Goal: Task Accomplishment & Management: Manage account settings

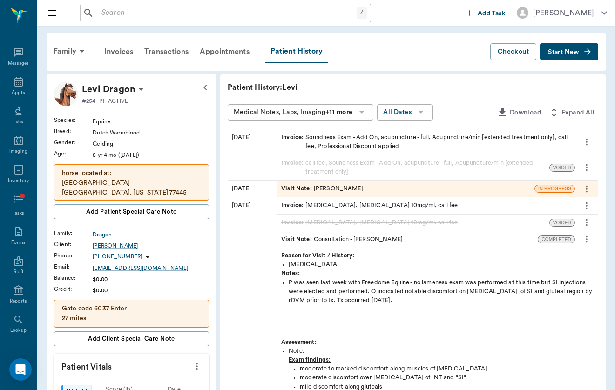
scroll to position [20, 0]
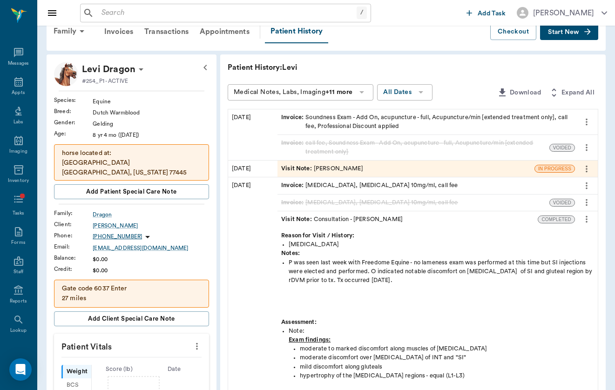
click at [193, 13] on input "text" at bounding box center [227, 13] width 259 height 13
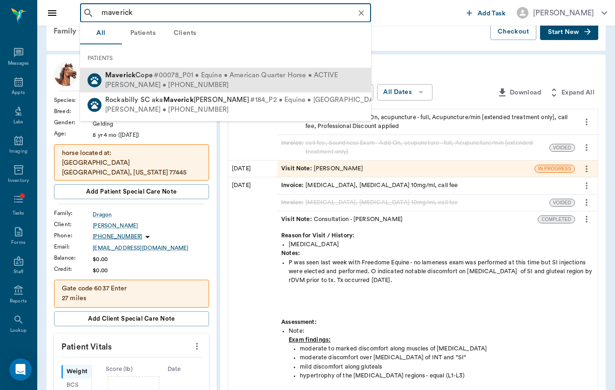
click at [140, 72] on span "[PERSON_NAME]" at bounding box center [128, 75] width 47 height 7
type input "maverick"
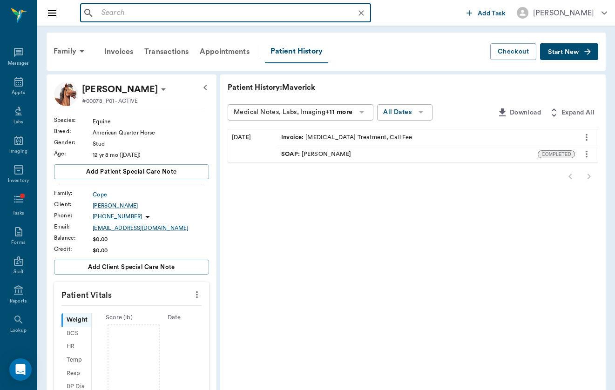
click at [130, 11] on input "text" at bounding box center [233, 13] width 270 height 13
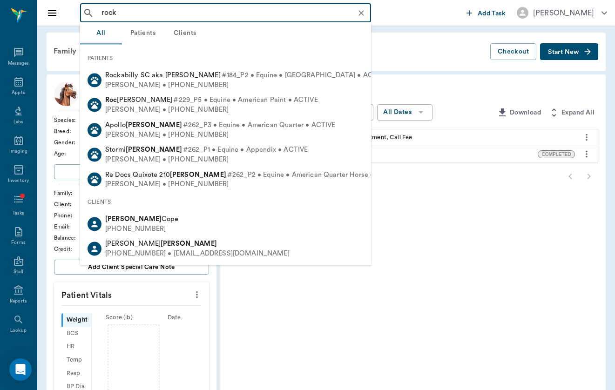
click at [129, 75] on span "Rockabilly SC aka [PERSON_NAME]" at bounding box center [162, 75] width 115 height 7
type input "rock"
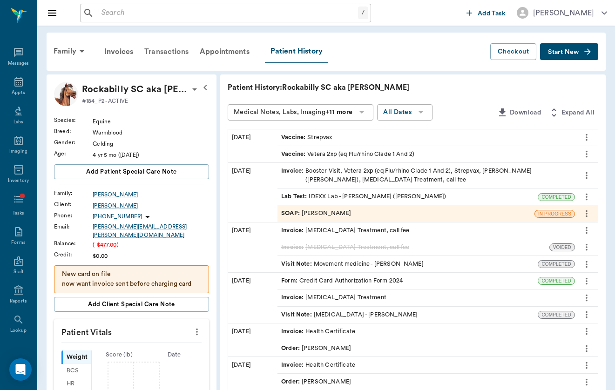
click at [167, 53] on div "Transactions" at bounding box center [166, 52] width 55 height 22
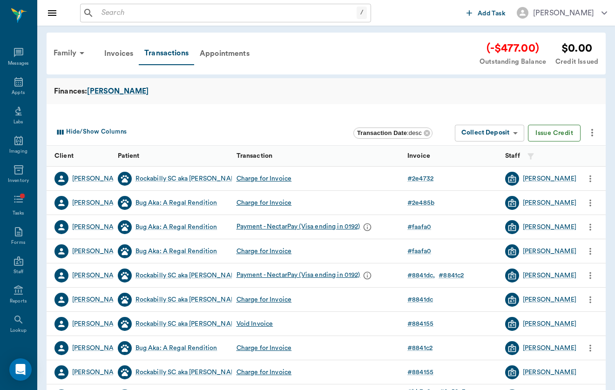
click at [572, 135] on button "Issue Credit" at bounding box center [554, 133] width 53 height 17
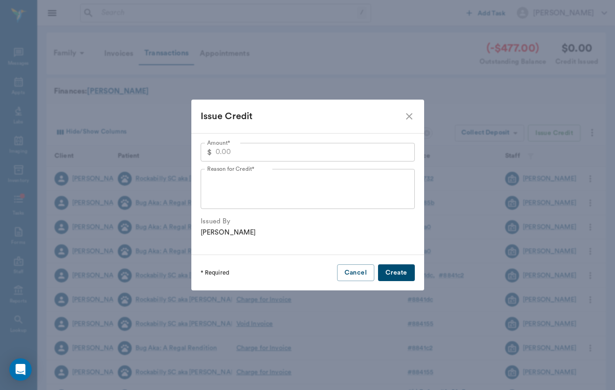
click at [277, 160] on input "Amount*" at bounding box center [315, 152] width 199 height 19
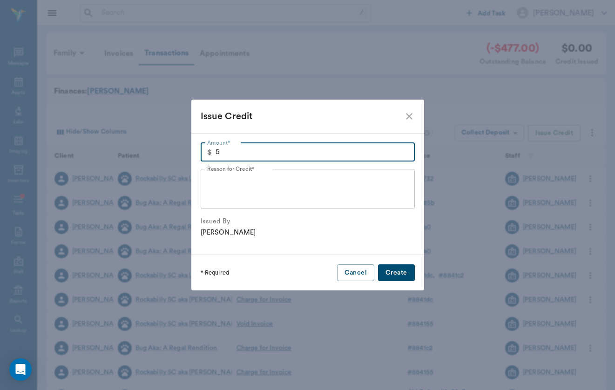
type input "5.00"
click at [259, 189] on textarea "Reason for Credit*" at bounding box center [307, 189] width 201 height 32
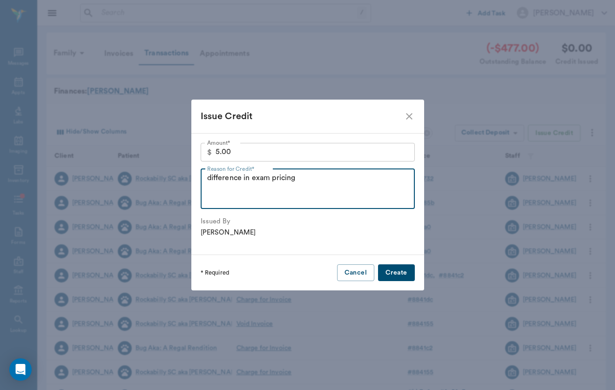
type textarea "difference in exam pricing"
click at [389, 259] on div "* Required Cancel Create" at bounding box center [307, 273] width 233 height 36
click at [389, 270] on button "Create" at bounding box center [396, 272] width 36 height 17
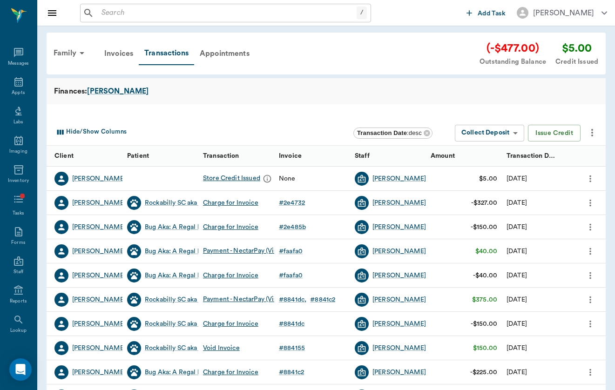
click at [180, 11] on input "text" at bounding box center [227, 13] width 259 height 13
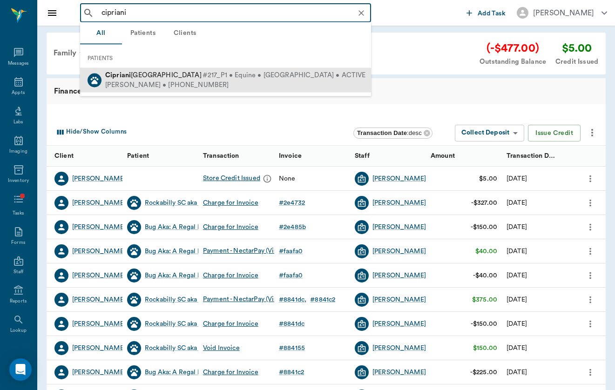
click at [167, 82] on div "[PERSON_NAME] • [PHONE_NUMBER]" at bounding box center [235, 85] width 261 height 10
type input "cipriani"
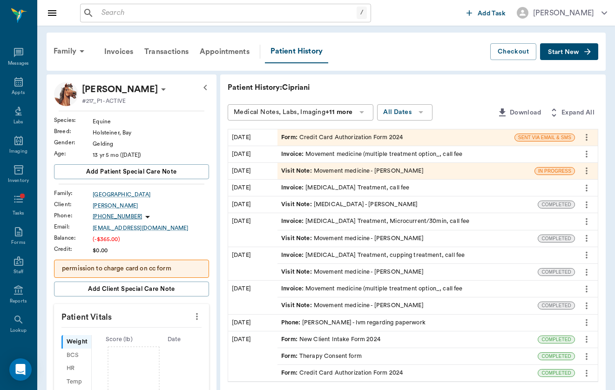
click at [307, 171] on div "Visit Note : Movement medicine - [PERSON_NAME]" at bounding box center [352, 171] width 142 height 9
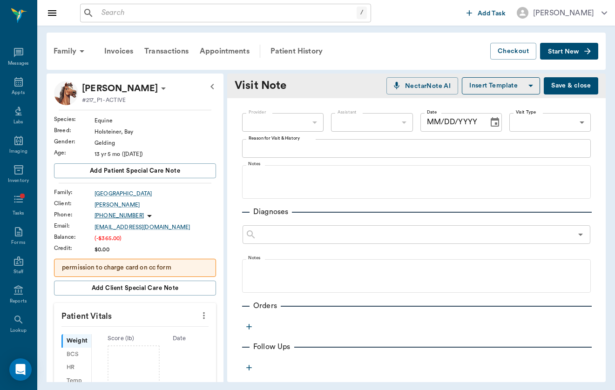
type input "649b3e03b5bc7e03f9326794"
type input "6656c4aef87a612ea34fb244"
type input "[DATE]"
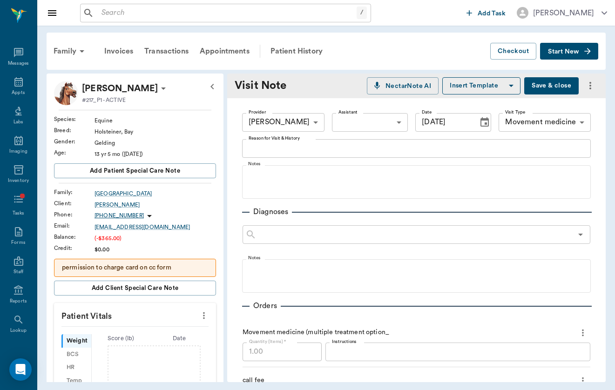
click at [308, 142] on div "x Reason for Visit & History" at bounding box center [416, 148] width 349 height 19
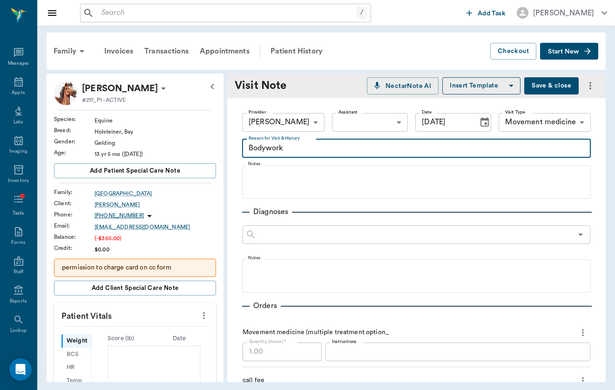
type textarea "Bodywork"
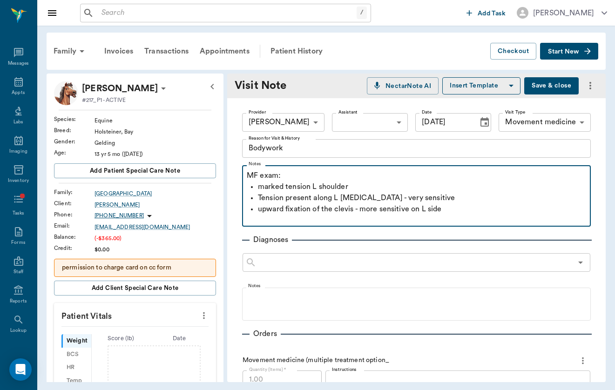
click at [341, 214] on p "upward fixation of the clevis - more sensitive on L side" at bounding box center [422, 208] width 328 height 11
click at [342, 206] on p "upward fixation of the clevis - more sensitive on L side" at bounding box center [422, 208] width 328 height 11
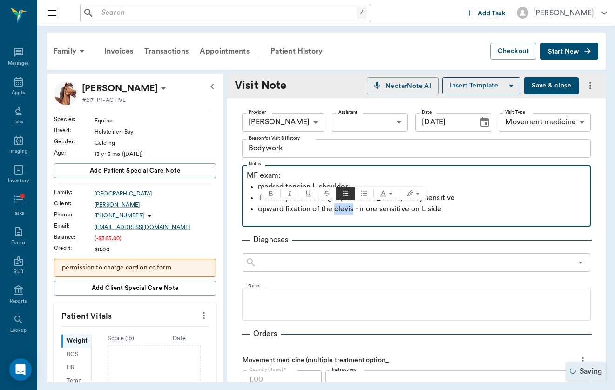
click at [342, 206] on p "upward fixation of the clevis - more sensitive on L side" at bounding box center [422, 208] width 328 height 11
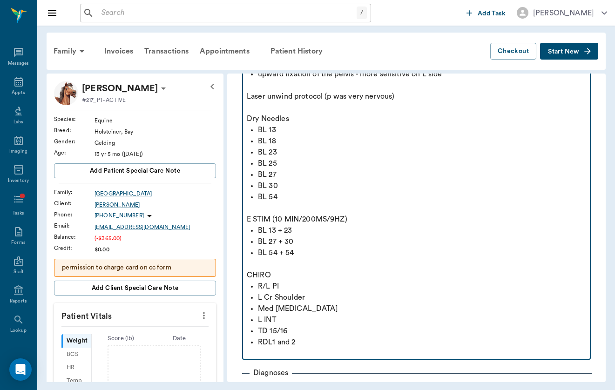
scroll to position [136, 0]
click at [345, 350] on p at bounding box center [416, 352] width 339 height 11
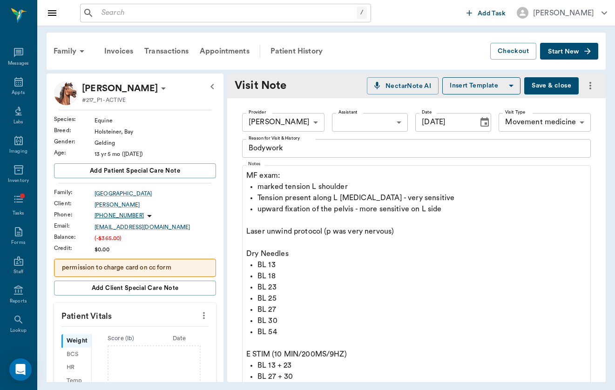
scroll to position [0, 0]
click at [562, 87] on button "Save & close" at bounding box center [551, 85] width 54 height 17
click at [152, 11] on input "text" at bounding box center [227, 13] width 259 height 13
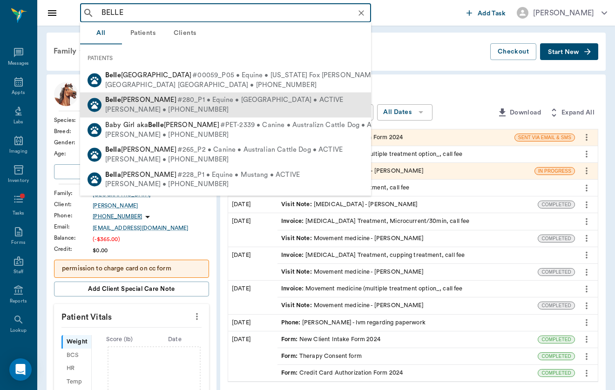
click at [177, 99] on span "#280_P1 • Equine • [GEOGRAPHIC_DATA] • ACTIVE" at bounding box center [260, 100] width 166 height 10
type input "BELLE"
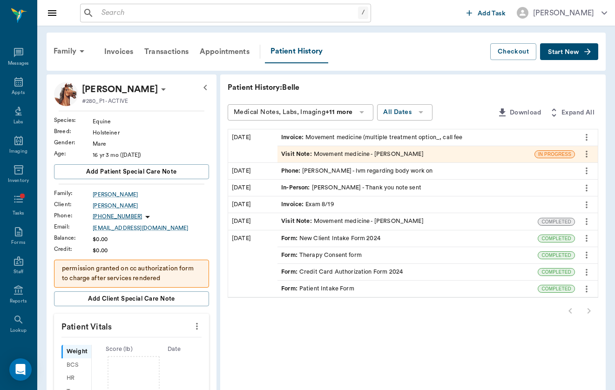
click at [317, 155] on div "Visit Note : Movement medicine - [PERSON_NAME]" at bounding box center [352, 154] width 142 height 9
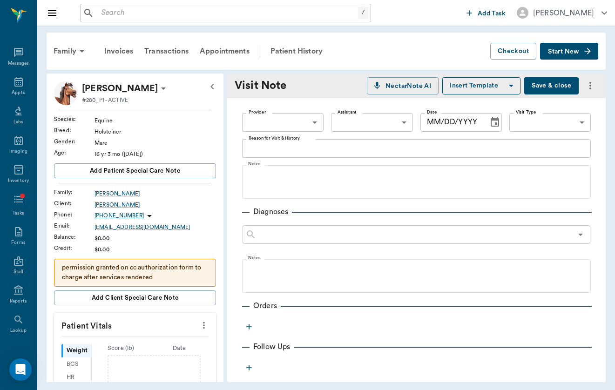
type input "649b3e03b5bc7e03f9326794"
type input "[DATE]"
type input "6656c4aef87a612ea34fb244"
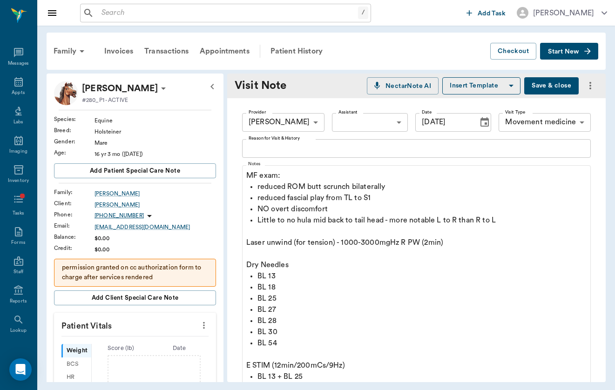
click at [317, 150] on textarea "Reason for Visit & History" at bounding box center [417, 148] width 336 height 11
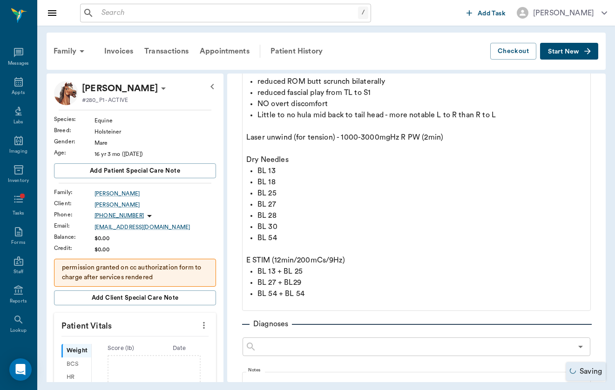
scroll to position [104, 0]
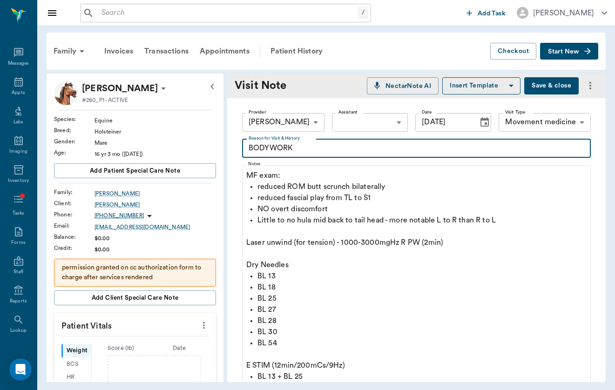
type textarea "BODYWORK"
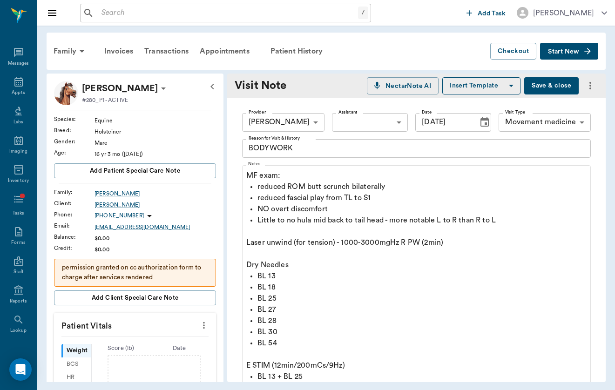
scroll to position [0, 0]
click at [560, 91] on button "Save & close" at bounding box center [551, 85] width 54 height 17
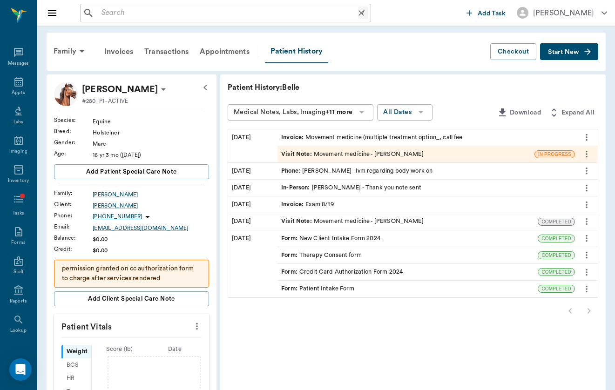
click at [259, 20] on div "/ ​" at bounding box center [225, 13] width 291 height 19
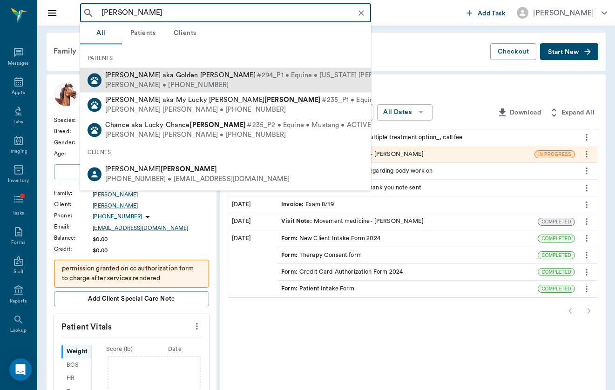
click at [239, 82] on div "[PERSON_NAME] • [PHONE_NUMBER]" at bounding box center [275, 85] width 341 height 10
type input "[PERSON_NAME]"
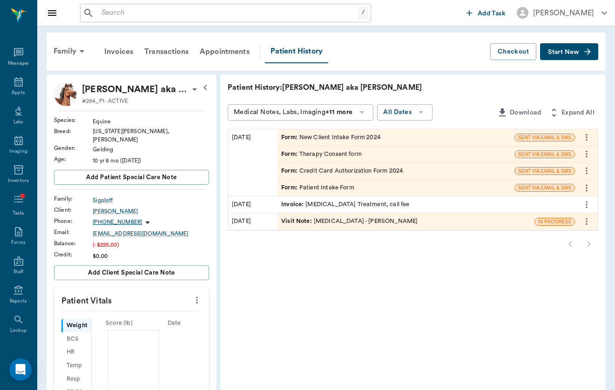
click at [296, 221] on div "Visit Note : [MEDICAL_DATA] - [PERSON_NAME]" at bounding box center [349, 221] width 136 height 9
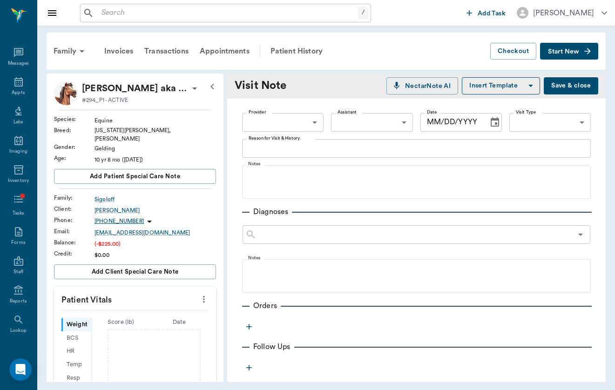
type input "649b3e03b5bc7e03f9326794"
type input "65d2c202a8044d23520120ce"
type input "[DATE]"
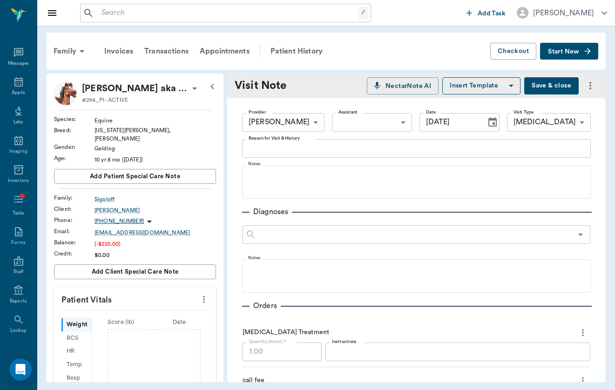
click at [262, 147] on textarea "Reason for Visit & History" at bounding box center [417, 148] width 336 height 11
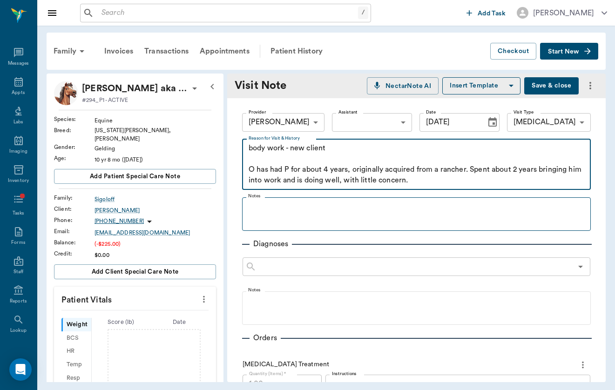
type textarea "body work - new client O has had P for about 4 years, originally acquired from …"
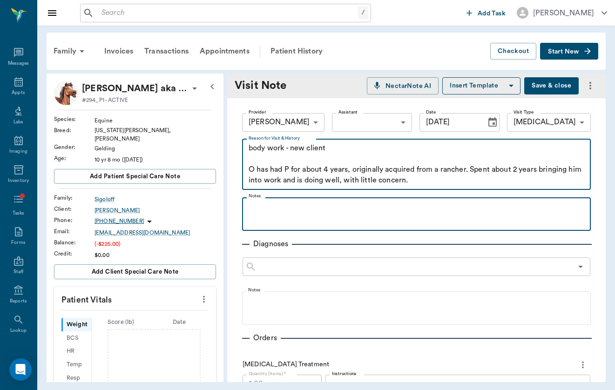
click at [432, 210] on p at bounding box center [416, 207] width 339 height 11
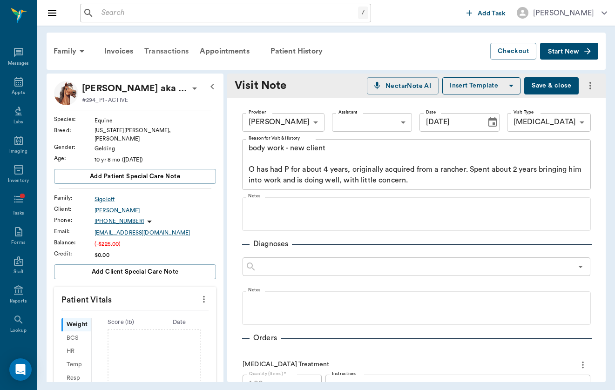
click at [166, 50] on div "Transactions" at bounding box center [166, 51] width 55 height 22
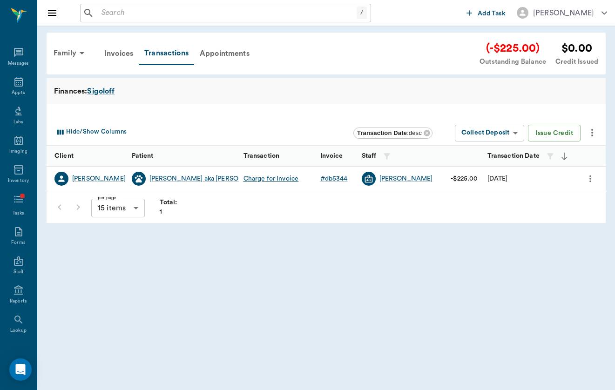
click at [586, 132] on button "more" at bounding box center [592, 133] width 16 height 16
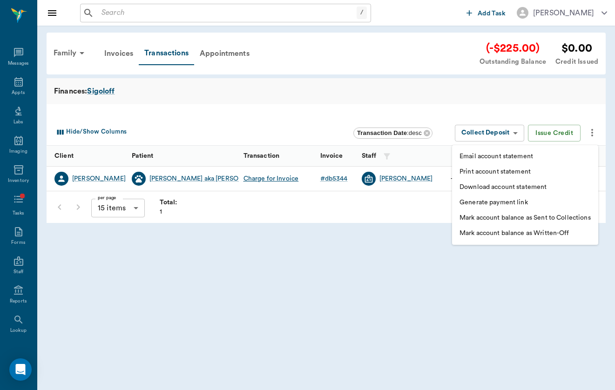
click at [487, 106] on div at bounding box center [307, 195] width 615 height 390
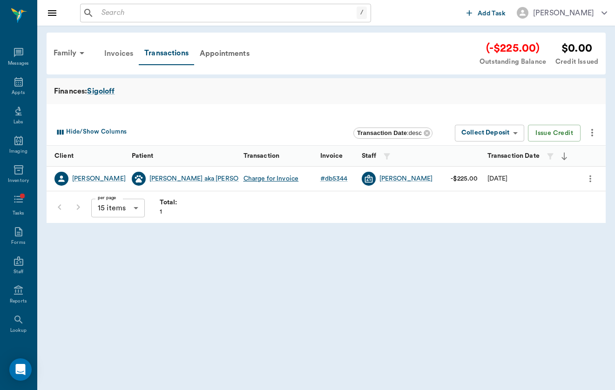
click at [109, 47] on div "Invoices" at bounding box center [119, 53] width 40 height 22
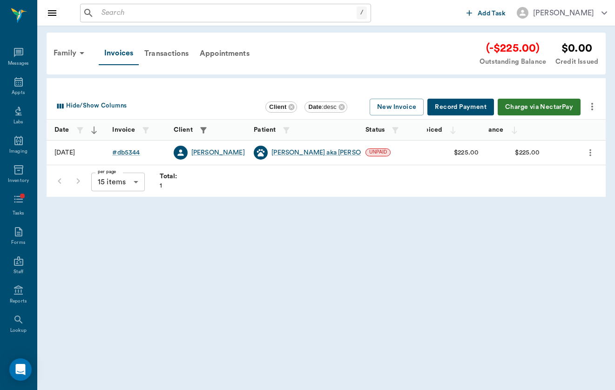
click at [451, 115] on div "Hide/Show Columns Client Date : desc New Invoice Record Payment Charge via Nect…" at bounding box center [328, 107] width 551 height 25
click at [465, 109] on button "Record Payment" at bounding box center [460, 107] width 67 height 17
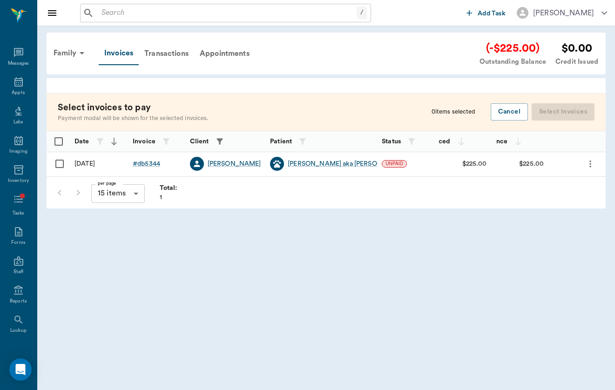
click at [59, 164] on input "Select row" at bounding box center [60, 164] width 20 height 20
checkbox input "false"
checkbox input "true"
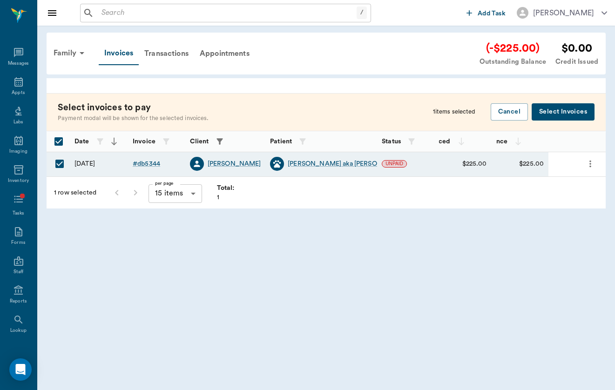
click at [565, 104] on button "Select Invoices" at bounding box center [563, 111] width 63 height 17
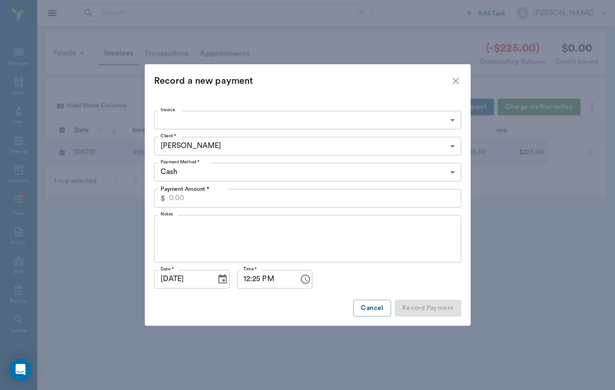
type input "68cb0135f218fce277db5344"
type input "225.00"
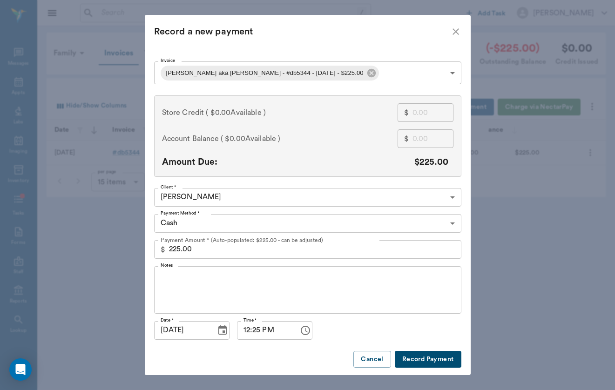
click at [258, 233] on div "Payment Method * Cash CASH Payment Method *" at bounding box center [307, 223] width 307 height 26
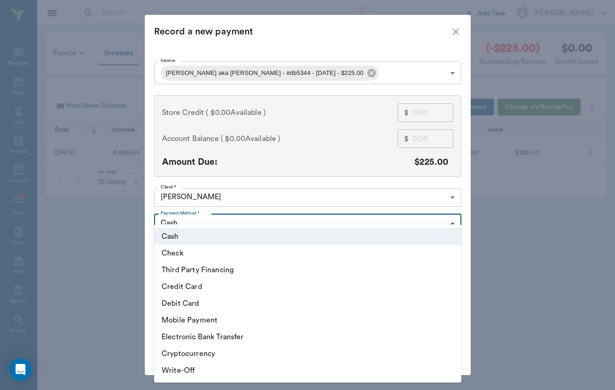
click at [265, 223] on body "/ ​ Add Task [PERSON_NAME] Nectar Messages Appts Labs Imaging Inventory Tasks F…" at bounding box center [307, 195] width 615 height 390
click at [263, 255] on li "Check" at bounding box center [307, 253] width 307 height 17
type input "CHECK"
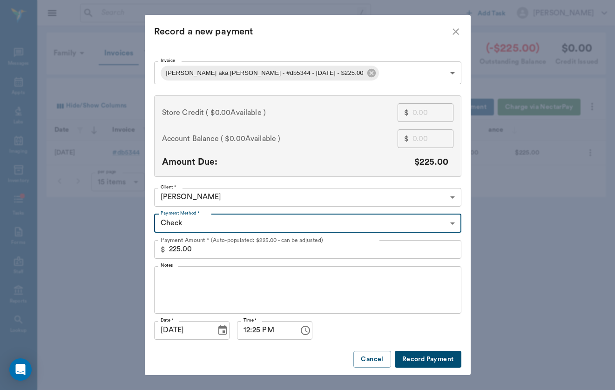
click at [277, 295] on textarea "Notes" at bounding box center [308, 290] width 294 height 32
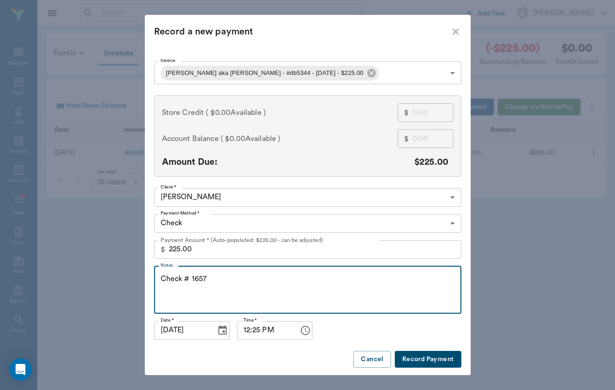
type textarea "Check # 1657"
click at [438, 357] on button "Record Payment" at bounding box center [428, 359] width 67 height 17
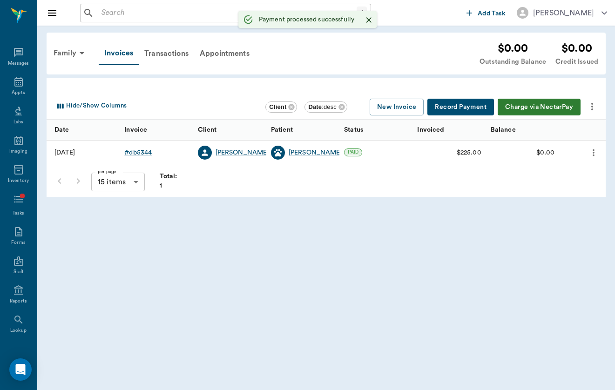
click at [83, 40] on div "Family Invoices Transactions Appointments $0.00 Outstanding Balance $0.00 Credi…" at bounding box center [326, 54] width 559 height 42
click at [80, 47] on div "Family" at bounding box center [70, 53] width 45 height 22
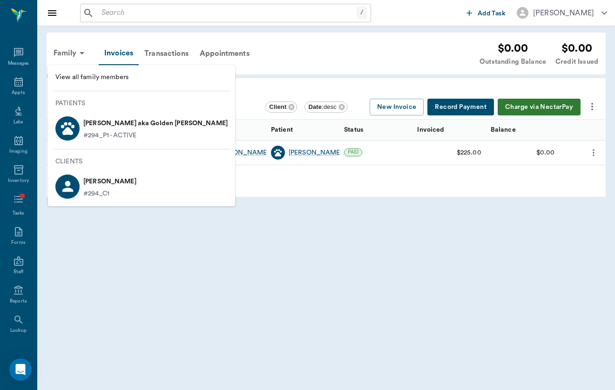
click at [76, 133] on div at bounding box center [67, 128] width 24 height 24
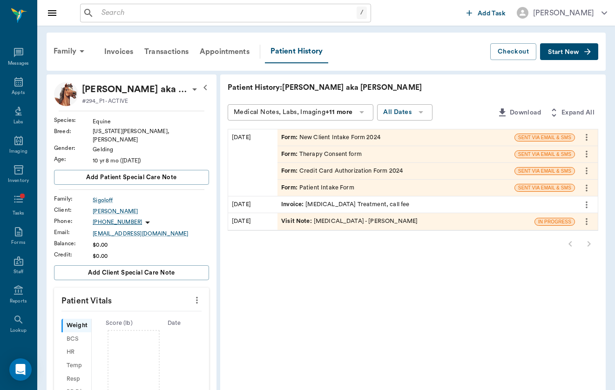
click at [304, 230] on div "[DATE] Form : New Client Intake Form 2024 SENT VIA EMAIL & SMS Form : Therapy C…" at bounding box center [413, 180] width 371 height 102
click at [310, 223] on div "Visit Note : [MEDICAL_DATA] - [PERSON_NAME]" at bounding box center [349, 221] width 136 height 9
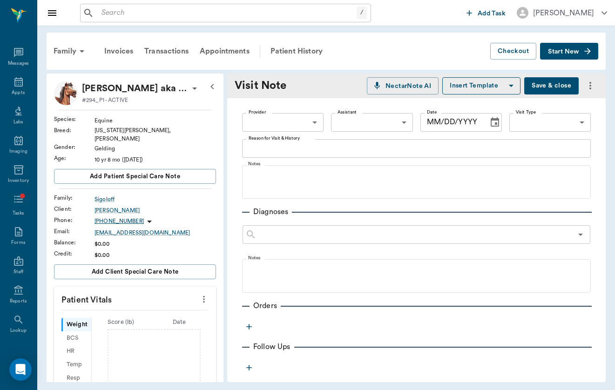
type input "649b3e03b5bc7e03f9326794"
type input "65d2c202a8044d23520120ce"
type textarea "body work - new client O has had P for about 4 years, originally acquired from …"
type input "[DATE]"
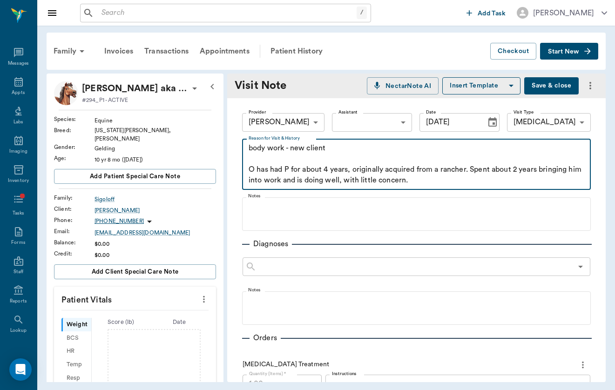
click at [454, 182] on textarea "body work - new client O has had P for about 4 years, originally acquired from …" at bounding box center [417, 164] width 336 height 43
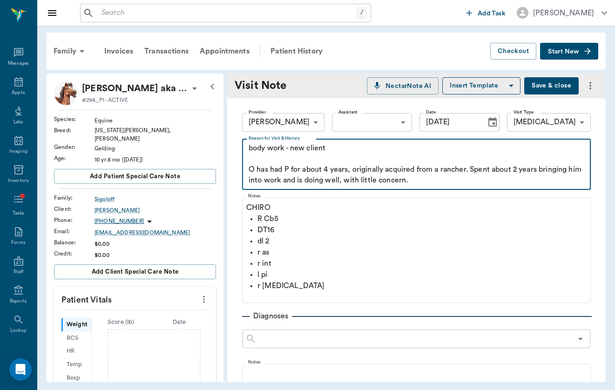
click at [456, 182] on textarea "body work - new client O has had P for about 4 years, originally acquired from …" at bounding box center [417, 164] width 336 height 43
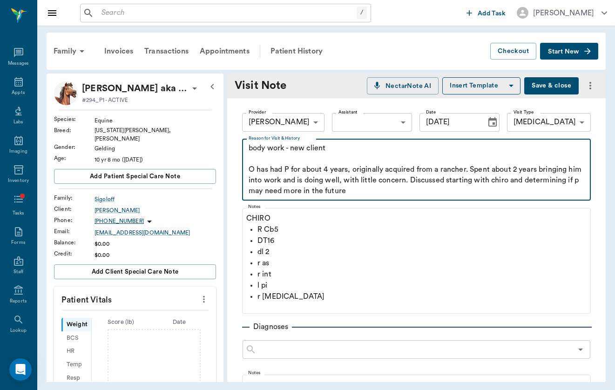
scroll to position [-1, 0]
type textarea "body work - new client O has had P for about 4 years, originally acquired from …"
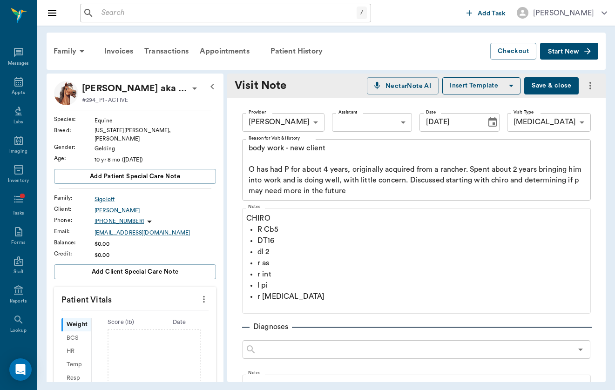
click at [564, 88] on button "Save & close" at bounding box center [551, 85] width 54 height 17
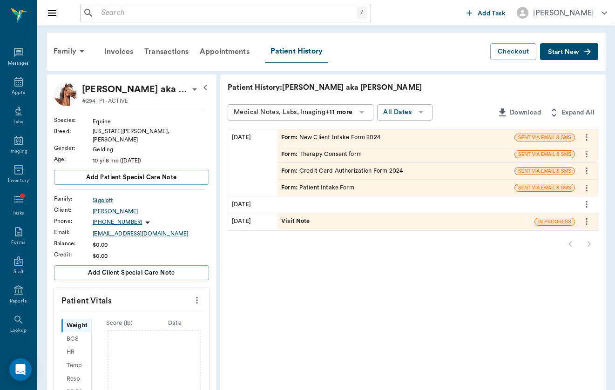
click at [194, 7] on input "text" at bounding box center [227, 13] width 259 height 13
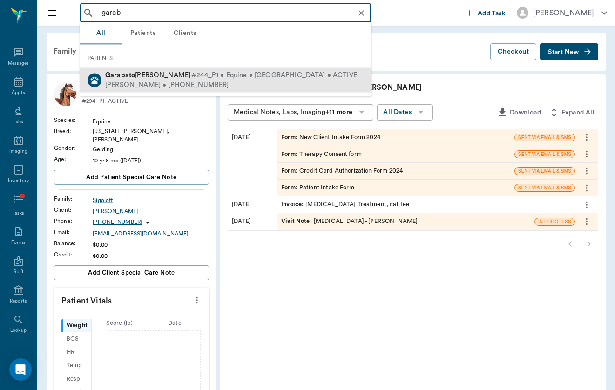
click at [196, 79] on span "#244_P1 • Equine • [GEOGRAPHIC_DATA] • ACTIVE" at bounding box center [274, 76] width 166 height 10
type input "garab"
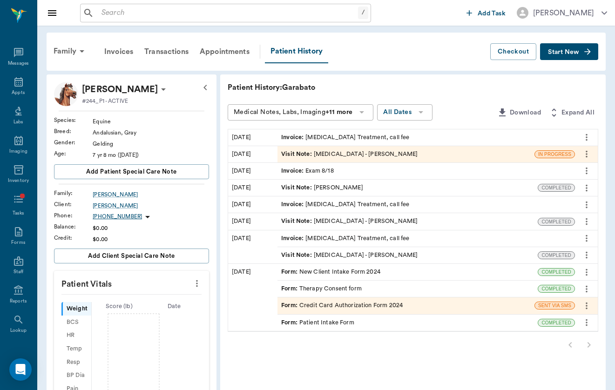
click at [303, 154] on div "Visit Note : [MEDICAL_DATA] - [PERSON_NAME]" at bounding box center [349, 154] width 136 height 9
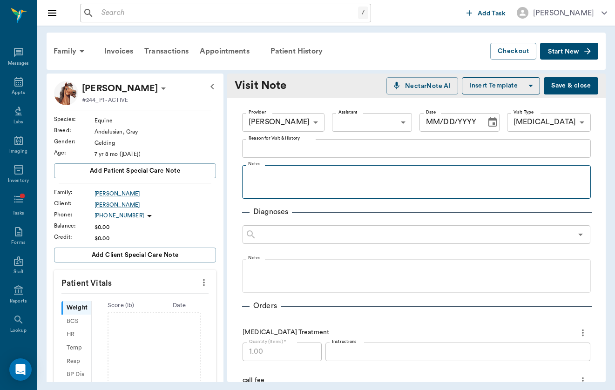
type input "[DATE]"
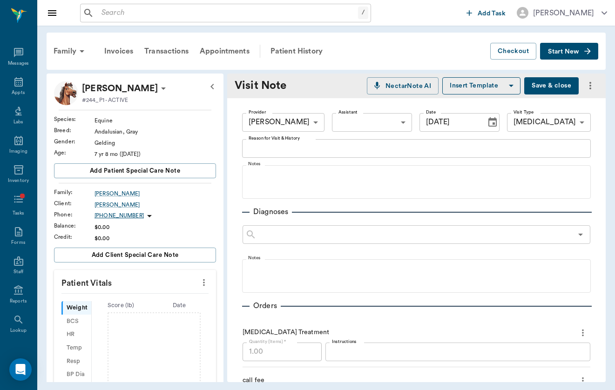
click at [353, 155] on div "x Reason for Visit & History" at bounding box center [416, 148] width 349 height 19
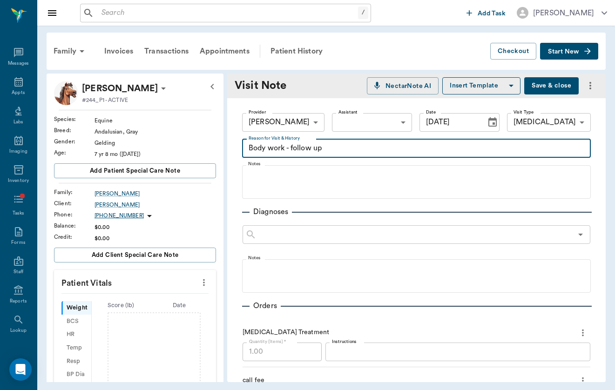
type textarea "Body work - follow up"
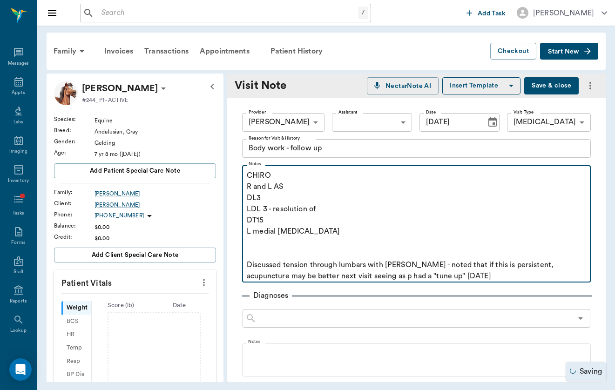
click at [333, 206] on p "LDL 3 - resolution of" at bounding box center [416, 208] width 339 height 11
click at [395, 251] on p at bounding box center [416, 253] width 339 height 11
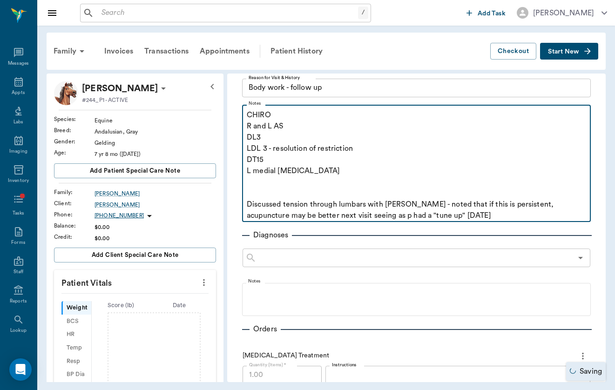
scroll to position [73, 0]
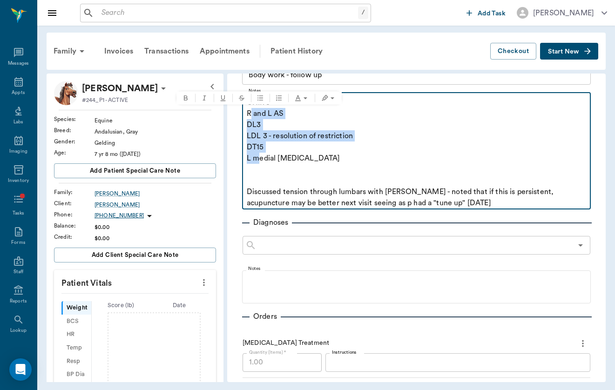
drag, startPoint x: 252, startPoint y: 110, endPoint x: 260, endPoint y: 156, distance: 46.8
click at [260, 156] on div "CHIRO R and L AS DL3 LDL 3 - resolution of restriction DT15 L medial [MEDICAL_D…" at bounding box center [416, 153] width 339 height 112
click at [263, 101] on icon "Bulleted list" at bounding box center [260, 98] width 7 height 7
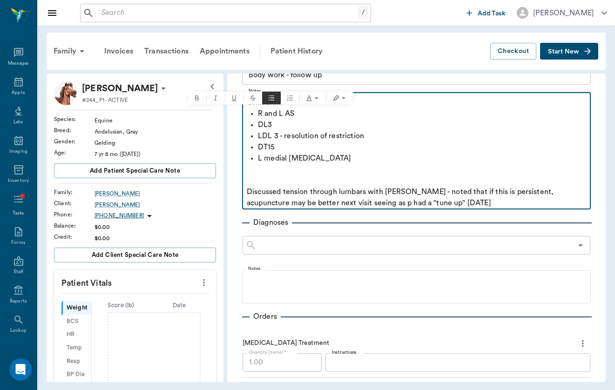
click at [325, 169] on p at bounding box center [416, 169] width 339 height 11
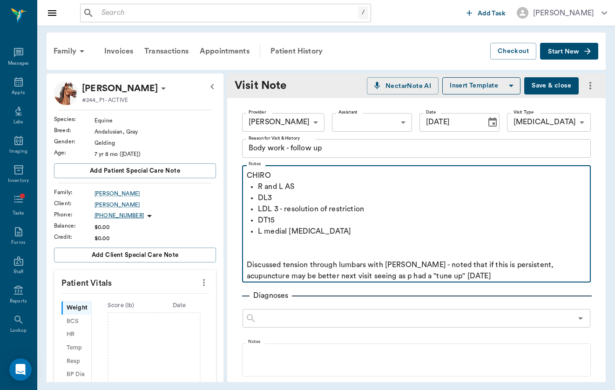
scroll to position [0, 0]
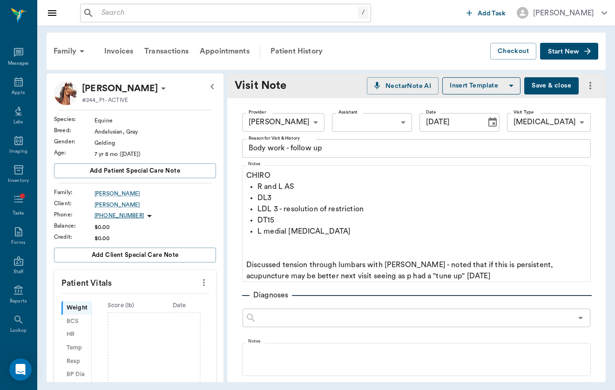
click at [556, 88] on button "Save & close" at bounding box center [551, 85] width 54 height 17
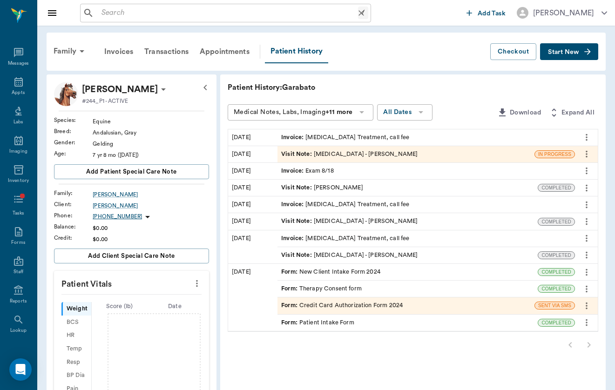
click at [139, 7] on input "text" at bounding box center [228, 13] width 260 height 13
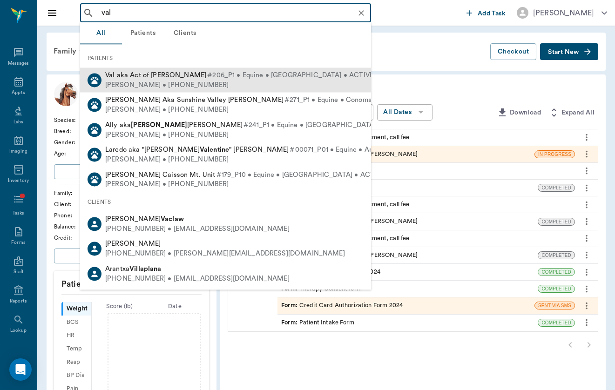
click at [201, 82] on div "[PERSON_NAME] • [PHONE_NUMBER]" at bounding box center [239, 85] width 268 height 10
type input "val"
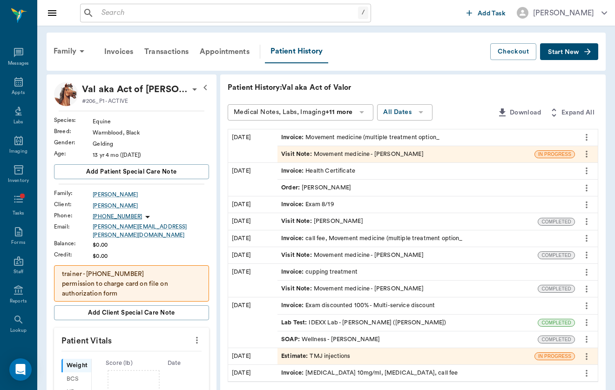
click at [308, 160] on div "Visit Note : Movement medicine - [PERSON_NAME]" at bounding box center [405, 154] width 257 height 16
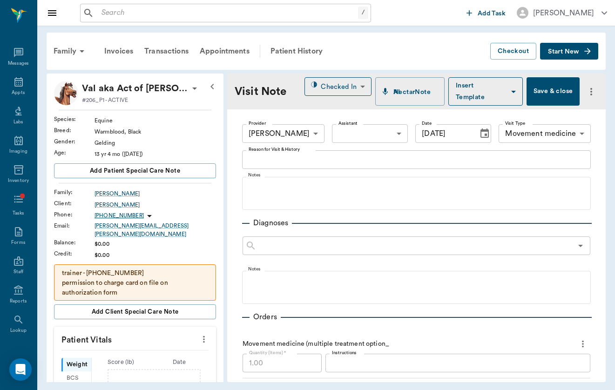
click at [308, 160] on textarea "Reason for Visit & History" at bounding box center [417, 160] width 336 height 11
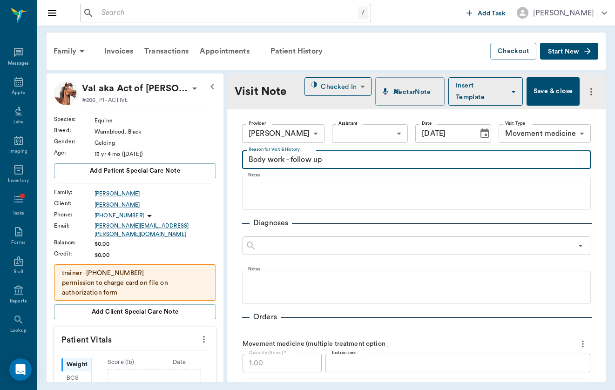
type textarea "Body work - follow up"
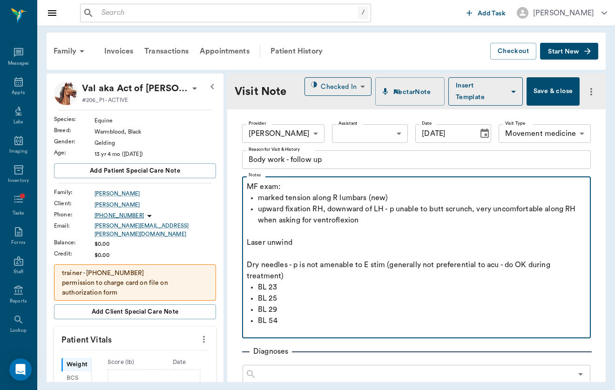
click at [396, 296] on p "BL 25" at bounding box center [422, 298] width 328 height 11
click at [336, 219] on p "upward fixation RH, downward of LH - p unable to butt scrunch, very uncomfortab…" at bounding box center [422, 214] width 328 height 22
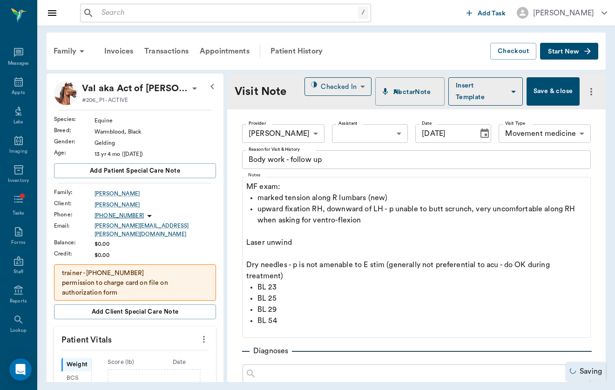
click at [408, 0] on div "/ ​ Add Task [PERSON_NAME]" at bounding box center [326, 13] width 578 height 26
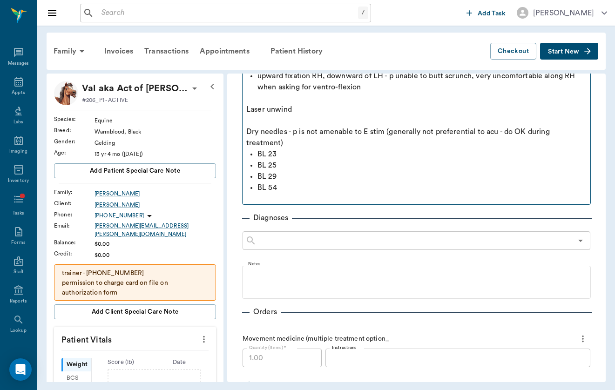
scroll to position [121, 0]
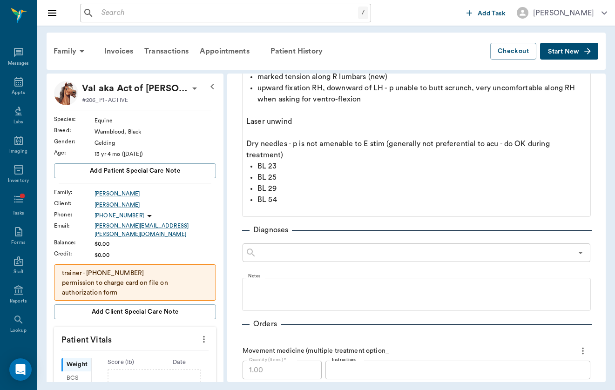
click at [327, 225] on div "Diagnoses" at bounding box center [416, 229] width 349 height 11
click at [327, 218] on div "Provider [PERSON_NAME] 649b3e03b5bc7e03f9326794 Provider Assistant ​ Assistant …" at bounding box center [416, 296] width 378 height 617
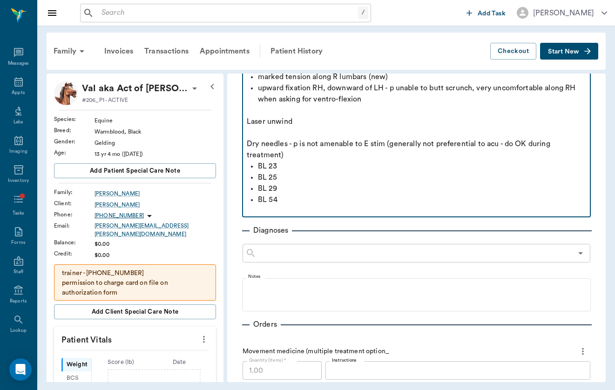
click at [331, 208] on p at bounding box center [416, 210] width 339 height 11
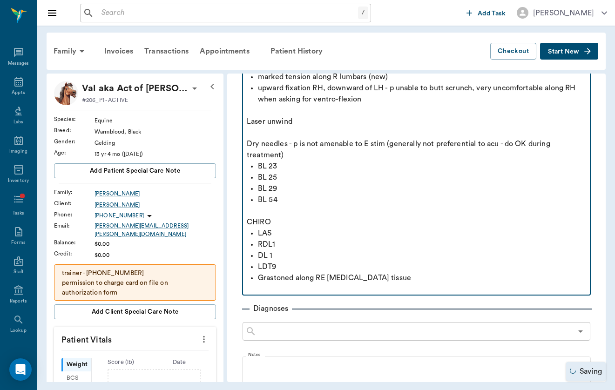
click at [324, 277] on p "Grastoned along RE [MEDICAL_DATA] tissue" at bounding box center [422, 277] width 328 height 11
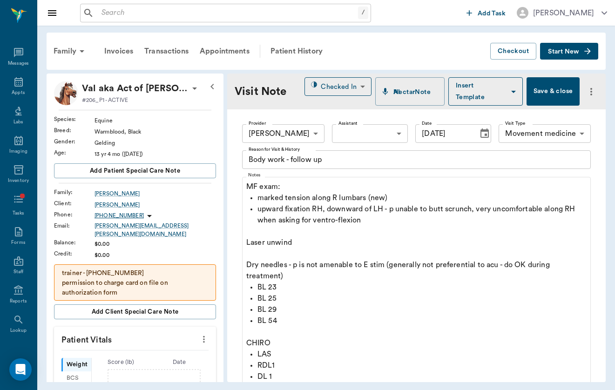
click at [567, 97] on button "Save & close" at bounding box center [553, 91] width 53 height 28
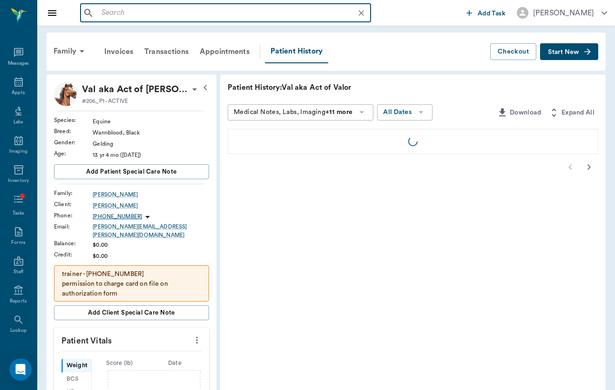
click at [209, 16] on input "text" at bounding box center [233, 13] width 270 height 13
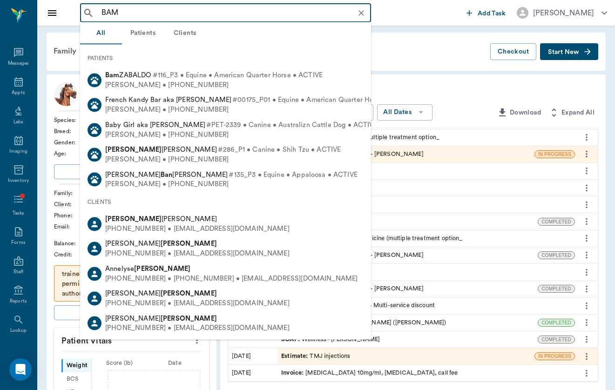
click at [203, 87] on div "[PERSON_NAME] • [PHONE_NUMBER]" at bounding box center [213, 85] width 217 height 10
type input "BAM"
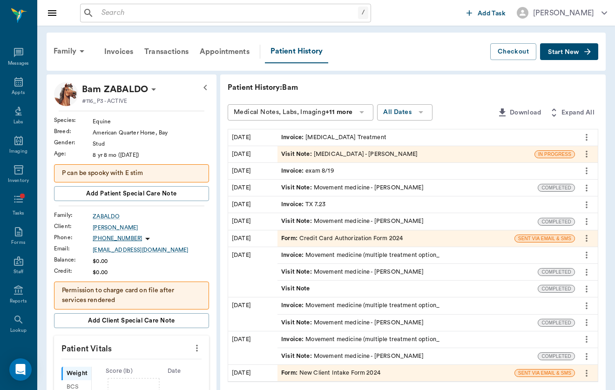
click at [302, 155] on div "Visit Note : [MEDICAL_DATA] - [PERSON_NAME]" at bounding box center [349, 154] width 136 height 9
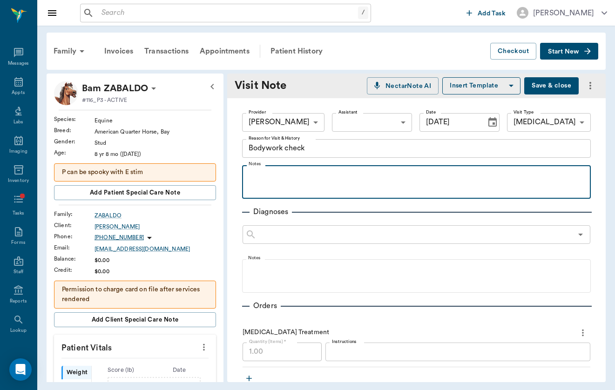
click at [328, 175] on p at bounding box center [416, 175] width 339 height 11
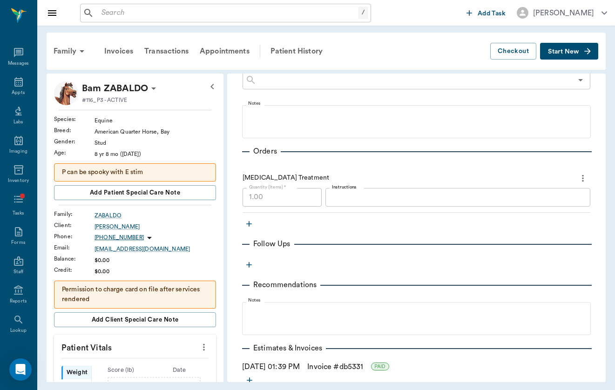
scroll to position [217, 0]
click at [568, 59] on button "Start New" at bounding box center [569, 51] width 58 height 17
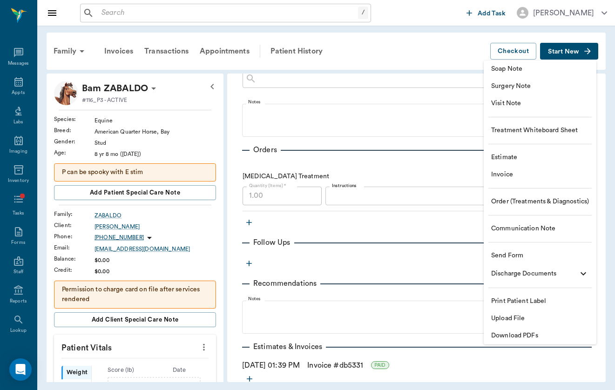
click at [164, 10] on div at bounding box center [307, 195] width 615 height 390
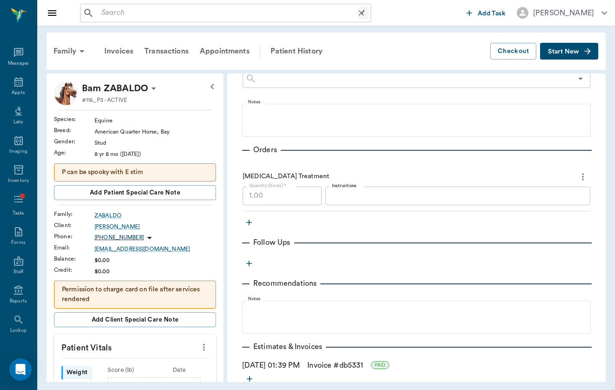
click at [154, 19] on input "text" at bounding box center [228, 13] width 260 height 13
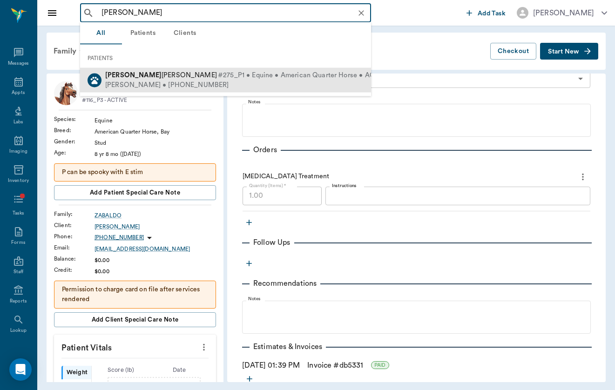
click at [218, 79] on span "#275_P1 • Equine • American Quarter Horse • ACTIVE" at bounding box center [303, 76] width 171 height 10
type input "[PERSON_NAME]"
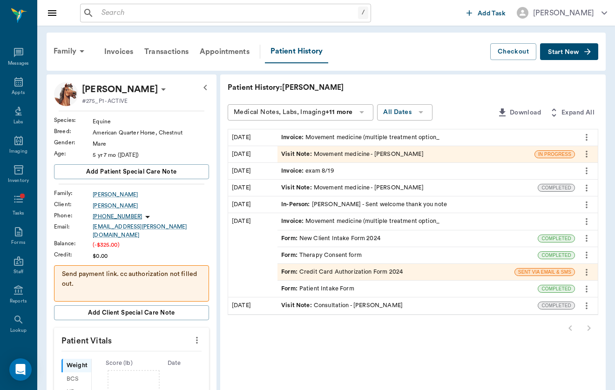
click at [316, 159] on div "Visit Note : Movement medicine - [PERSON_NAME]" at bounding box center [405, 154] width 257 height 16
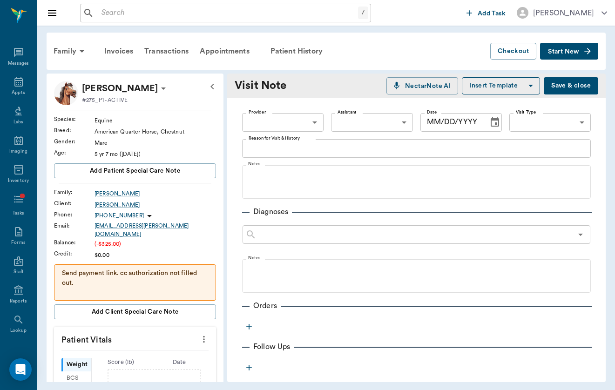
type input "649b3e03b5bc7e03f9326794"
type input "[DATE]"
type input "6656c4aef87a612ea34fb244"
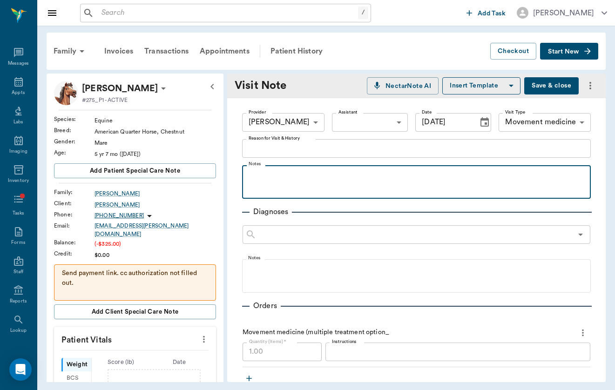
click at [310, 176] on p at bounding box center [416, 175] width 339 height 11
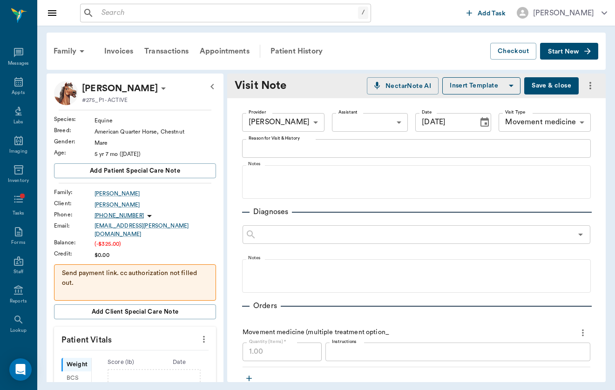
click at [300, 141] on div "x Reason for Visit & History" at bounding box center [416, 148] width 349 height 19
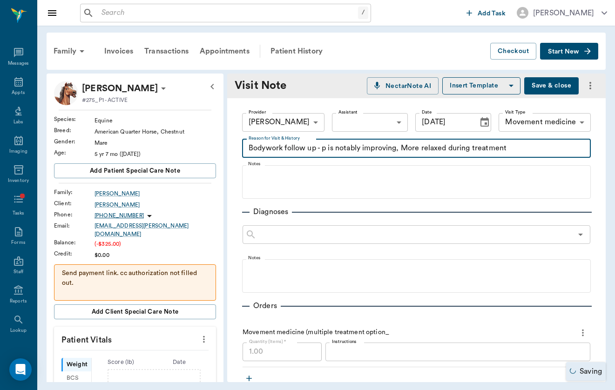
type textarea "Bodywork follow up - p is notably improving, More relaxed during treatment"
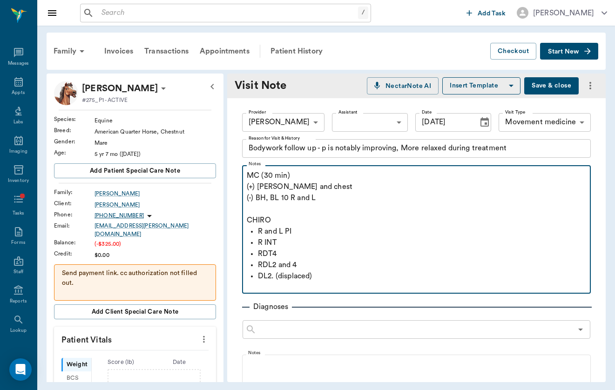
click at [249, 176] on p "MC (30 min)" at bounding box center [416, 175] width 339 height 11
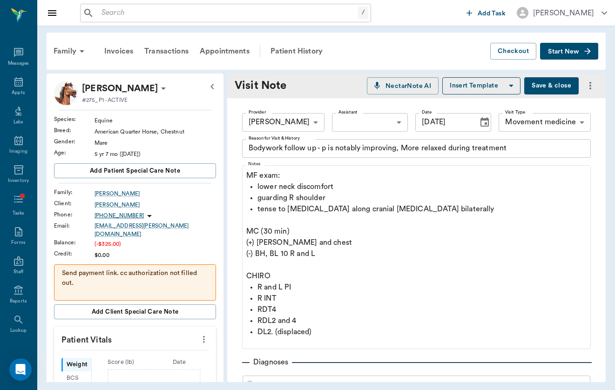
click at [553, 81] on button "Save & close" at bounding box center [551, 85] width 54 height 17
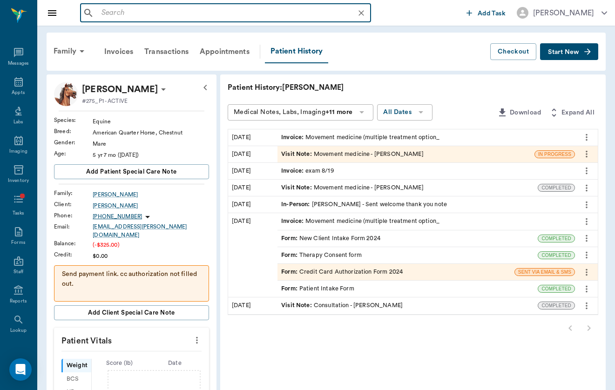
click at [196, 18] on input "text" at bounding box center [233, 13] width 270 height 13
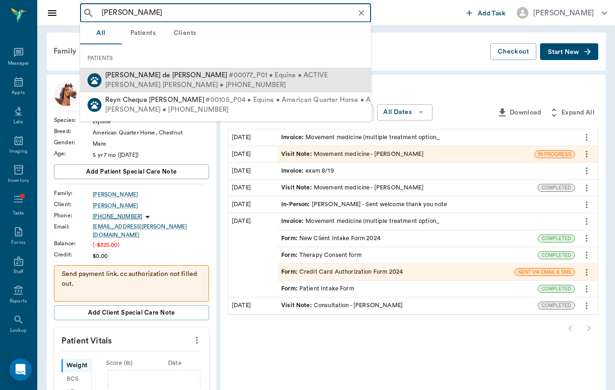
click at [177, 82] on div "[PERSON_NAME] [PERSON_NAME] • [PHONE_NUMBER]" at bounding box center [216, 85] width 223 height 10
type input "[PERSON_NAME]"
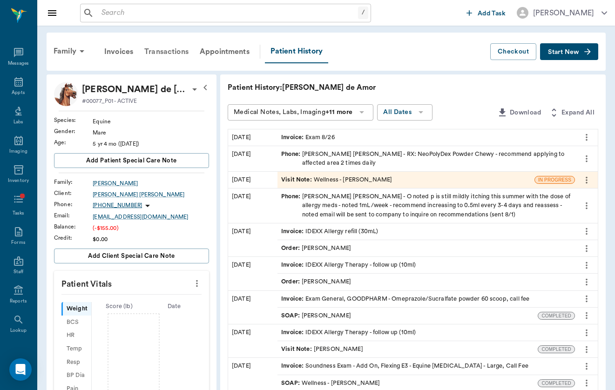
click at [157, 53] on div "Transactions" at bounding box center [166, 52] width 55 height 22
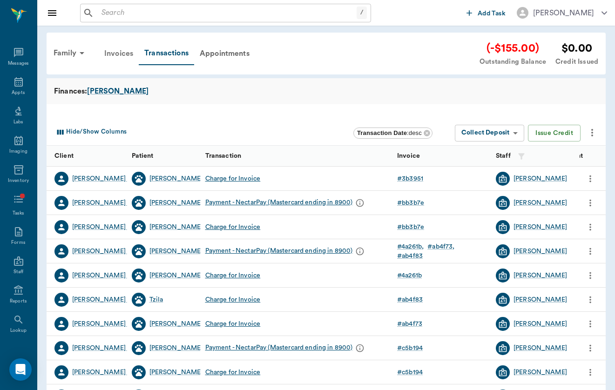
click at [112, 55] on div "Invoices" at bounding box center [119, 53] width 40 height 22
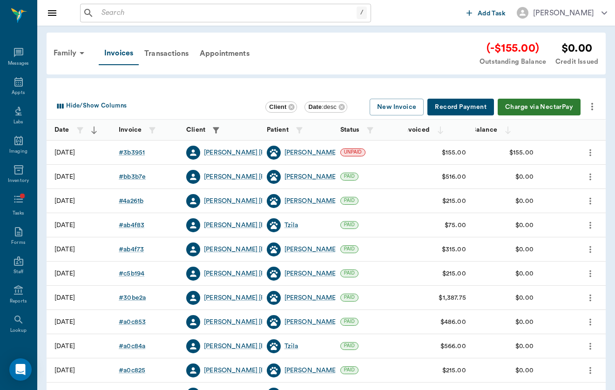
click at [399, 1] on div "/ ​ Add Task [PERSON_NAME]" at bounding box center [326, 13] width 578 height 26
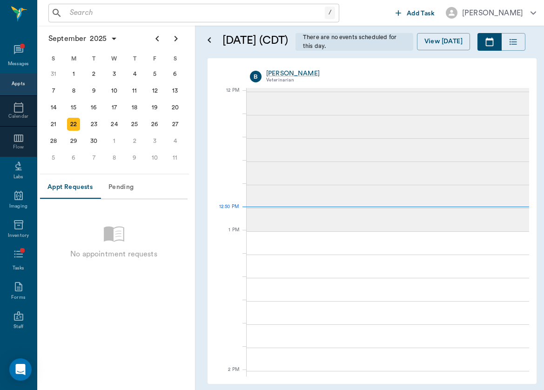
scroll to position [559, 0]
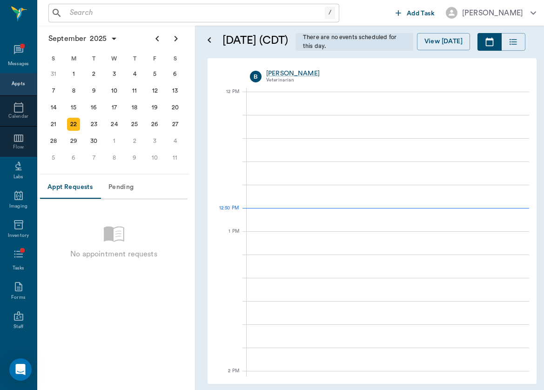
click at [179, 12] on input "text" at bounding box center [195, 13] width 259 height 13
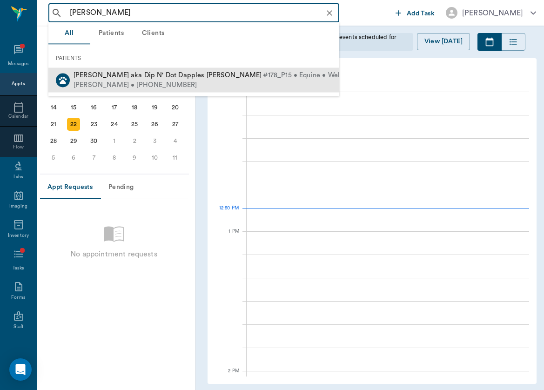
click at [150, 78] on span "Ryker aka Dip N' Dot Dapples SNAPP" at bounding box center [168, 75] width 189 height 7
type input "ryker"
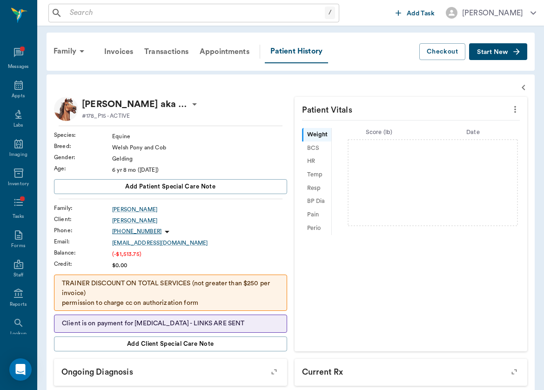
click at [197, 101] on icon at bounding box center [194, 104] width 11 height 11
click at [191, 102] on div at bounding box center [272, 195] width 544 height 390
click at [195, 106] on icon at bounding box center [194, 104] width 11 height 11
click at [195, 106] on div at bounding box center [272, 195] width 544 height 390
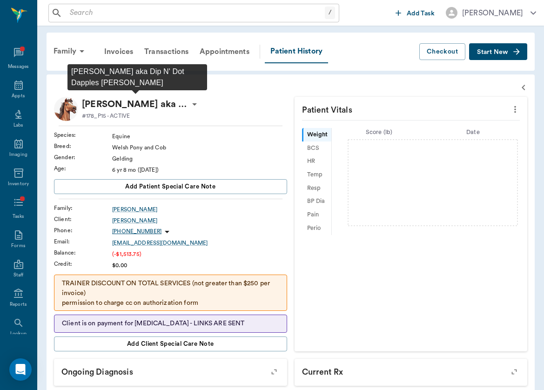
click at [138, 106] on p "Ryker aka Dip N' Dot Dapples SNAPP" at bounding box center [135, 104] width 107 height 15
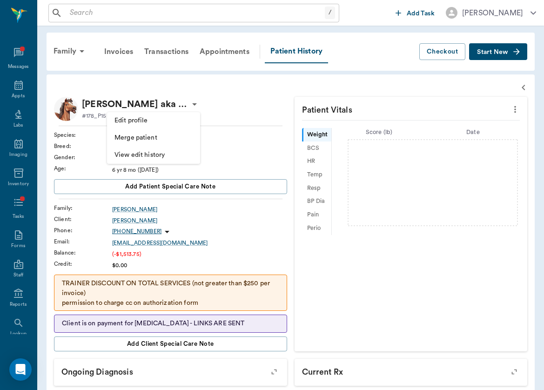
click at [172, 13] on div at bounding box center [272, 195] width 544 height 390
click at [174, 21] on div "/ ​" at bounding box center [193, 13] width 291 height 19
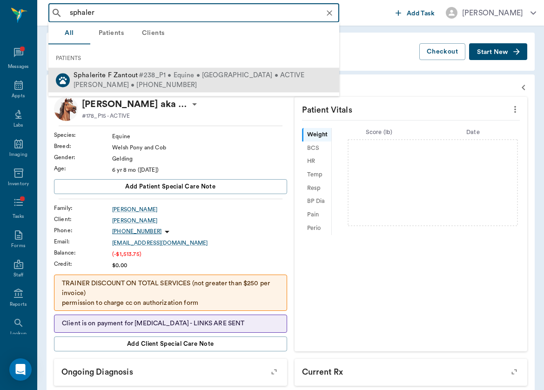
click at [243, 83] on div "Nadine Zantout • (346) 329-4420" at bounding box center [189, 85] width 231 height 10
type input "sphaler"
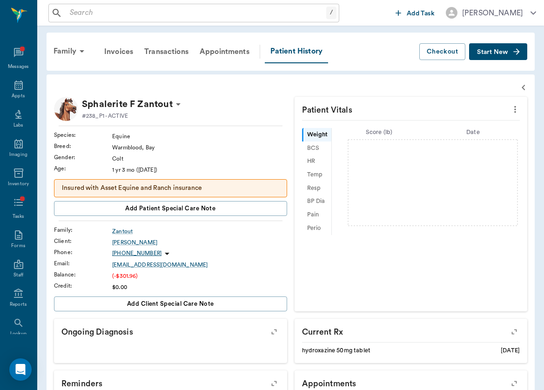
click at [517, 50] on icon "button" at bounding box center [516, 51] width 9 height 9
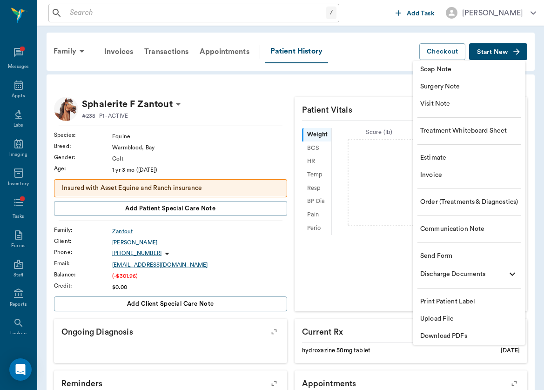
click at [484, 202] on span "Order (Treatments & Diagnostics)" at bounding box center [469, 202] width 98 height 10
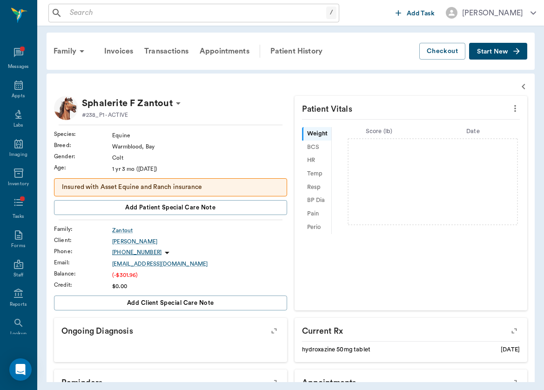
type input "[DATE]"
click at [523, 86] on icon "button" at bounding box center [523, 87] width 3 height 6
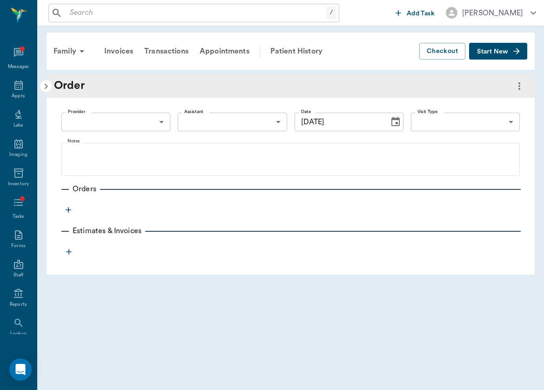
click at [138, 121] on body "/ ​ Add Task Brittany Newsham Nectar Messages Appts Labs Imaging Inventory Task…" at bounding box center [272, 195] width 544 height 390
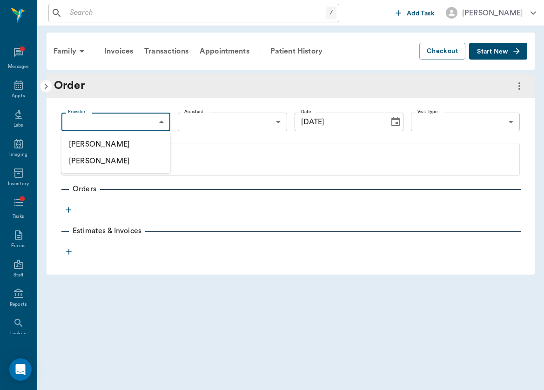
click at [135, 145] on li "[PERSON_NAME]" at bounding box center [115, 144] width 109 height 17
type input "649b3e03b5bc7e03f9326794"
click at [501, 127] on body "/ ​ Add Task Brittany Newsham Nectar Messages Appts Labs Imaging Inventory Task…" at bounding box center [272, 195] width 544 height 390
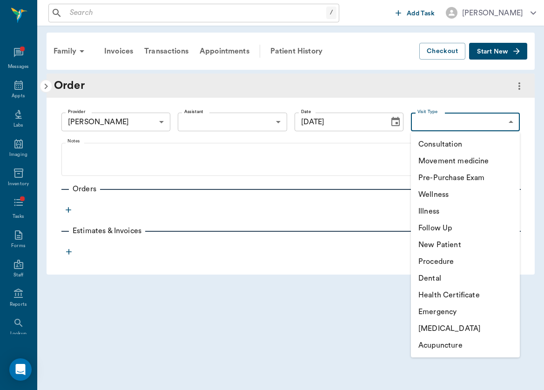
click at [478, 197] on li "Wellness" at bounding box center [465, 194] width 109 height 17
type input "65d2c202a8044d23520120c5"
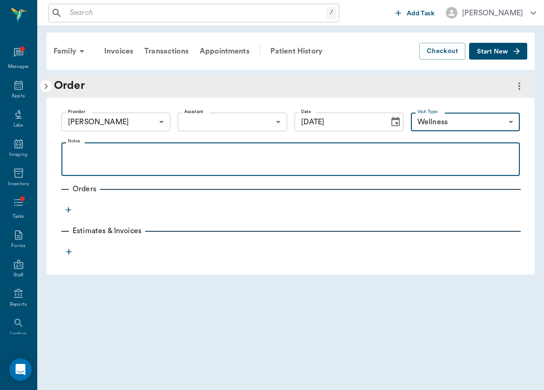
click at [216, 150] on p at bounding box center [290, 153] width 449 height 11
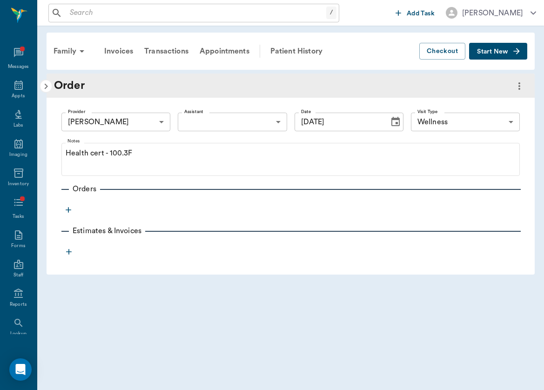
click at [71, 214] on icon "button" at bounding box center [68, 209] width 9 height 9
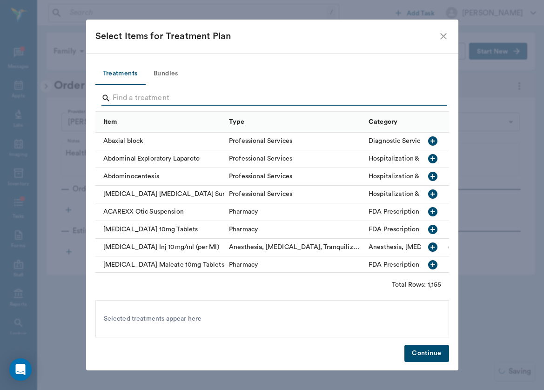
click at [129, 99] on input "Search" at bounding box center [273, 98] width 321 height 15
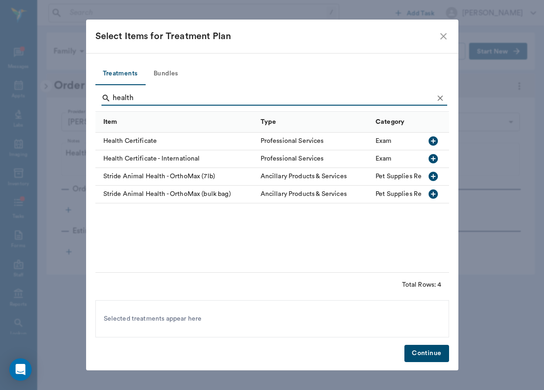
type input "health"
click at [128, 145] on div "Health Certificate" at bounding box center [175, 142] width 161 height 18
click at [439, 360] on button "Continue" at bounding box center [427, 353] width 44 height 17
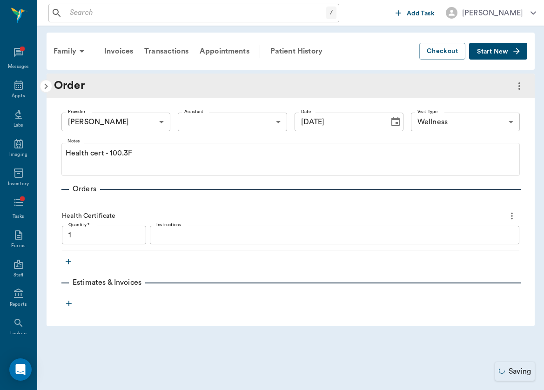
type input "1.00"
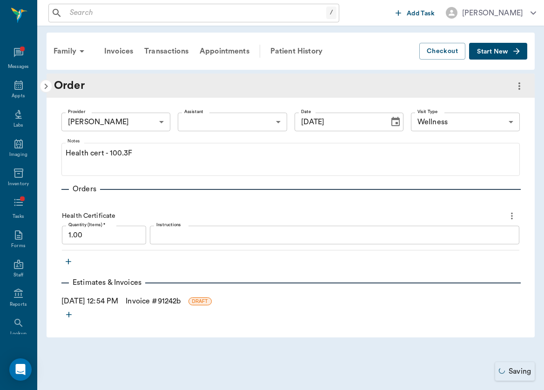
click at [149, 303] on link "Invoice # 91242b" at bounding box center [153, 301] width 55 height 11
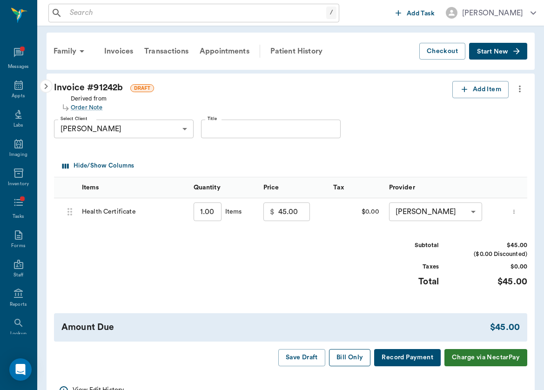
click at [341, 356] on button "Bill Only" at bounding box center [350, 357] width 42 height 17
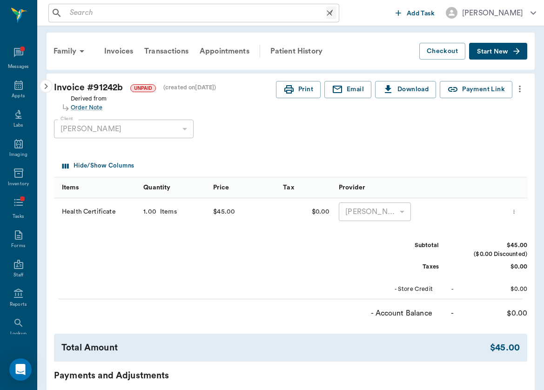
click at [126, 14] on input "text" at bounding box center [196, 13] width 260 height 13
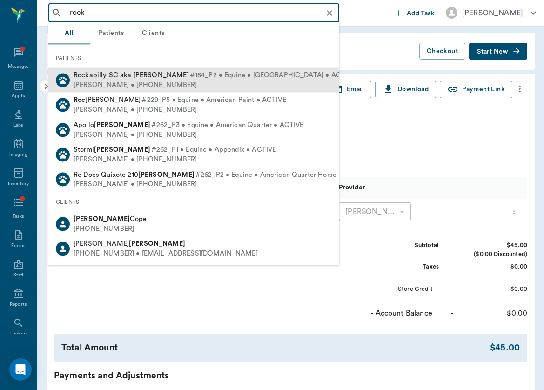
click at [97, 74] on span "Rockabilly SC aka [PERSON_NAME]" at bounding box center [131, 75] width 115 height 7
type input "rock"
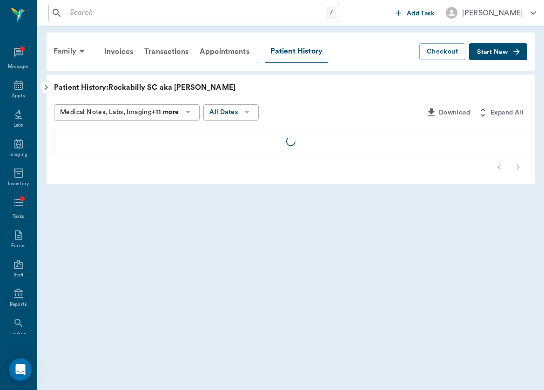
click at [502, 59] on button "Start New" at bounding box center [498, 51] width 58 height 17
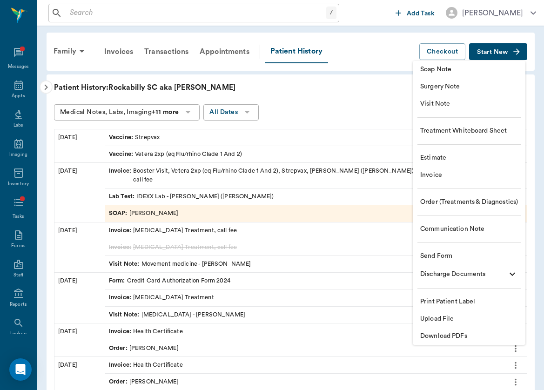
click at [456, 197] on li "Order (Treatments & Diagnostics)" at bounding box center [469, 202] width 113 height 17
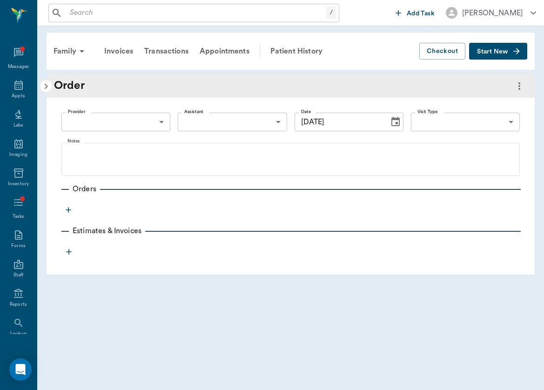
click at [166, 128] on body "/ ​ Add Task Brittany Newsham Nectar Messages Appts Labs Imaging Inventory Task…" at bounding box center [272, 195] width 544 height 390
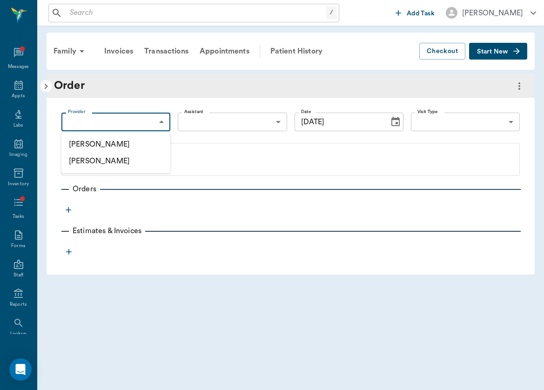
click at [150, 146] on li "[PERSON_NAME]" at bounding box center [115, 144] width 109 height 17
type input "649b3e03b5bc7e03f9326794"
click at [476, 120] on body "/ ​ Add Task Brittany Newsham Nectar Messages Appts Labs Imaging Inventory Task…" at bounding box center [272, 195] width 544 height 390
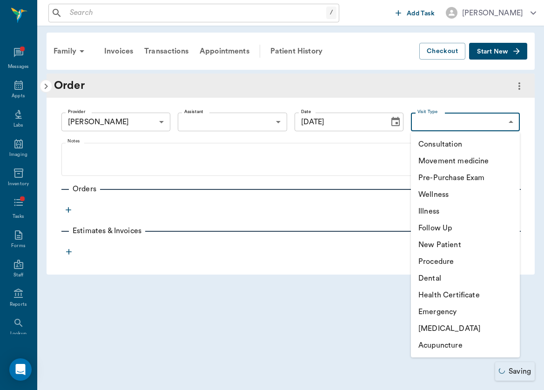
click at [466, 194] on li "Wellness" at bounding box center [465, 194] width 109 height 17
type input "65d2c202a8044d23520120c5"
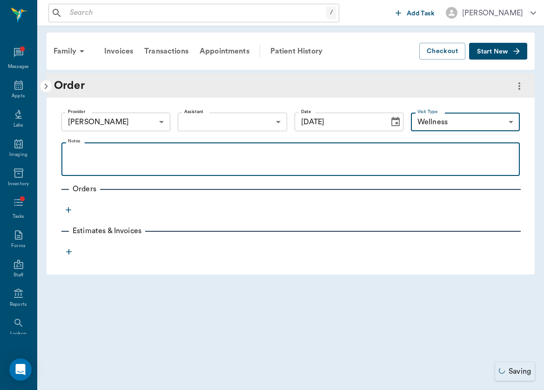
click at [290, 169] on div at bounding box center [290, 159] width 449 height 23
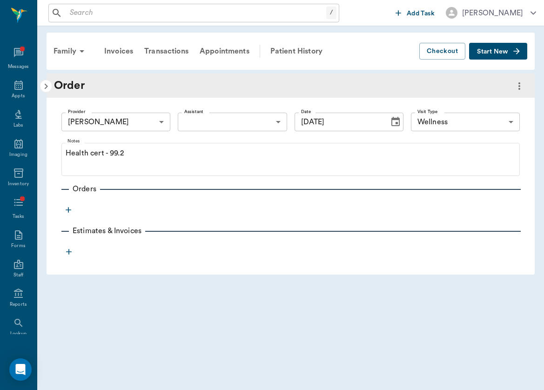
click at [68, 214] on icon "button" at bounding box center [68, 209] width 9 height 9
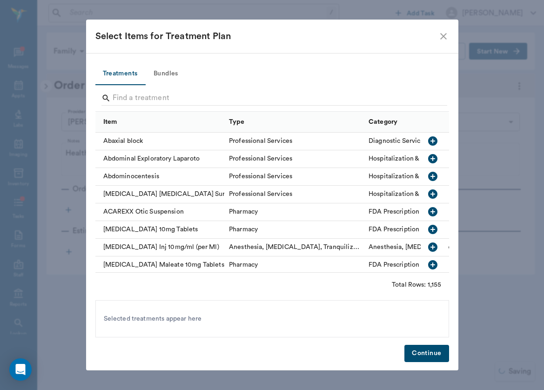
click at [146, 89] on div at bounding box center [274, 99] width 346 height 24
click at [146, 98] on input "Search" at bounding box center [273, 98] width 321 height 15
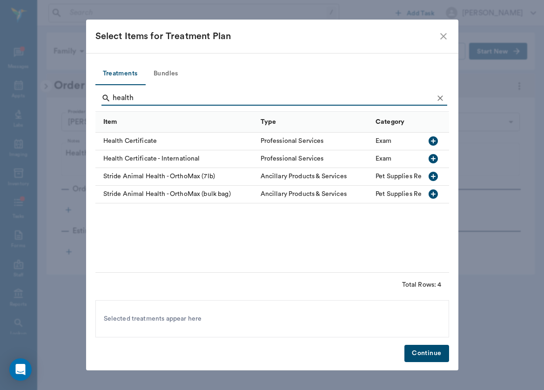
type input "health"
click at [135, 144] on div "Health Certificate" at bounding box center [175, 142] width 161 height 18
click at [427, 351] on button "Continue" at bounding box center [427, 353] width 44 height 17
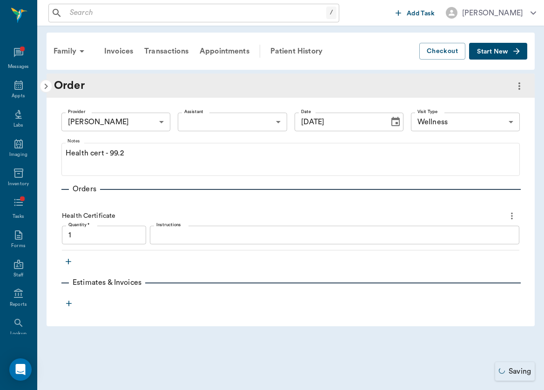
type input "1.00"
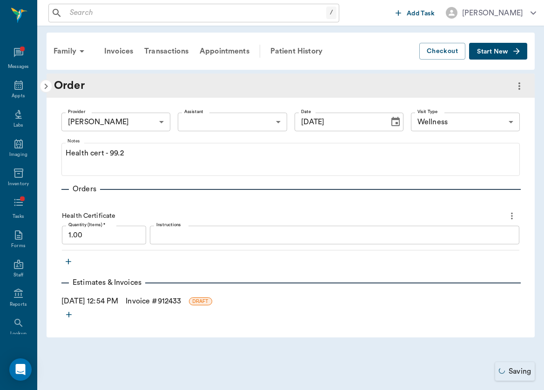
click at [149, 306] on link "Invoice # 912433" at bounding box center [153, 301] width 55 height 11
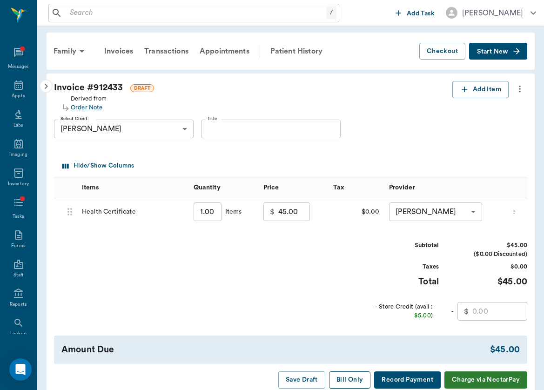
click at [341, 376] on button "Bill Only" at bounding box center [350, 380] width 42 height 17
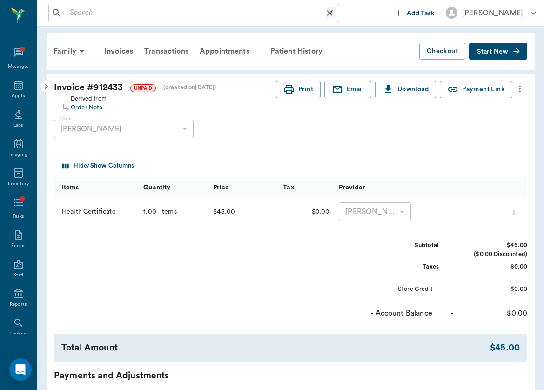
click at [125, 12] on input "text" at bounding box center [196, 13] width 260 height 13
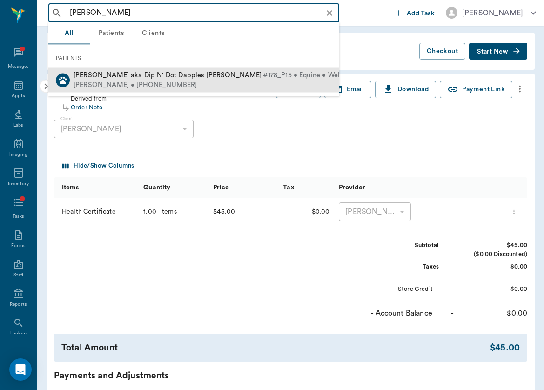
click at [115, 88] on div "Andi Snapp • (713) 828-0139" at bounding box center [249, 85] width 351 height 10
type input "ryker"
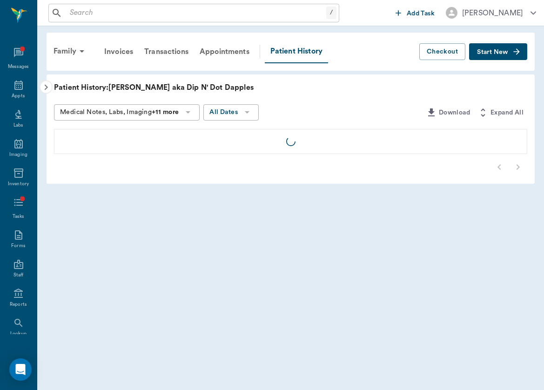
click at [504, 60] on button "Start New" at bounding box center [498, 51] width 58 height 17
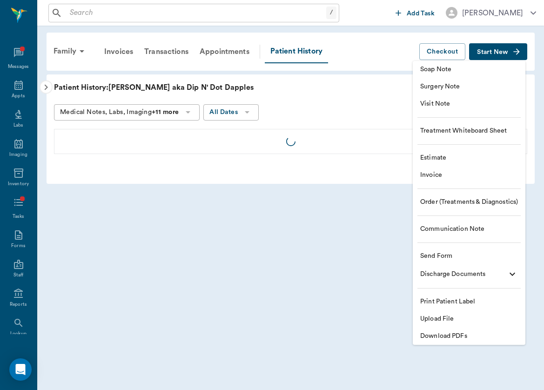
click at [459, 191] on ul "Soap Note Surgery Note Visit Note Treatment Whiteboard Sheet Estimate Invoice O…" at bounding box center [469, 203] width 113 height 284
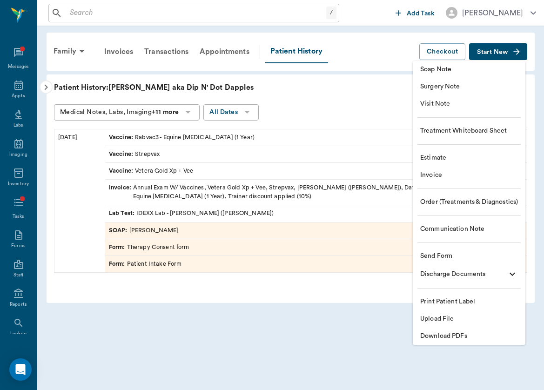
click at [459, 200] on span "Order (Treatments & Diagnostics)" at bounding box center [469, 202] width 98 height 10
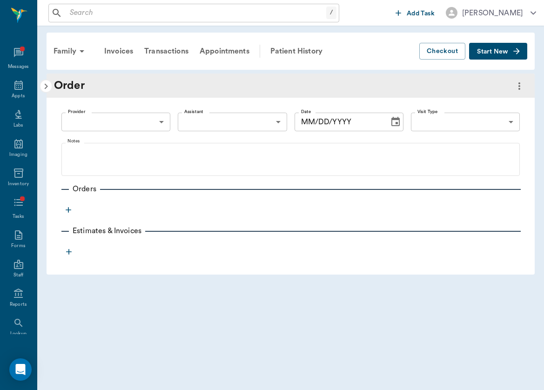
type input "[DATE]"
click at [114, 120] on body "/ ​ Add Task Brittany Newsham Nectar Messages Appts Labs Imaging Inventory Task…" at bounding box center [272, 195] width 544 height 390
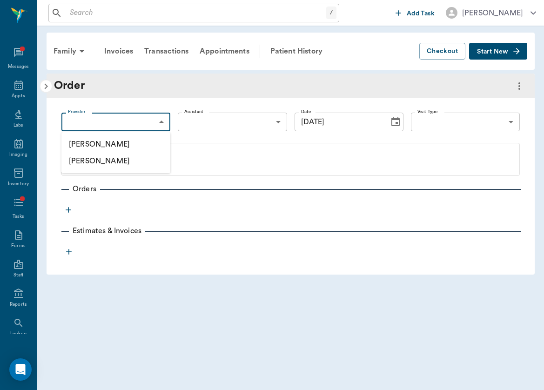
click at [110, 145] on li "[PERSON_NAME]" at bounding box center [115, 144] width 109 height 17
type input "649b3e03b5bc7e03f9326794"
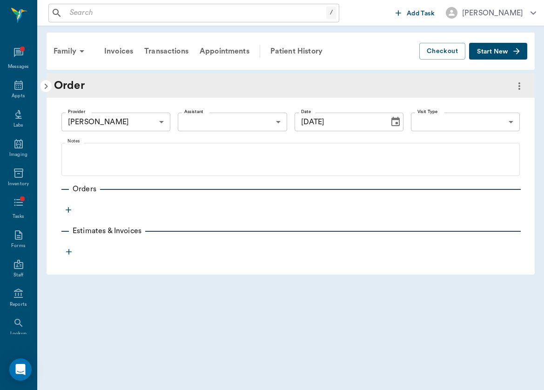
click at [528, 123] on div "Provider Brittany Newsham 649b3e03b5bc7e03f9326794 Provider Assistant ​ Assista…" at bounding box center [291, 179] width 488 height 162
click at [504, 122] on body "/ ​ Add Task Brittany Newsham Nectar Messages Appts Labs Imaging Inventory Task…" at bounding box center [272, 195] width 544 height 390
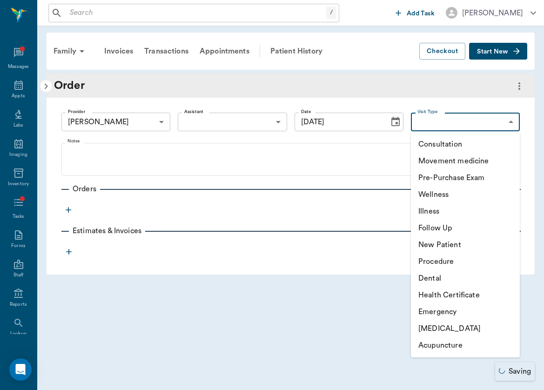
click at [480, 196] on li "Wellness" at bounding box center [465, 194] width 109 height 17
type input "65d2c202a8044d23520120c5"
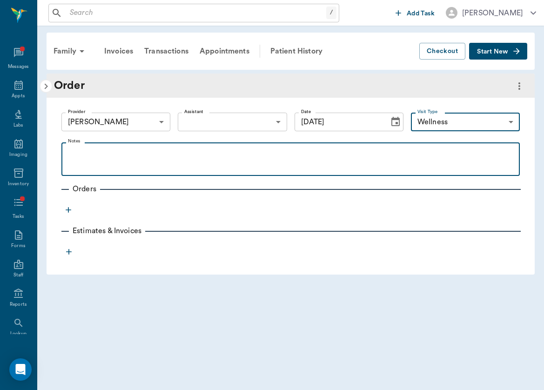
click at [351, 152] on p at bounding box center [290, 153] width 449 height 11
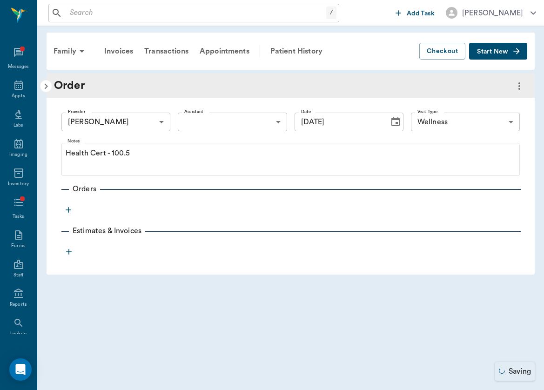
click at [70, 208] on icon "button" at bounding box center [68, 209] width 9 height 9
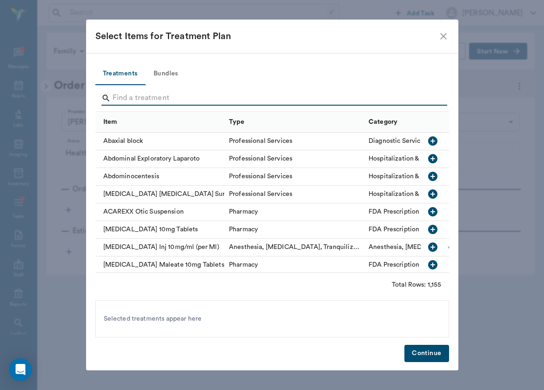
click at [135, 93] on input "Search" at bounding box center [273, 98] width 321 height 15
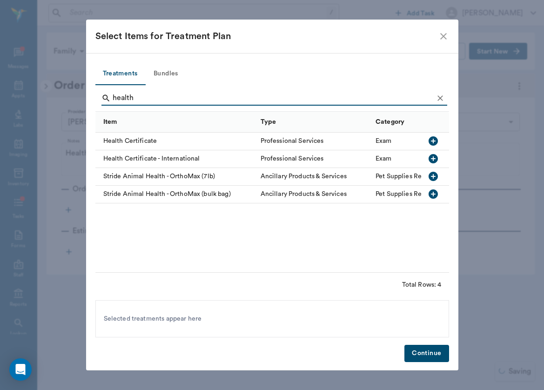
type input "health"
click at [134, 140] on div "Health Certificate" at bounding box center [175, 142] width 161 height 18
click at [436, 362] on div "Treatments Bundles health Item Type Category Health Certificate Professional Se…" at bounding box center [272, 211] width 372 height 317
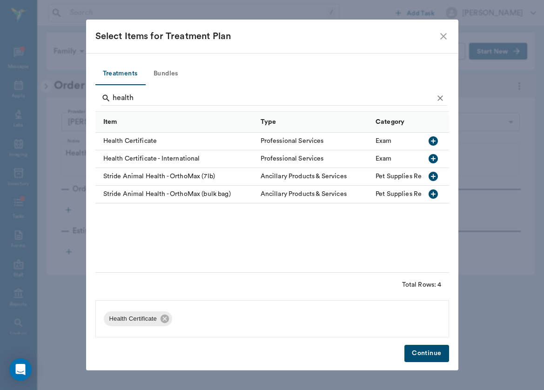
click at [437, 350] on button "Continue" at bounding box center [427, 353] width 44 height 17
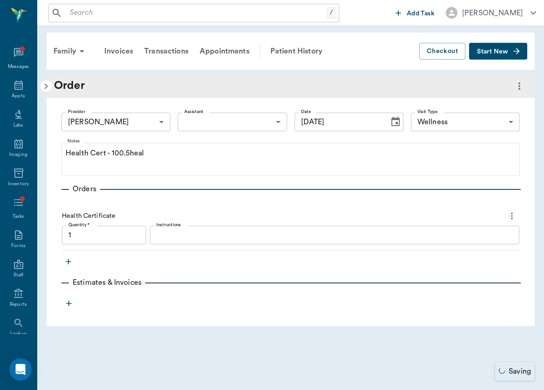
type input "1.00"
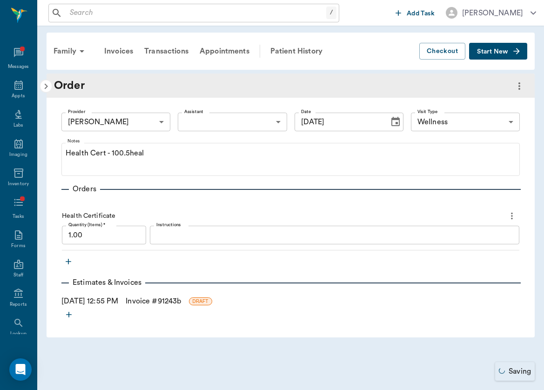
click at [151, 304] on link "Invoice # 91243b" at bounding box center [153, 301] width 55 height 11
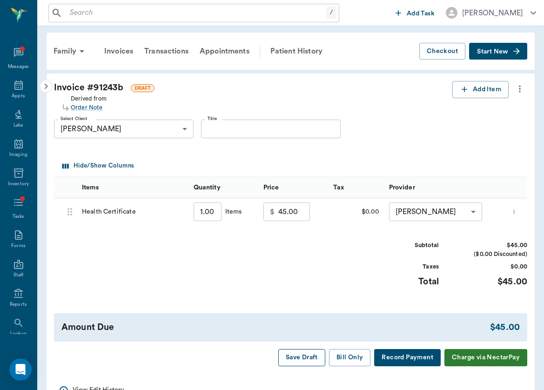
click at [303, 363] on button "Save Draft" at bounding box center [301, 357] width 47 height 17
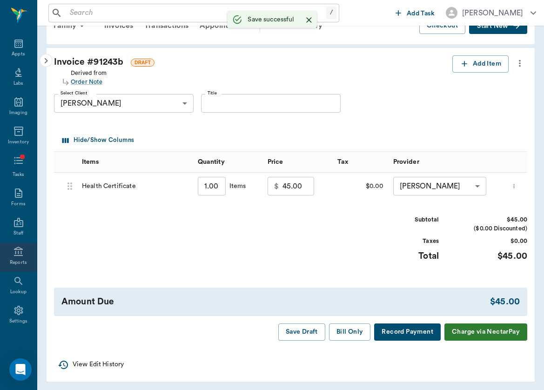
scroll to position [41, 0]
click at [21, 316] on icon at bounding box center [18, 311] width 11 height 11
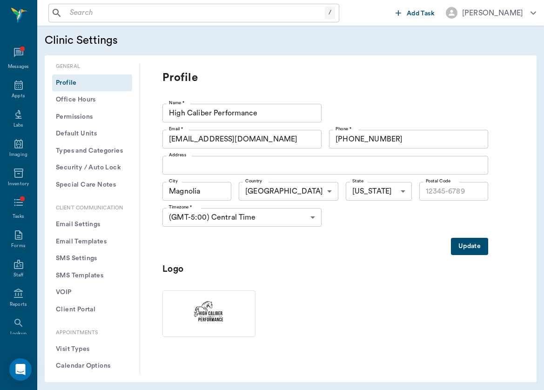
type input "77354"
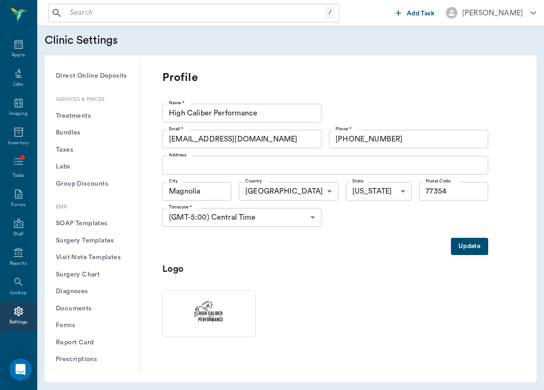
scroll to position [343, 0]
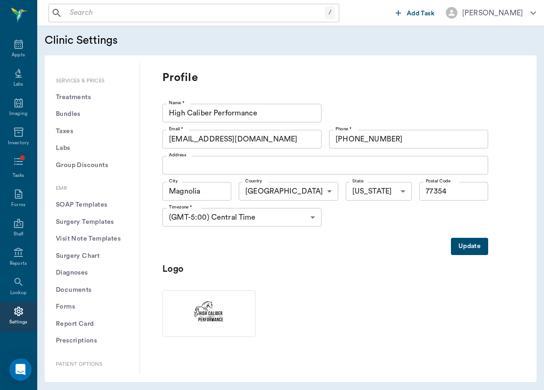
click at [95, 157] on button "Group Discounts" at bounding box center [92, 165] width 80 height 17
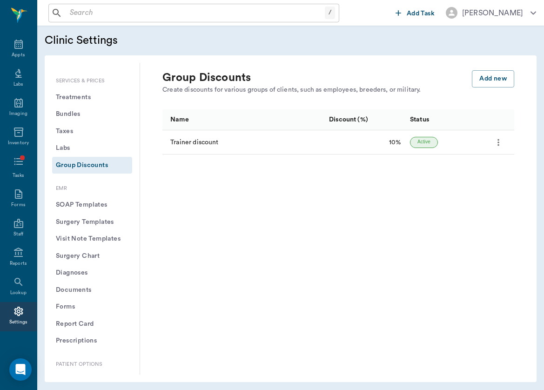
click at [498, 141] on icon "more" at bounding box center [498, 142] width 10 height 11
click at [490, 151] on li "Edit" at bounding box center [459, 158] width 93 height 17
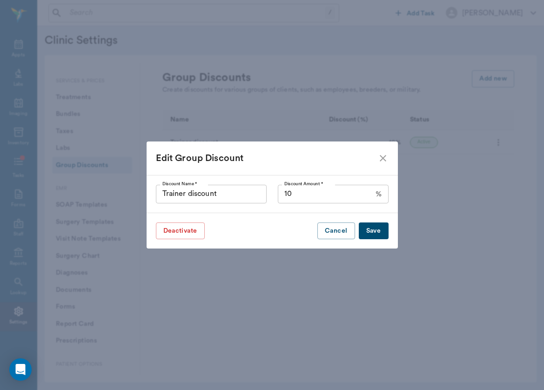
click at [378, 229] on button "Save" at bounding box center [374, 231] width 30 height 17
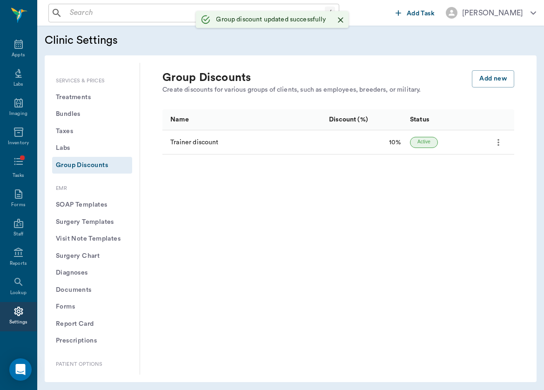
click at [167, 16] on input "text" at bounding box center [195, 13] width 259 height 13
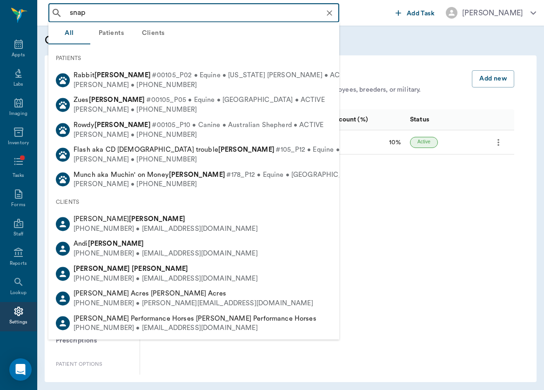
type input "snapp"
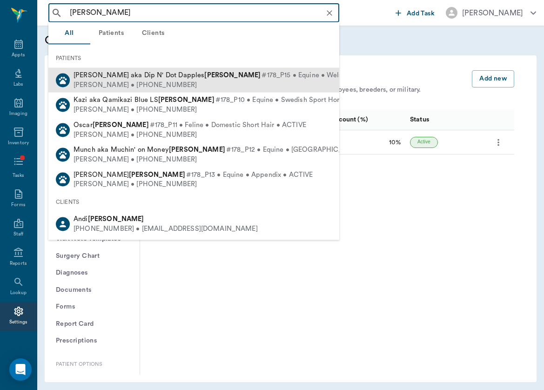
click at [87, 82] on div "Andi Snapp • (713) 828-0139" at bounding box center [249, 85] width 350 height 10
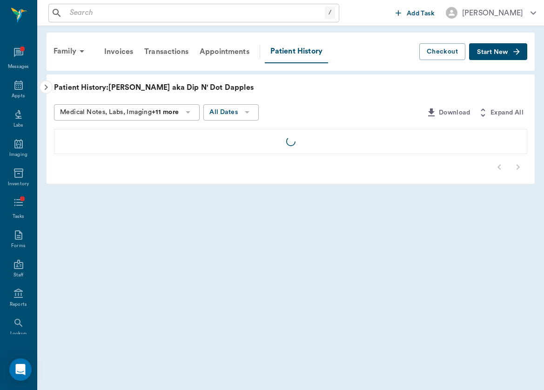
scroll to position [41, 0]
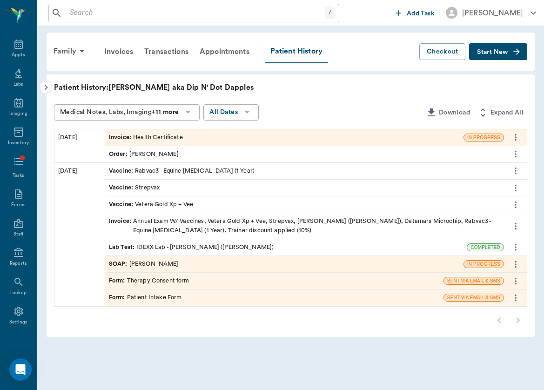
click at [50, 86] on icon "button" at bounding box center [46, 87] width 11 height 11
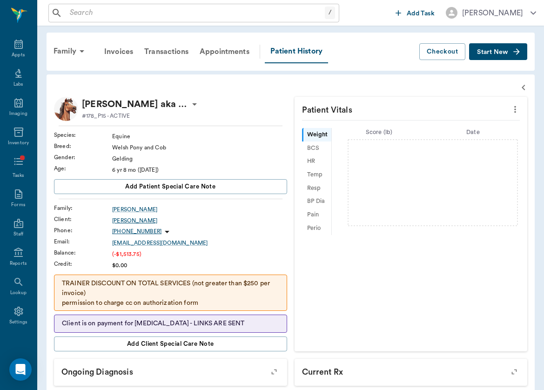
click at [129, 219] on div "Andi Snapp" at bounding box center [199, 220] width 175 height 8
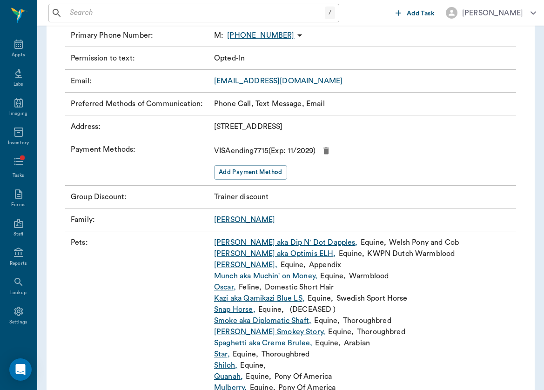
scroll to position [196, 0]
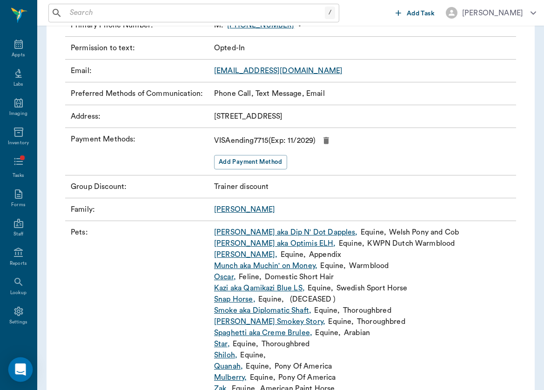
click at [18, 365] on icon "Open Intercom Messenger" at bounding box center [20, 370] width 11 height 12
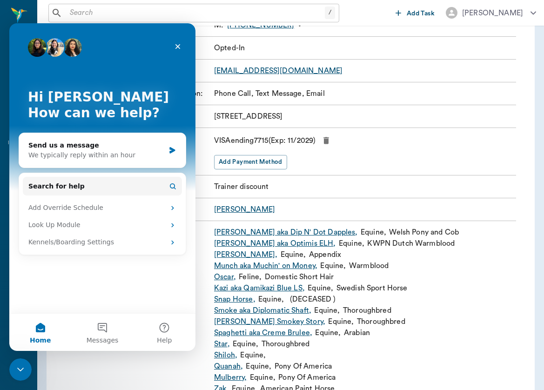
scroll to position [0, 0]
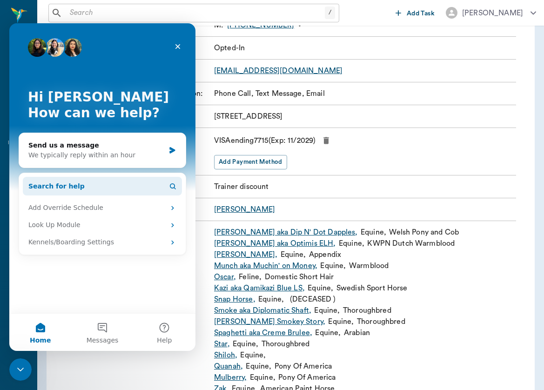
click at [74, 190] on span "Search for help" at bounding box center [56, 187] width 56 height 10
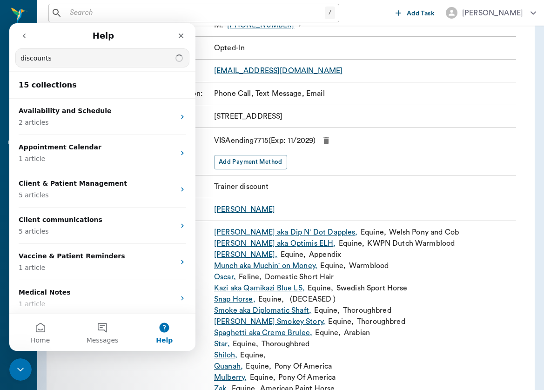
type input "discounts"
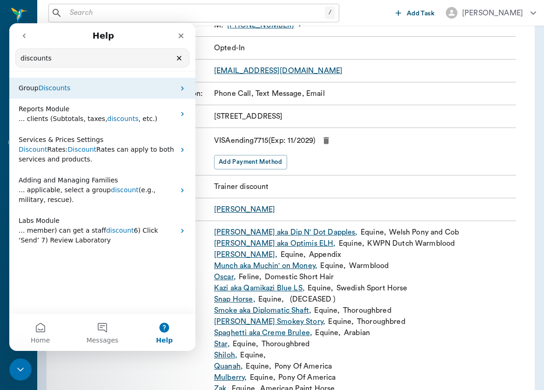
click at [149, 91] on p "Group Discounts" at bounding box center [97, 88] width 156 height 10
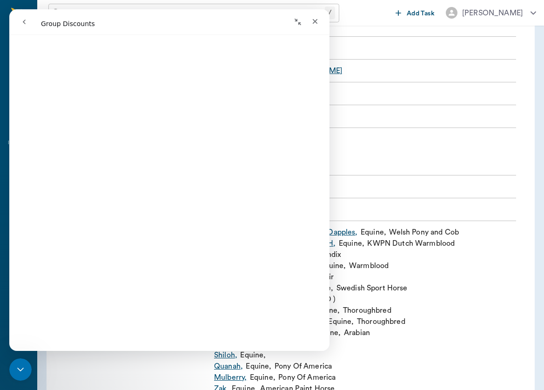
scroll to position [3, 0]
click at [26, 365] on div "Close Intercom Messenger" at bounding box center [19, 368] width 22 height 22
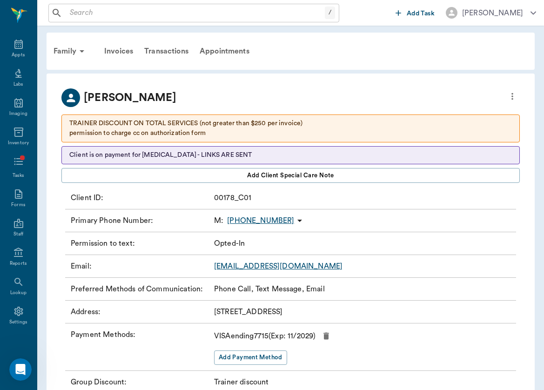
scroll to position [0, 0]
click at [126, 52] on div "Invoices" at bounding box center [119, 51] width 40 height 22
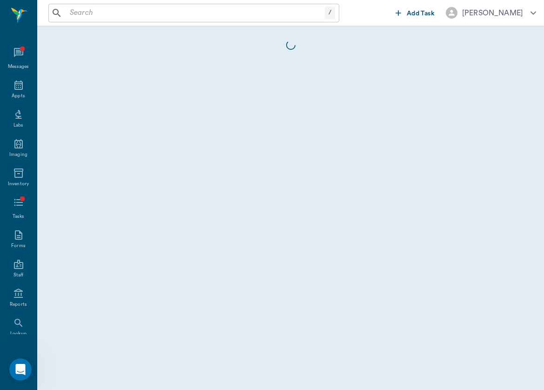
scroll to position [41, 0]
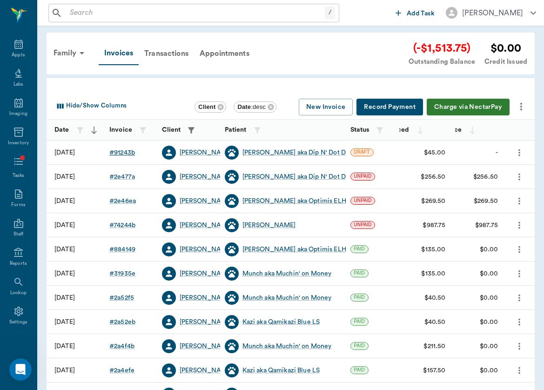
click at [122, 151] on div "# 91243b" at bounding box center [122, 152] width 26 height 9
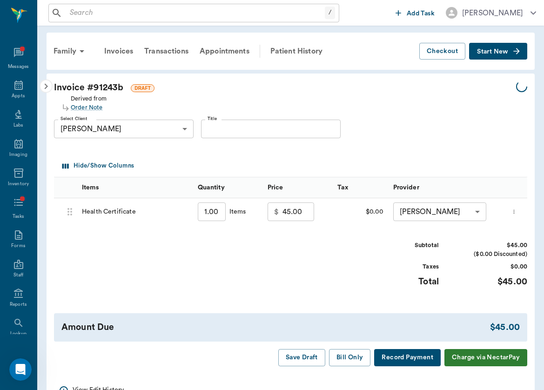
scroll to position [41, 0]
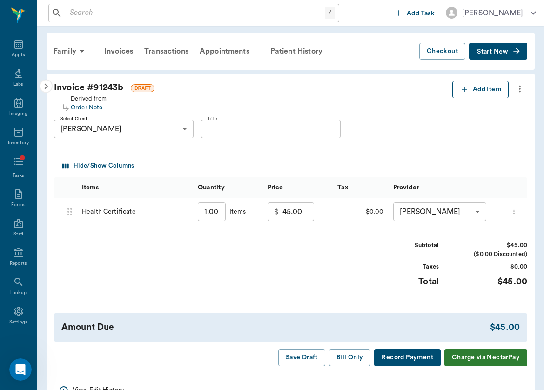
click at [497, 85] on button "Add Item" at bounding box center [481, 89] width 56 height 17
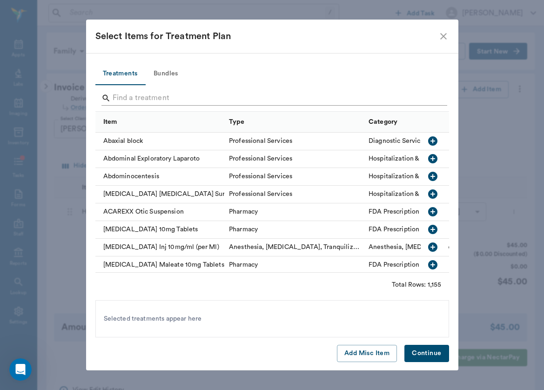
click at [151, 94] on input "Search" at bounding box center [273, 98] width 321 height 15
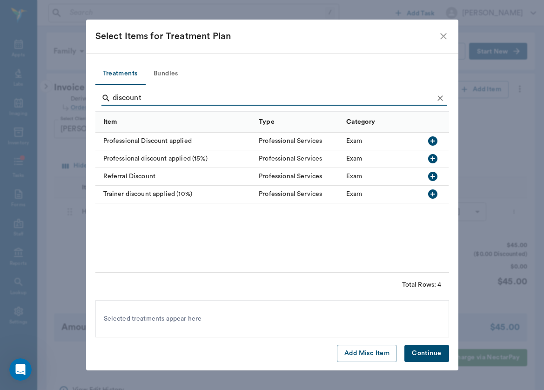
type input "discount"
click at [159, 193] on div "Trainer discount applied (10%)" at bounding box center [174, 195] width 159 height 18
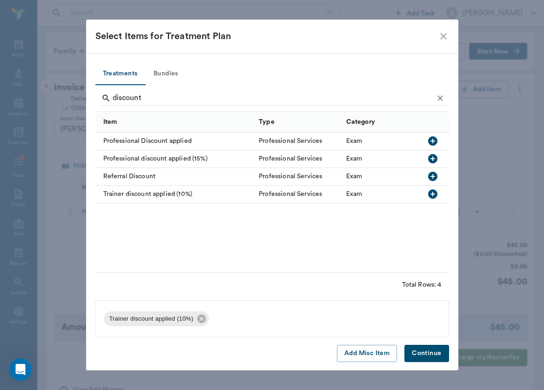
click at [414, 351] on button "Continue" at bounding box center [427, 353] width 44 height 17
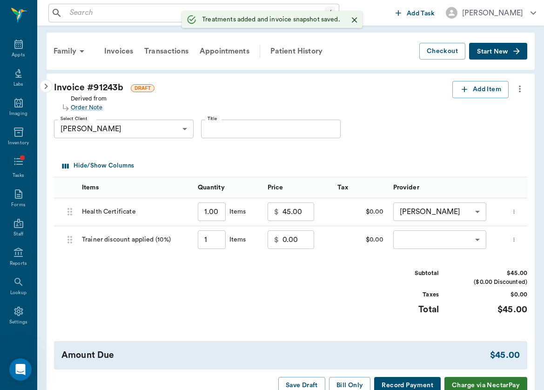
type input "1.00"
click at [309, 239] on input "0.00" at bounding box center [299, 239] width 32 height 19
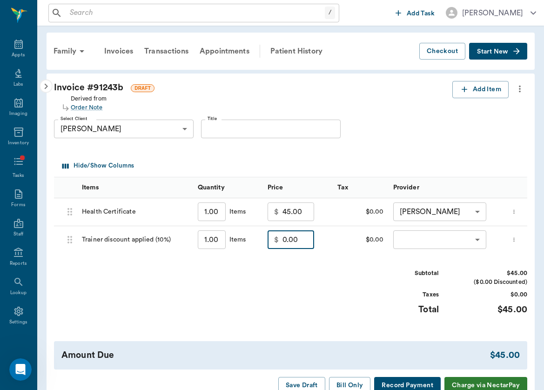
click at [295, 234] on input "0.00" at bounding box center [299, 239] width 32 height 19
type input "-4.50"
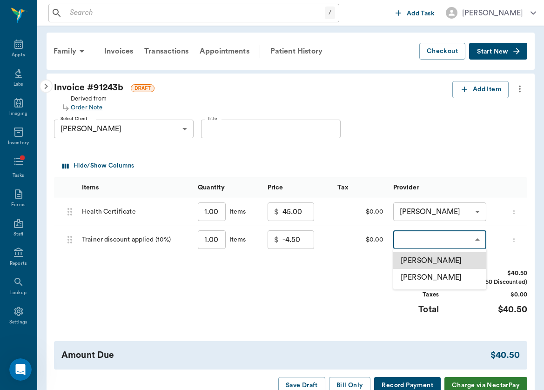
click at [414, 233] on body "/ ​ Add Task Brittany Newsham Nectar Messages Appts Labs Imaging Inventory Task…" at bounding box center [272, 223] width 544 height 446
click at [409, 259] on li "[PERSON_NAME]" at bounding box center [439, 260] width 93 height 17
type input "none-649b3e03b5bc7e03f9326794"
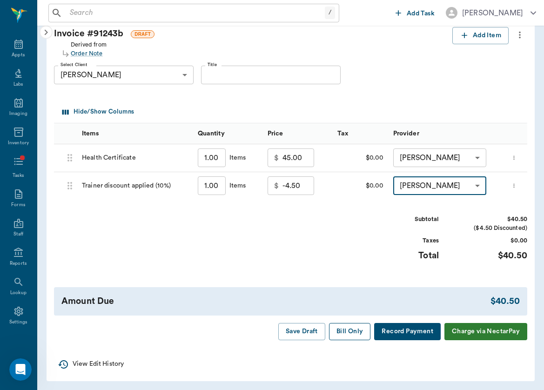
scroll to position [54, 0]
click at [347, 332] on button "Bill Only" at bounding box center [350, 332] width 42 height 17
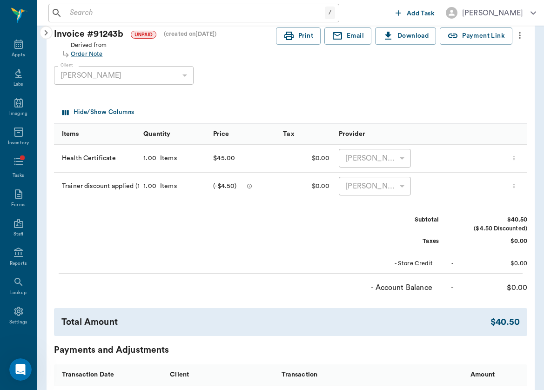
click at [199, 21] on div "/ ​" at bounding box center [193, 13] width 291 height 19
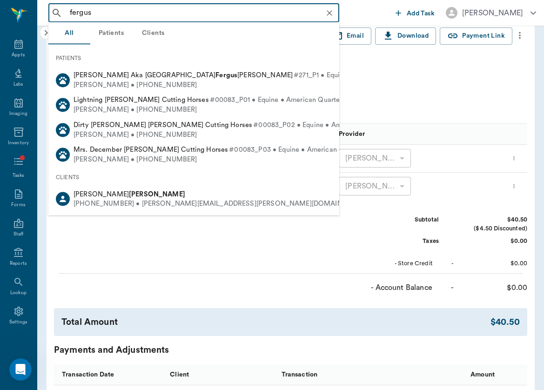
click at [196, 81] on div "[PERSON_NAME] • [PHONE_NUMBER]" at bounding box center [247, 85] width 346 height 10
type input "fergus"
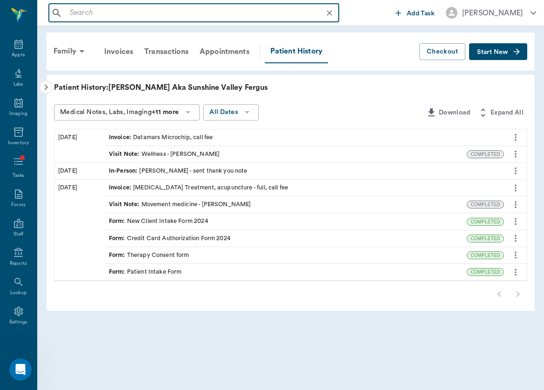
click at [122, 17] on input "text" at bounding box center [201, 13] width 270 height 13
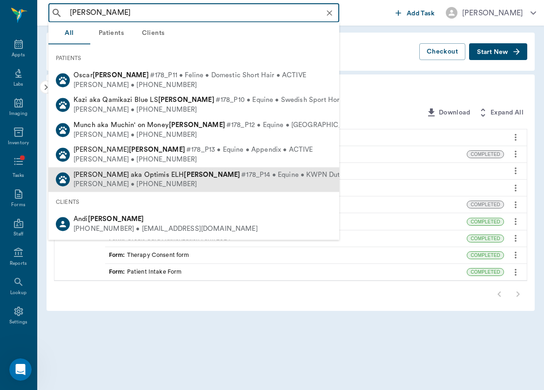
click at [99, 175] on span "Leo aka Optimis ELH SNAPP" at bounding box center [157, 174] width 167 height 7
type input "snapp"
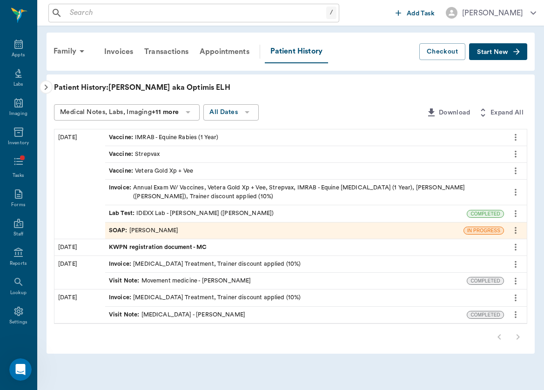
click at [514, 50] on icon "button" at bounding box center [516, 51] width 9 height 9
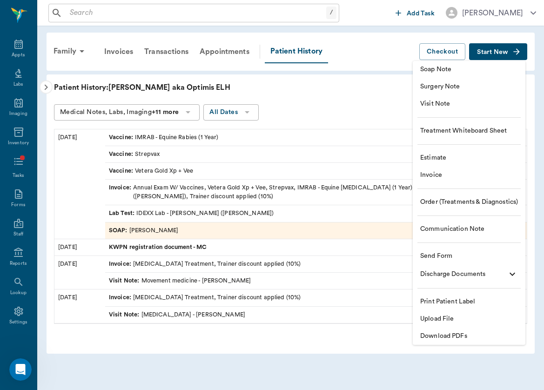
click at [456, 216] on ul "Soap Note Surgery Note Visit Note Treatment Whiteboard Sheet Estimate Invoice O…" at bounding box center [469, 203] width 113 height 284
click at [459, 208] on li "Order (Treatments & Diagnostics)" at bounding box center [469, 202] width 113 height 17
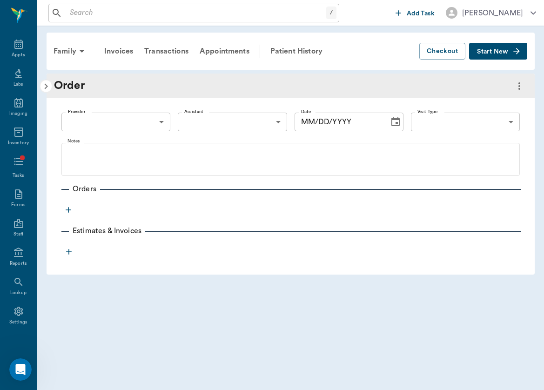
type input "[DATE]"
click at [125, 139] on div "Provider ​ Provider Assistant ​ Assistant Date 09/22/2025 Date Visit Type ​ Vis…" at bounding box center [290, 122] width 459 height 34
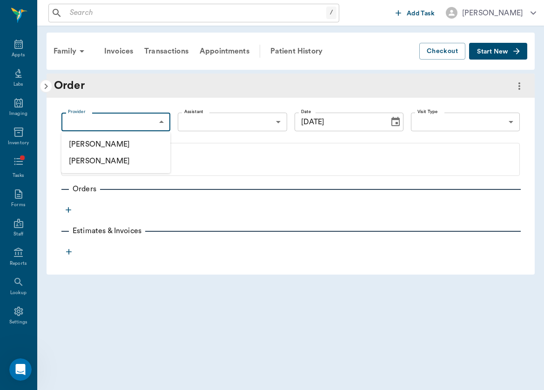
click at [142, 123] on body "/ ​ Add Task Brittany Newsham Nectar Messages Appts Labs Imaging Inventory Task…" at bounding box center [272, 195] width 544 height 390
click at [139, 143] on li "[PERSON_NAME]" at bounding box center [115, 144] width 109 height 17
type input "649b3e03b5bc7e03f9326794"
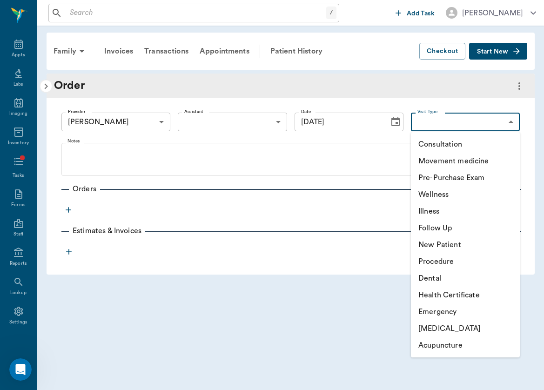
click at [484, 126] on body "/ ​ Add Task Brittany Newsham Nectar Messages Appts Labs Imaging Inventory Task…" at bounding box center [272, 195] width 544 height 390
click at [485, 191] on li "Wellness" at bounding box center [465, 194] width 109 height 17
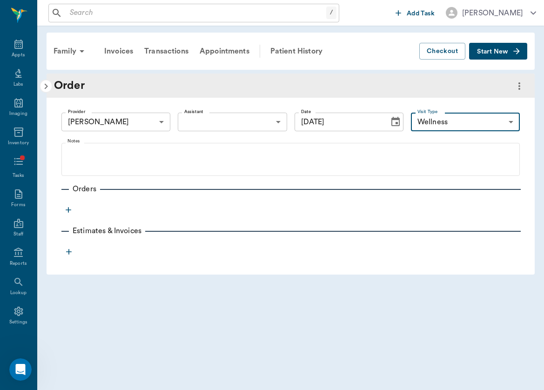
type input "65d2c202a8044d23520120c5"
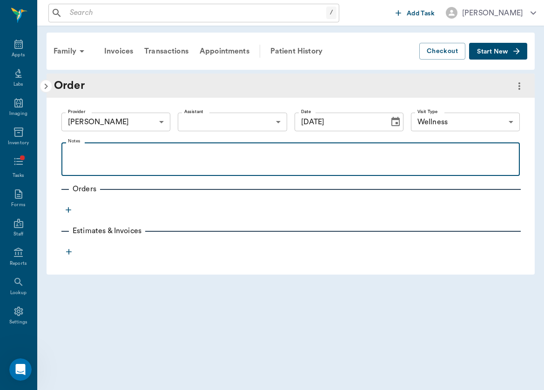
click at [308, 166] on div at bounding box center [290, 159] width 449 height 23
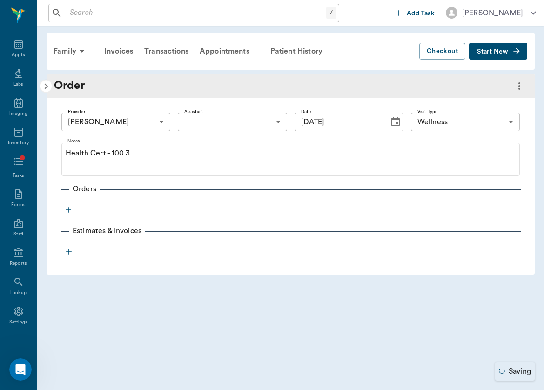
click at [66, 211] on icon "button" at bounding box center [69, 210] width 6 height 6
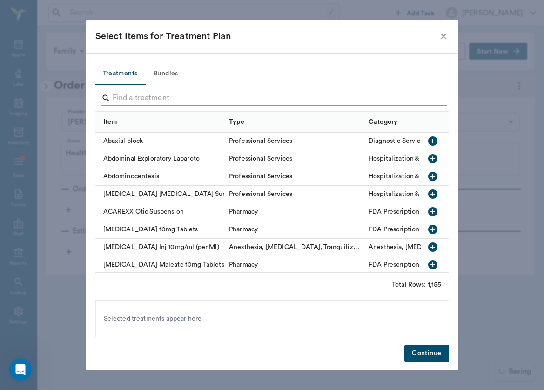
click at [125, 99] on input "Search" at bounding box center [273, 98] width 321 height 15
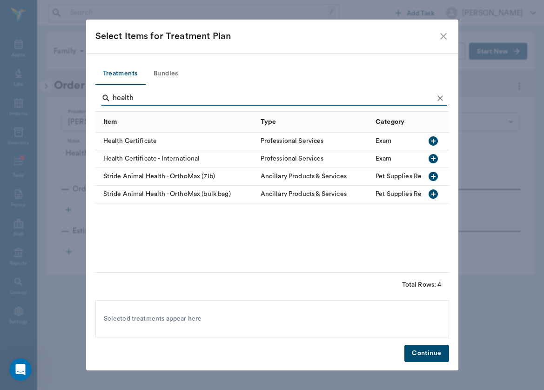
type input "health"
click at [125, 139] on div "Health Certificate" at bounding box center [175, 142] width 161 height 18
click at [424, 349] on button "Continue" at bounding box center [427, 353] width 44 height 17
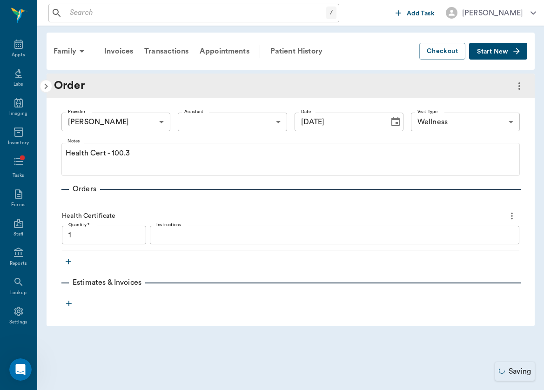
type input "1.00"
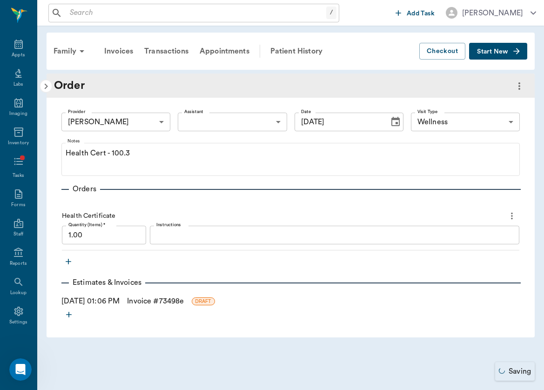
click at [149, 300] on link "Invoice # 73498e" at bounding box center [155, 301] width 57 height 11
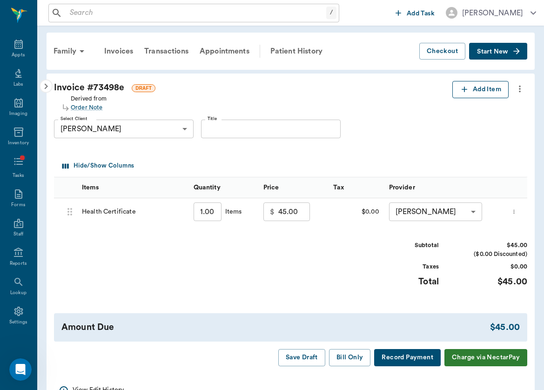
click at [486, 87] on button "Add Item" at bounding box center [481, 89] width 56 height 17
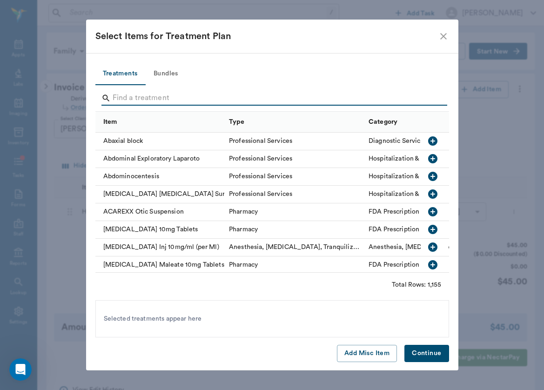
click at [274, 96] on input "Search" at bounding box center [273, 98] width 321 height 15
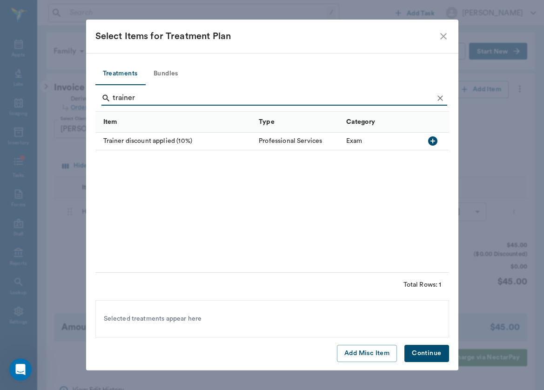
type input "trainer"
click at [169, 143] on div "Trainer discount applied (10%)" at bounding box center [174, 142] width 159 height 18
click at [427, 356] on button "Continue" at bounding box center [427, 353] width 44 height 17
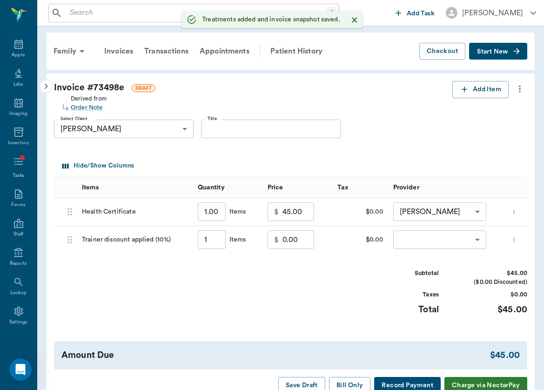
type input "1.00"
click at [410, 242] on body "/ ​ Add Task Brittany Newsham Nectar Messages Appts Labs Imaging Inventory Task…" at bounding box center [272, 223] width 544 height 446
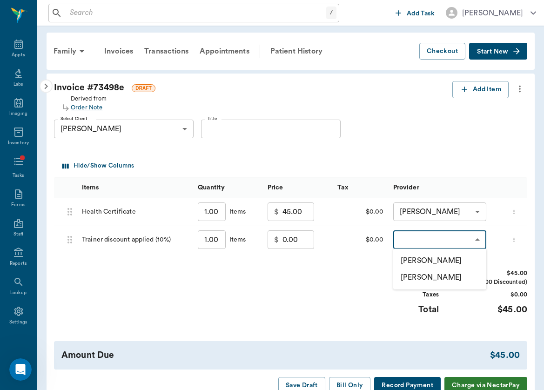
click at [409, 258] on li "[PERSON_NAME]" at bounding box center [439, 260] width 93 height 17
type input "none-649b3e03b5bc7e03f9326794"
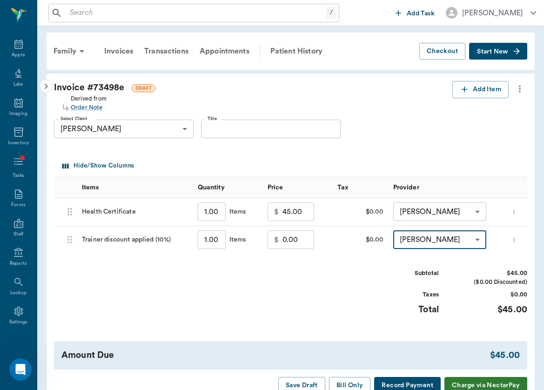
click at [299, 230] on input "0.00" at bounding box center [299, 239] width 32 height 19
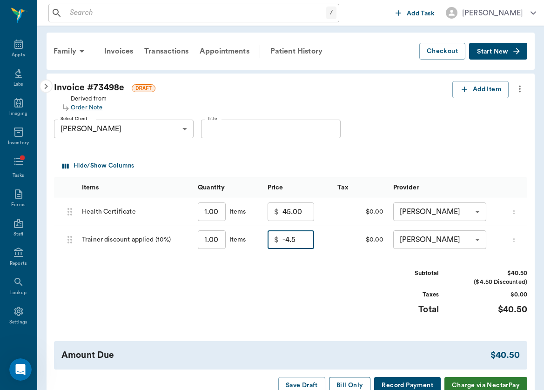
type input "-4.50"
click at [357, 381] on button "Bill Only" at bounding box center [350, 385] width 42 height 17
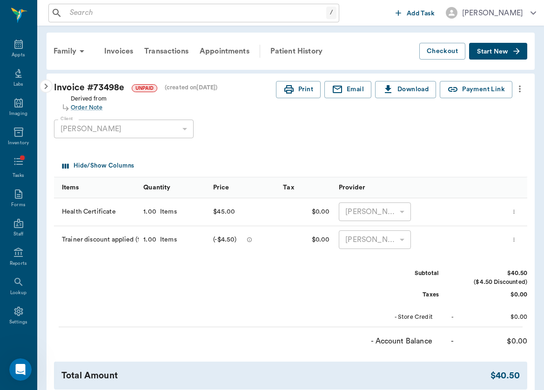
click at [43, 89] on icon "button" at bounding box center [46, 86] width 11 height 11
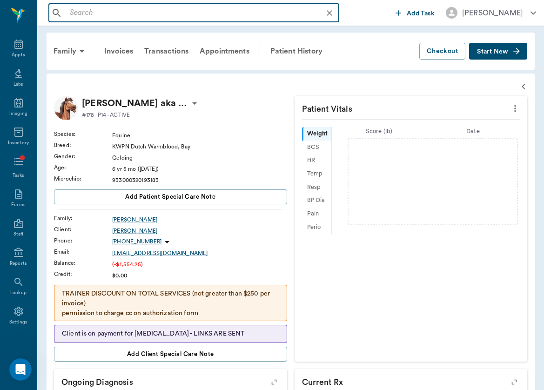
click at [152, 19] on input "text" at bounding box center [201, 13] width 270 height 13
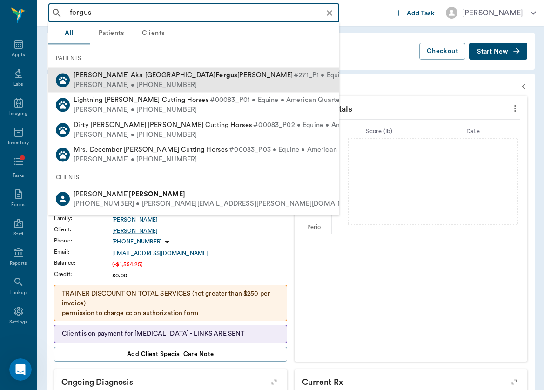
click at [294, 80] on span "#271_P1 • Equine • Conomara • ACTIVE" at bounding box center [356, 76] width 125 height 10
type input "fergus"
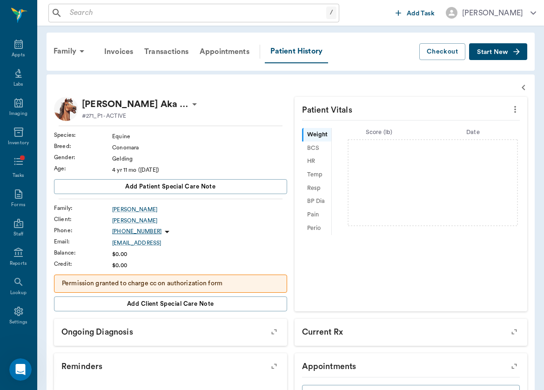
click at [191, 98] on div "[PERSON_NAME] Aka Sunshine Valley [PERSON_NAME]" at bounding box center [141, 104] width 118 height 15
click at [189, 122] on span "Edit profile" at bounding box center [154, 121] width 78 height 10
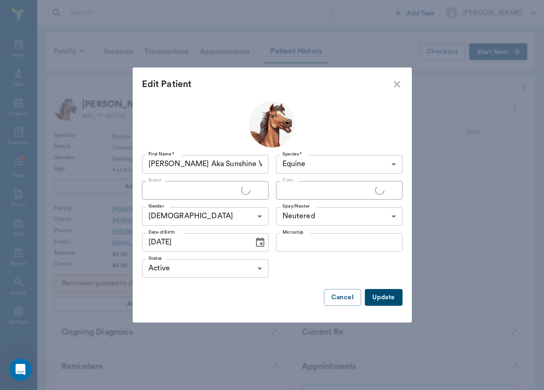
type input "Conomara"
click at [165, 164] on input "Fergie Aka Sunshine Valley Fergus" at bounding box center [205, 164] width 127 height 19
type input "Fergie Aka Sunshine Valley Fergus"
click at [383, 298] on button "Update" at bounding box center [383, 297] width 37 height 17
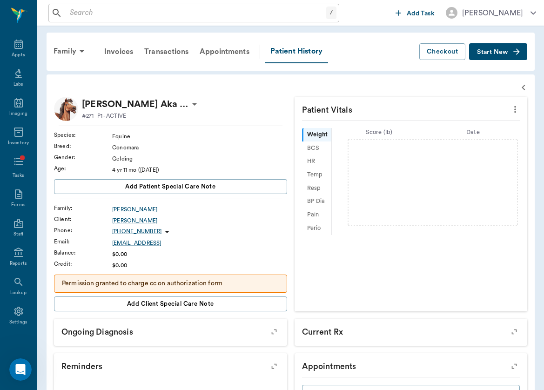
click at [76, 67] on div "Family Invoices Transactions Appointments Patient History Checkout Start New" at bounding box center [291, 52] width 488 height 38
click at [77, 52] on icon at bounding box center [81, 51] width 11 height 11
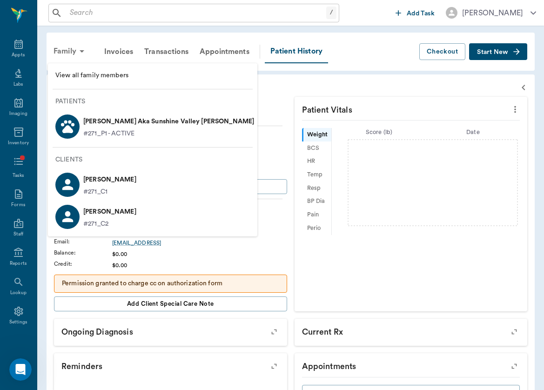
click at [77, 52] on div at bounding box center [272, 195] width 544 height 390
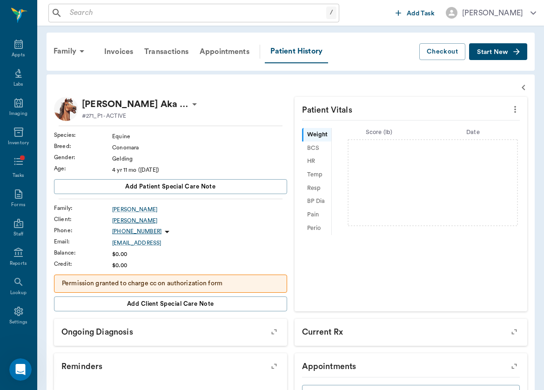
click at [129, 222] on div "Lauren Henderson" at bounding box center [199, 220] width 175 height 8
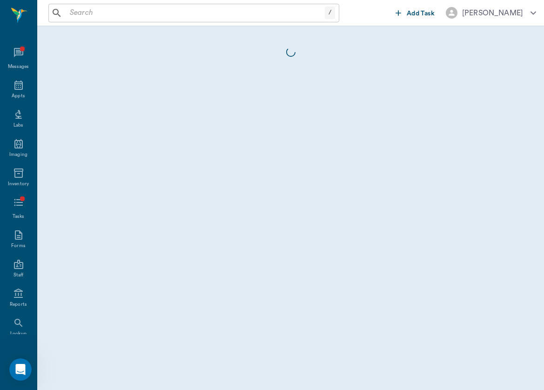
scroll to position [41, 0]
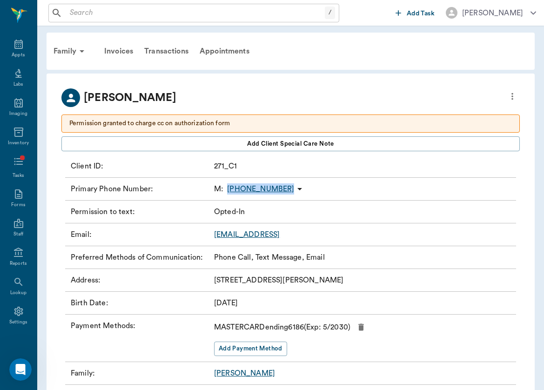
click at [451, 4] on button "[PERSON_NAME]" at bounding box center [491, 12] width 105 height 17
drag, startPoint x: 207, startPoint y: 235, endPoint x: 334, endPoint y: 235, distance: 127.6
click at [334, 235] on div at bounding box center [272, 195] width 544 height 390
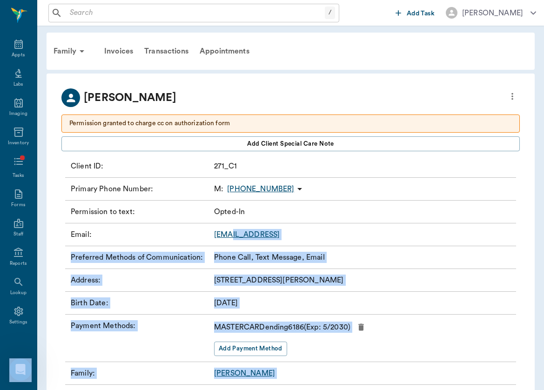
drag, startPoint x: 328, startPoint y: 235, endPoint x: 228, endPoint y: 230, distance: 100.2
click at [228, 230] on body "/ ​ Add Task Brittany Newsham Nectar Messages Appts Labs Imaging Inventory Task…" at bounding box center [272, 218] width 544 height 437
click at [228, 231] on link "Lhernderson@quantumgas.coim" at bounding box center [247, 234] width 66 height 7
drag, startPoint x: 228, startPoint y: 230, endPoint x: 397, endPoint y: 241, distance: 169.3
click at [397, 241] on div "Email : Lhernderson@quantumgas.coim" at bounding box center [290, 234] width 451 height 23
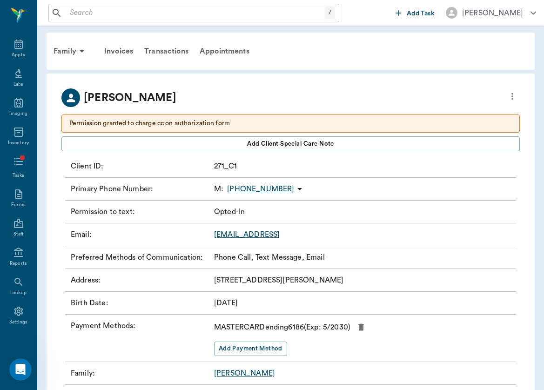
click at [359, 234] on div "Email : Lhernderson@quantumgas.coim" at bounding box center [290, 234] width 451 height 23
drag, startPoint x: 212, startPoint y: 238, endPoint x: 328, endPoint y: 238, distance: 115.9
click at [328, 238] on div "Email : Lhernderson@quantumgas.coim" at bounding box center [290, 234] width 451 height 23
copy div "Lhernderson@quantumgas.coim"
click at [425, 1] on div "/ ​ Add Task [PERSON_NAME]" at bounding box center [290, 13] width 507 height 26
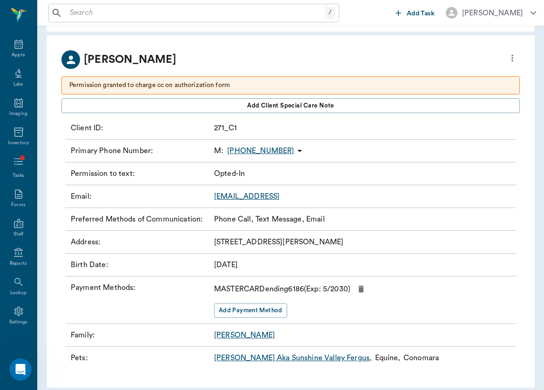
scroll to position [38, 0]
drag, startPoint x: 213, startPoint y: 243, endPoint x: 412, endPoint y: 247, distance: 199.3
click at [412, 247] on div "Address : 10315 Mayberry Heights Drive Cypress TX 77433" at bounding box center [290, 242] width 451 height 23
copy p "10315 Mayberry Heights Drive Cypress TX 77433"
click at [320, 214] on p "Phone Call, Text Message, Email" at bounding box center [269, 219] width 111 height 11
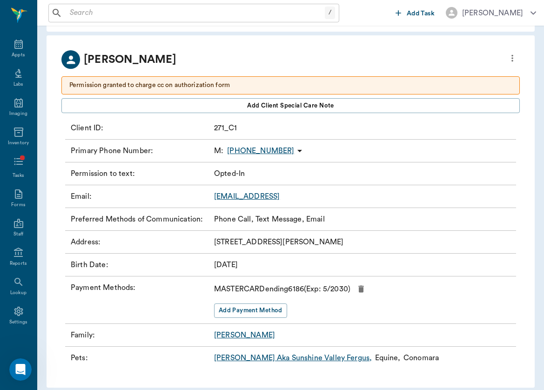
drag, startPoint x: 213, startPoint y: 196, endPoint x: 338, endPoint y: 195, distance: 125.2
click at [338, 195] on div "Email : Lhernderson@quantumgas.coim" at bounding box center [290, 196] width 451 height 23
copy link "Lhernderson@quantumgas.coim"
click at [316, 252] on div "Address : 10315 Mayberry Heights Drive Cypress TX 77433" at bounding box center [290, 242] width 451 height 23
drag, startPoint x: 237, startPoint y: 240, endPoint x: 415, endPoint y: 243, distance: 177.9
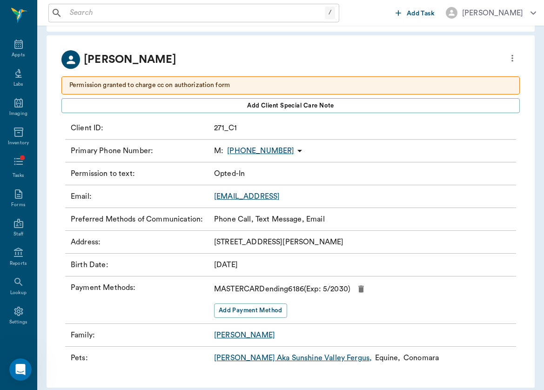
click at [415, 243] on div "Address : 10315 Mayberry Heights Drive Cypress TX 77433" at bounding box center [290, 242] width 451 height 23
copy div "10315 Mayberry Heights Drive Cypress TX 77433"
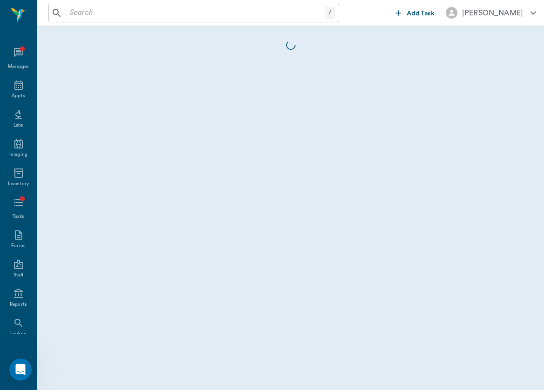
scroll to position [41, 0]
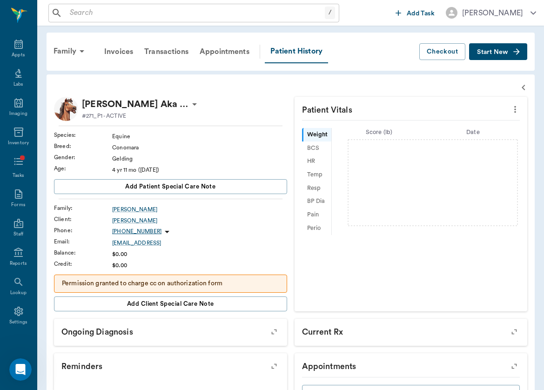
click at [196, 99] on icon at bounding box center [194, 104] width 11 height 11
click at [159, 120] on span "Edit profile" at bounding box center [154, 121] width 78 height 10
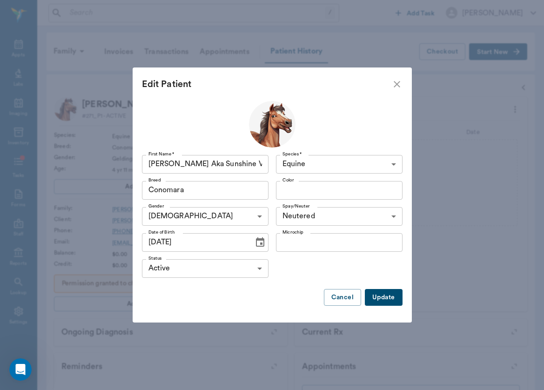
click at [226, 170] on input "Fergie Aka Sunshine Valley Fergus" at bounding box center [205, 164] width 127 height 19
click at [383, 300] on button "Update" at bounding box center [383, 297] width 37 height 17
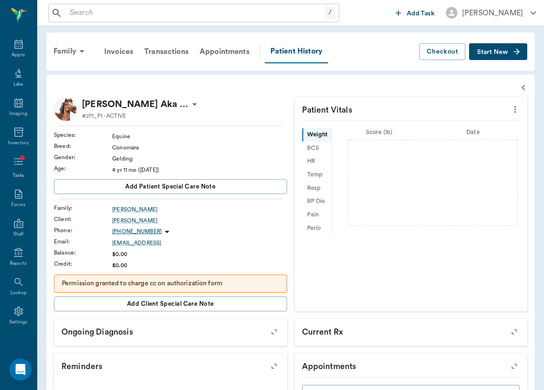
scroll to position [0, 0]
click at [506, 56] on button "Start New" at bounding box center [498, 51] width 58 height 17
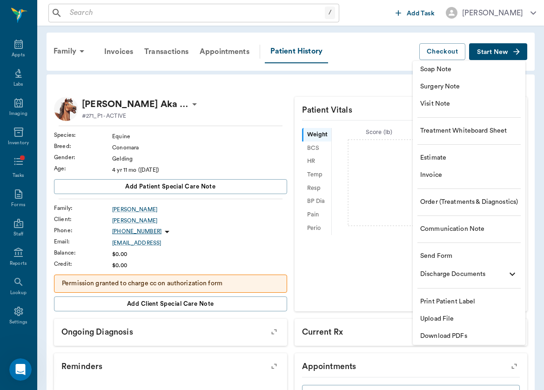
click at [481, 195] on li "Order (Treatments & Diagnostics)" at bounding box center [469, 202] width 113 height 17
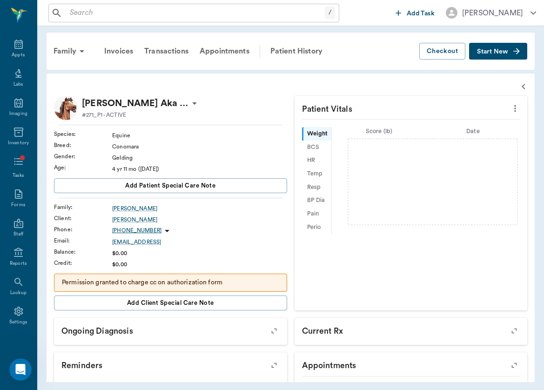
type input "[DATE]"
click at [520, 83] on icon "button" at bounding box center [523, 86] width 11 height 11
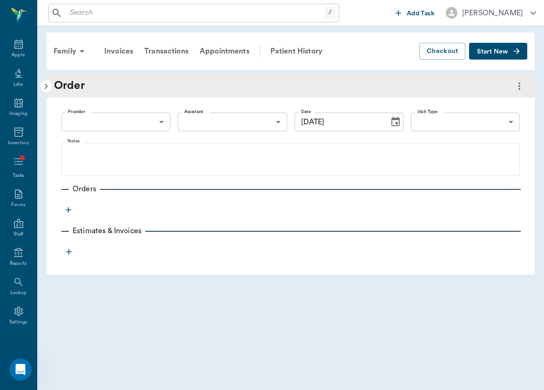
click at [142, 127] on body "/ ​ Add Task Brittany Newsham Nectar Messages Appts Labs Imaging Inventory Task…" at bounding box center [272, 195] width 544 height 390
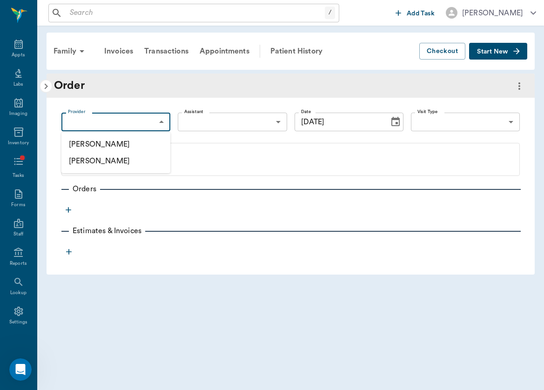
click at [142, 149] on li "[PERSON_NAME]" at bounding box center [115, 144] width 109 height 17
type input "649b3e03b5bc7e03f9326794"
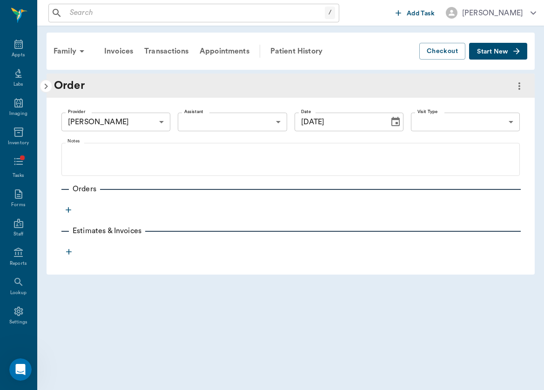
click at [429, 133] on div "Provider Brittany Newsham 649b3e03b5bc7e03f9326794 Provider Assistant ​ Assista…" at bounding box center [290, 122] width 459 height 34
click at [442, 128] on body "/ ​ Add Task Brittany Newsham Nectar Messages Appts Labs Imaging Inventory Task…" at bounding box center [272, 195] width 544 height 390
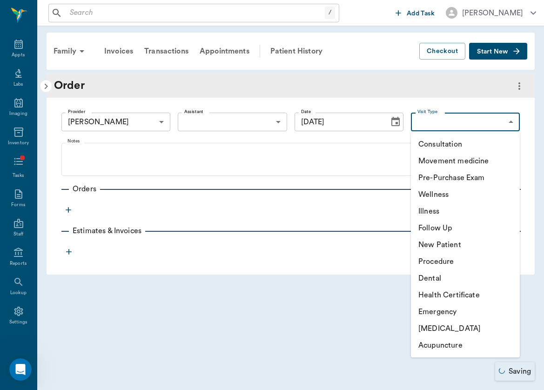
click at [443, 189] on li "Wellness" at bounding box center [465, 194] width 109 height 17
type input "65d2c202a8044d23520120c5"
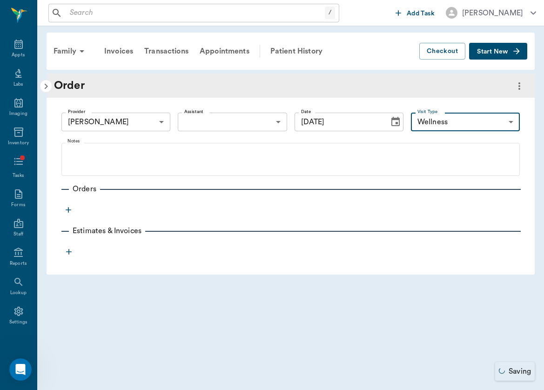
click at [302, 133] on div "Provider Brittany Newsham 649b3e03b5bc7e03f9326794 Provider Assistant ​ Assista…" at bounding box center [290, 122] width 459 height 34
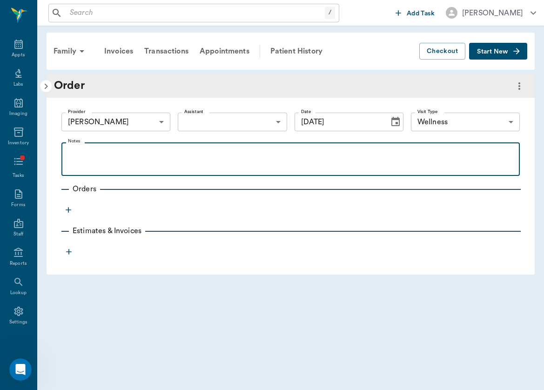
click at [302, 154] on p at bounding box center [290, 153] width 449 height 11
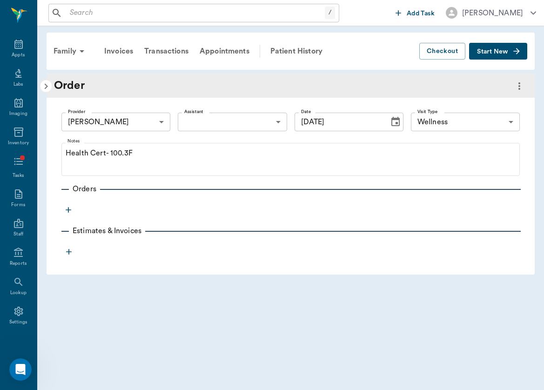
click at [71, 210] on icon "button" at bounding box center [68, 209] width 9 height 9
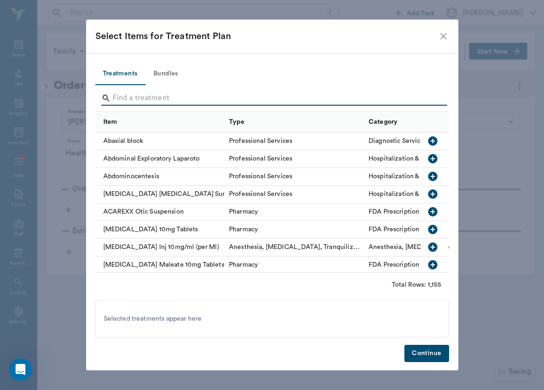
click at [148, 94] on input "Search" at bounding box center [273, 98] width 321 height 15
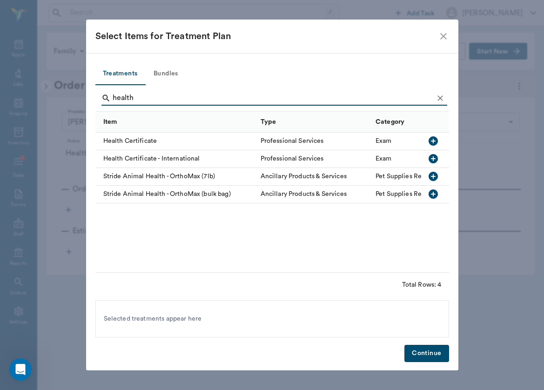
type input "health"
click at [129, 148] on div "Health Certificate" at bounding box center [175, 142] width 161 height 18
click at [418, 352] on button "Continue" at bounding box center [427, 353] width 44 height 17
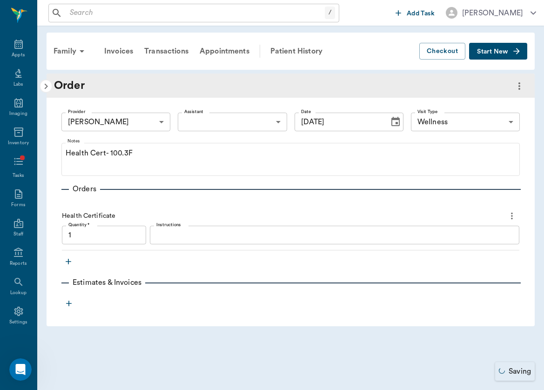
type input "1.00"
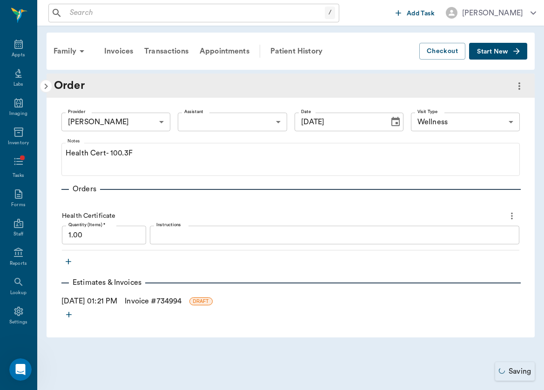
click at [155, 304] on link "Invoice # 734994" at bounding box center [153, 301] width 57 height 11
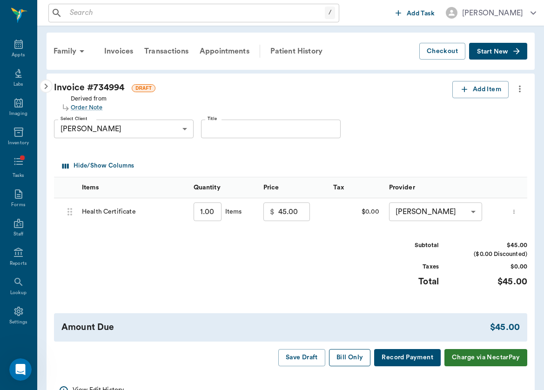
click at [333, 356] on button "Bill Only" at bounding box center [350, 357] width 42 height 17
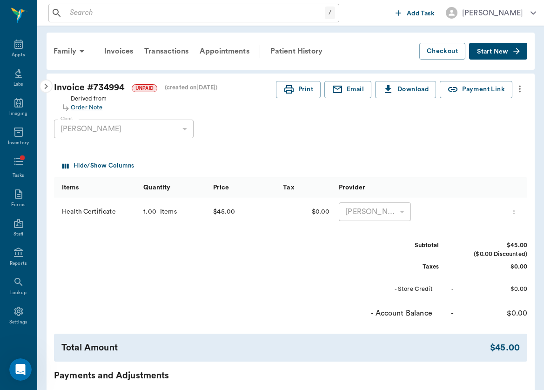
click at [195, 8] on input "text" at bounding box center [195, 13] width 259 height 13
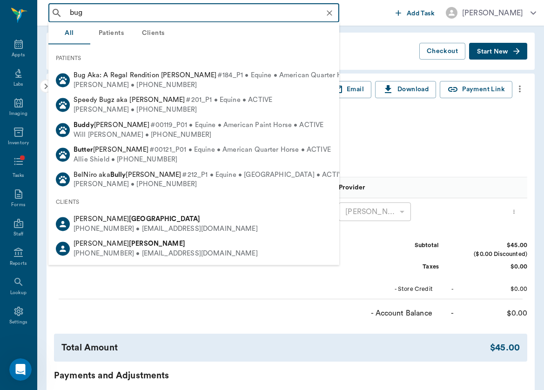
click at [145, 68] on div "PATIENTS" at bounding box center [193, 58] width 291 height 20
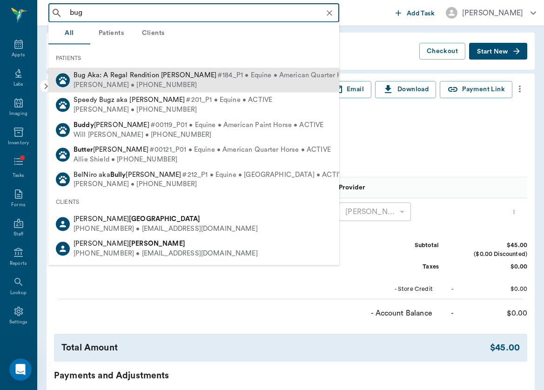
click at [145, 78] on span "Bug Aka: A Regal Rendition [PERSON_NAME]" at bounding box center [145, 75] width 143 height 7
type input "bug"
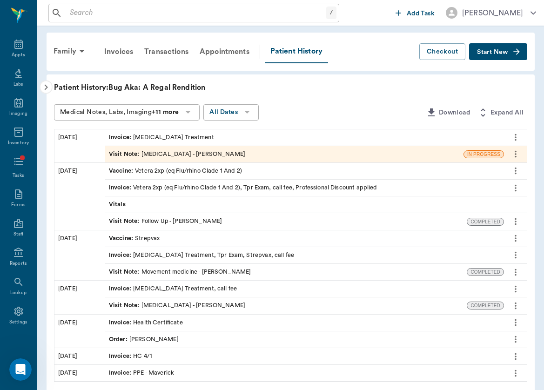
click at [524, 53] on button "Start New" at bounding box center [498, 51] width 58 height 17
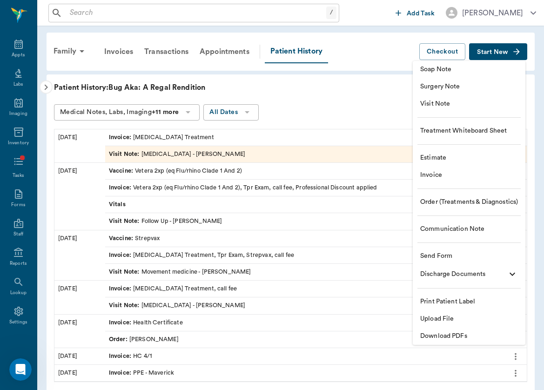
click at [463, 191] on ul "Soap Note Surgery Note Visit Note Treatment Whiteboard Sheet Estimate Invoice O…" at bounding box center [469, 203] width 113 height 284
click at [463, 196] on li "Order (Treatments & Diagnostics)" at bounding box center [469, 202] width 113 height 17
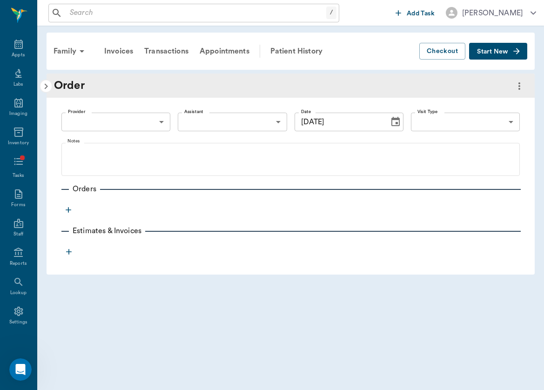
click at [163, 128] on body "/ ​ Add Task Brittany Newsham Nectar Messages Appts Labs Imaging Inventory Task…" at bounding box center [272, 195] width 544 height 390
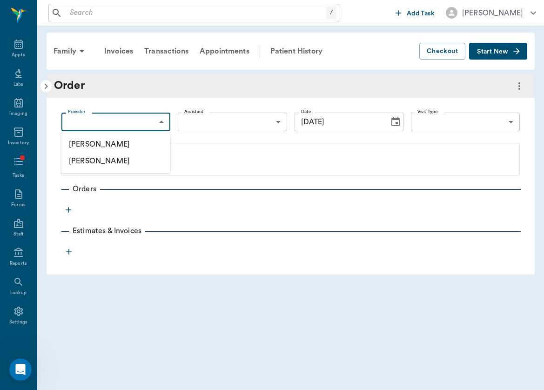
click at [158, 147] on li "[PERSON_NAME]" at bounding box center [115, 144] width 109 height 17
type input "649b3e03b5bc7e03f9326794"
click at [484, 121] on body "/ ​ Add Task Brittany Newsham Nectar Messages Appts Labs Imaging Inventory Task…" at bounding box center [272, 195] width 544 height 390
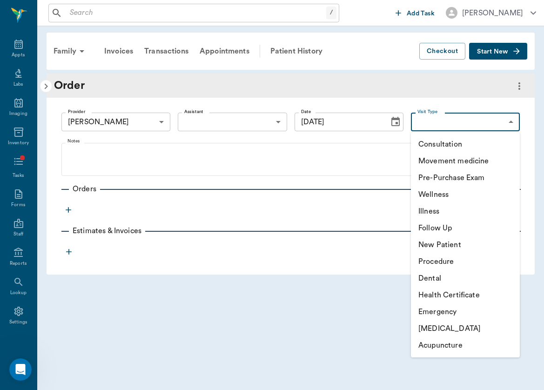
click at [458, 231] on li "Follow Up" at bounding box center [465, 228] width 109 height 17
type input "65d2c202a8044d23520120c7"
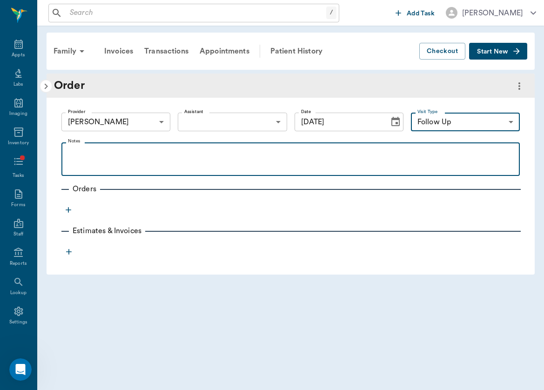
click at [383, 158] on p at bounding box center [290, 153] width 449 height 11
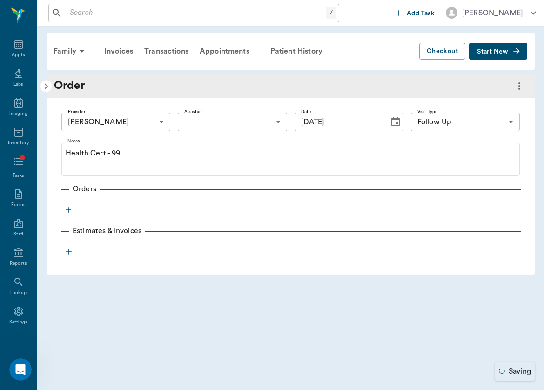
click at [75, 210] on div "Provider Brittany Newsham 649b3e03b5bc7e03f9326794 Provider Assistant ​ Assista…" at bounding box center [291, 179] width 488 height 162
click at [68, 212] on icon "button" at bounding box center [69, 210] width 6 height 6
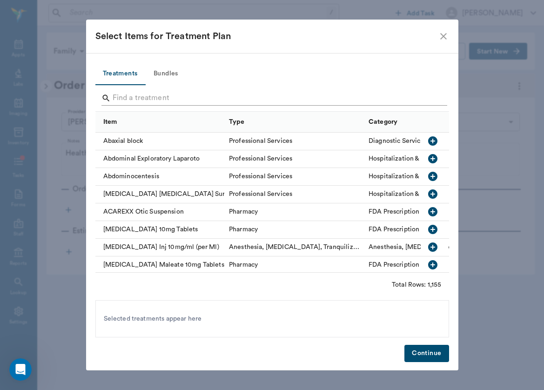
click at [165, 102] on input "Search" at bounding box center [273, 98] width 321 height 15
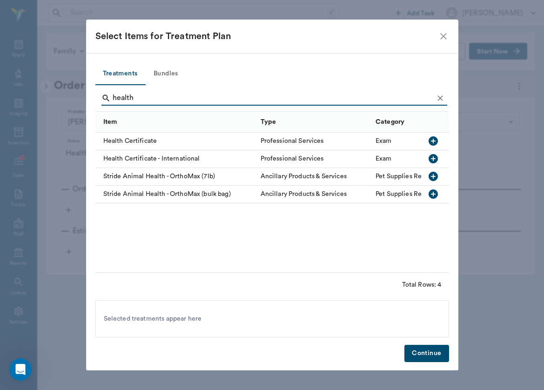
type input "health"
click at [147, 139] on div "Health Certificate" at bounding box center [175, 142] width 161 height 18
click at [432, 355] on button "Continue" at bounding box center [427, 353] width 44 height 17
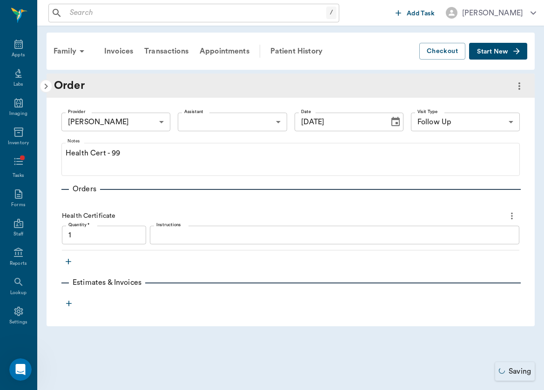
type input "1.00"
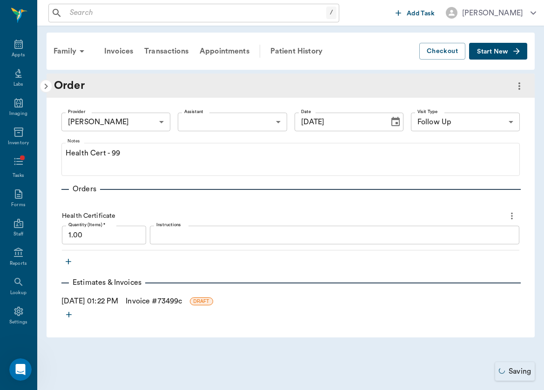
click at [159, 304] on link "Invoice # 73499c" at bounding box center [154, 301] width 56 height 11
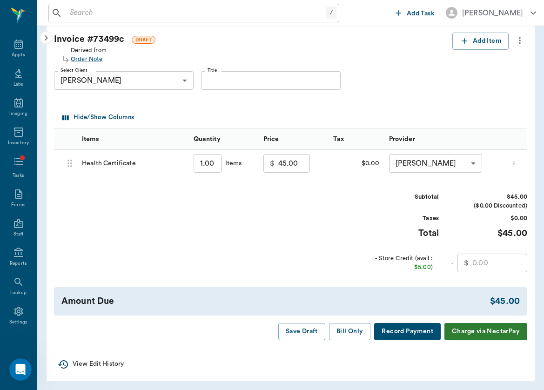
scroll to position [48, 0]
click at [475, 262] on input "text" at bounding box center [500, 263] width 55 height 19
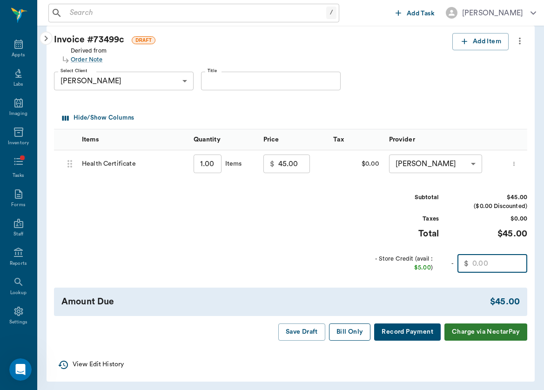
click at [349, 334] on button "Bill Only" at bounding box center [350, 332] width 42 height 17
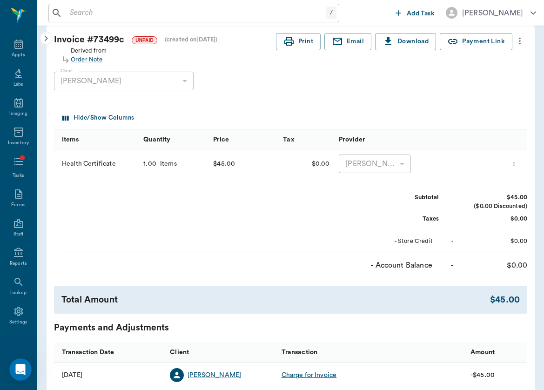
click at [47, 37] on icon "button" at bounding box center [46, 38] width 11 height 11
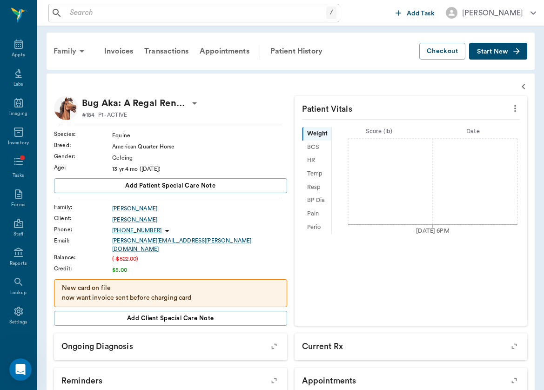
scroll to position [0, 0]
click at [114, 52] on div "Invoices" at bounding box center [119, 51] width 40 height 22
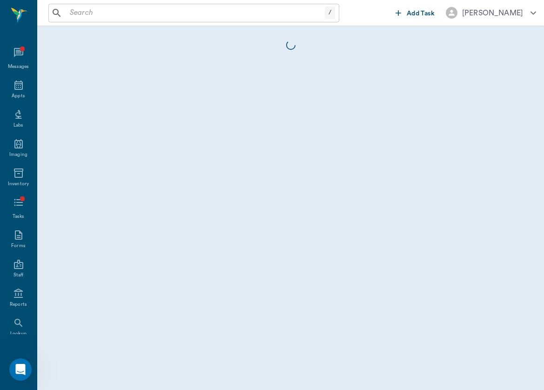
scroll to position [41, 0]
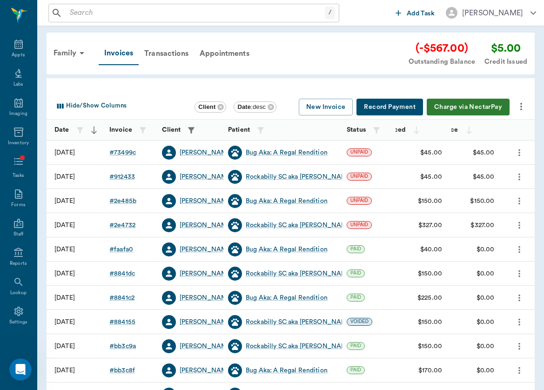
click at [166, 15] on input "text" at bounding box center [195, 13] width 259 height 13
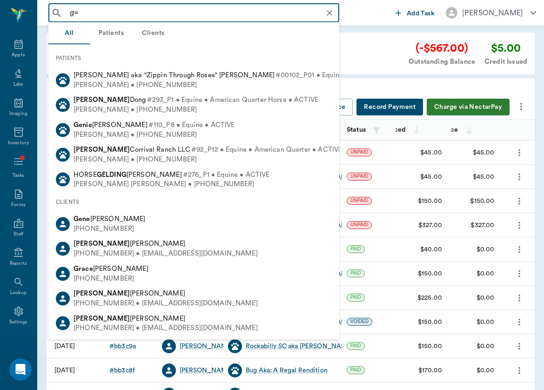
type input "g"
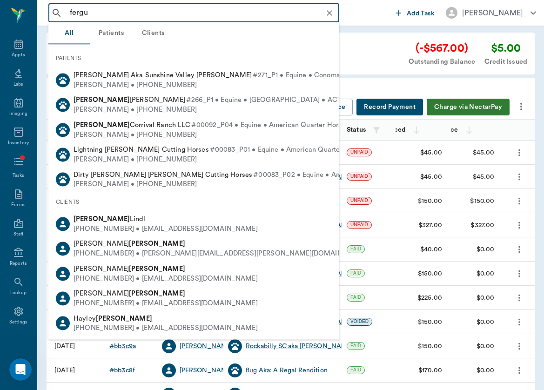
type input "fergus"
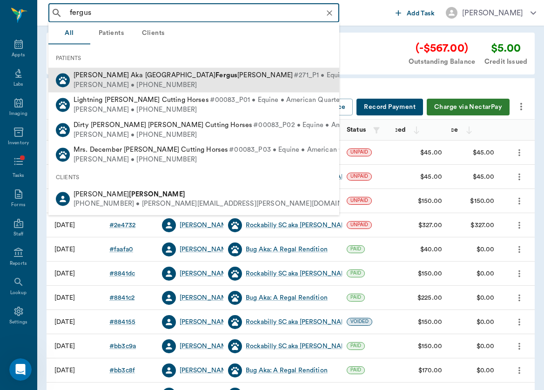
click at [137, 78] on span "Fergie Aka Sunshine Valley Fergus HENDERSON" at bounding box center [183, 75] width 219 height 7
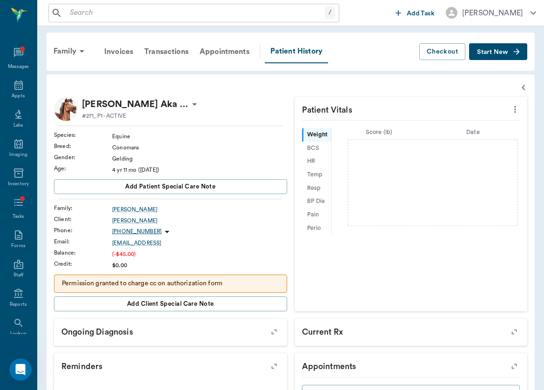
scroll to position [41, 0]
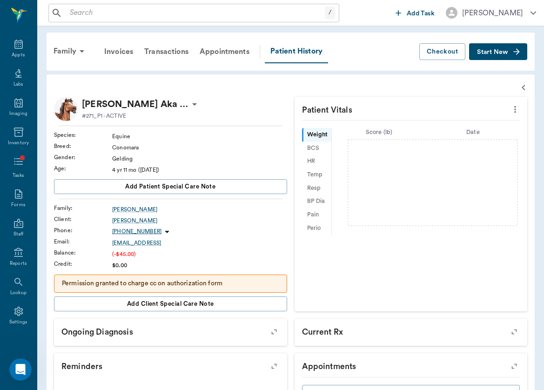
click at [520, 45] on button "Start New" at bounding box center [498, 51] width 58 height 17
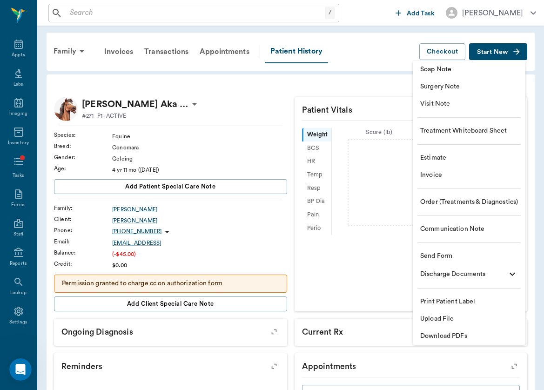
click at [466, 320] on span "Upload File" at bounding box center [469, 319] width 98 height 10
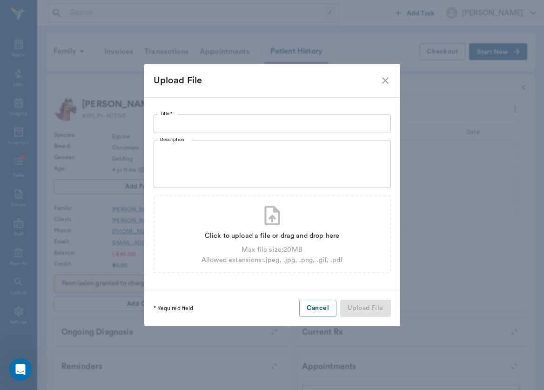
click at [243, 127] on input "Title *" at bounding box center [272, 124] width 237 height 19
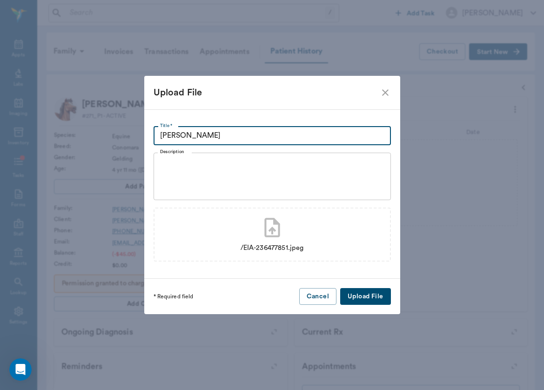
type input "Coggins"
click at [369, 292] on button "Upload File" at bounding box center [365, 296] width 50 height 17
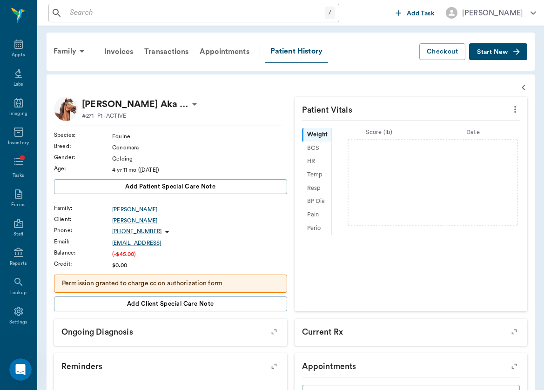
scroll to position [0, 0]
click at [113, 12] on input "text" at bounding box center [195, 13] width 259 height 13
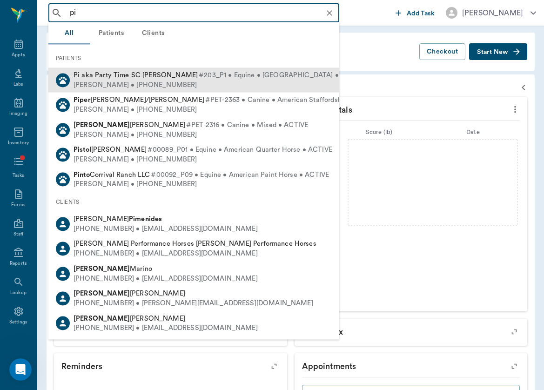
click at [152, 87] on div "Michele Arnold • (240) 727-4409" at bounding box center [219, 85] width 291 height 10
type input "pi"
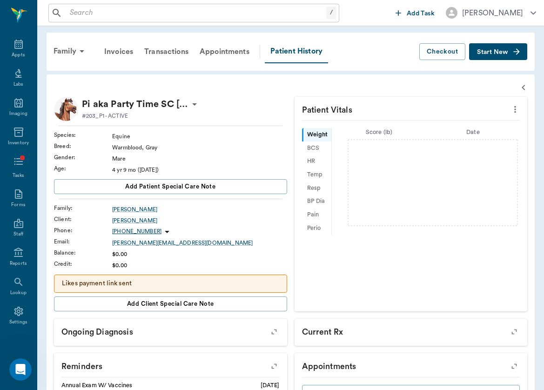
click at [511, 59] on button "Start New" at bounding box center [498, 51] width 58 height 17
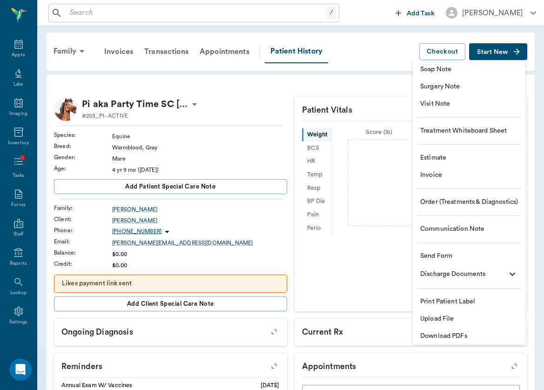
click at [485, 197] on li "Order (Treatments & Diagnostics)" at bounding box center [469, 202] width 113 height 17
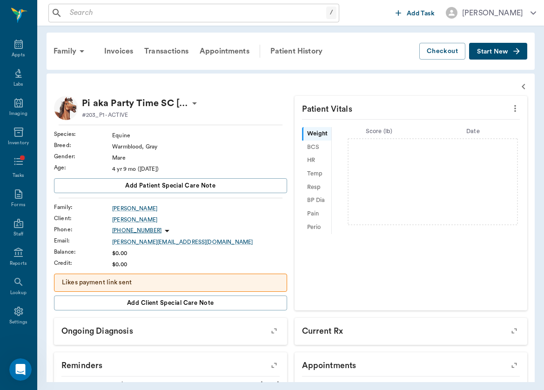
type input "[DATE]"
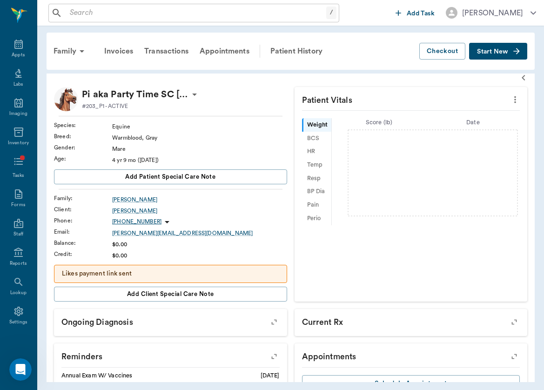
click at [520, 75] on icon "button" at bounding box center [523, 77] width 11 height 11
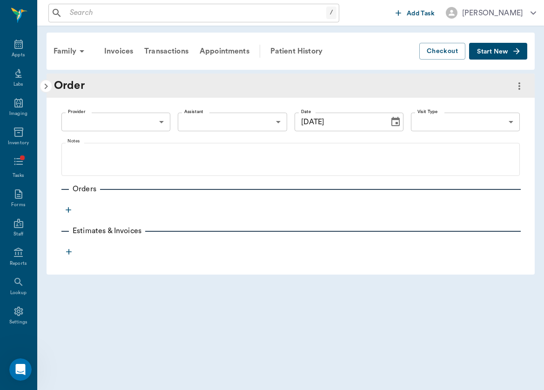
scroll to position [0, 0]
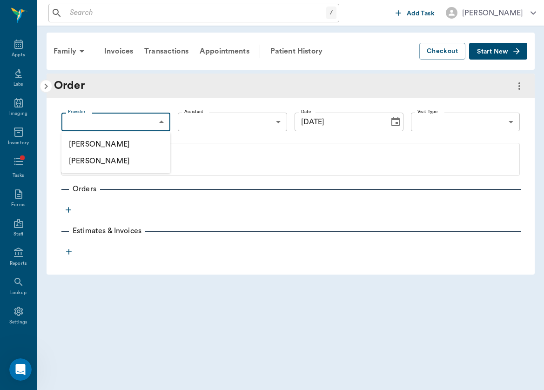
click at [160, 119] on body "/ ​ Add Task Brittany Newsham Nectar Messages Appts Labs Imaging Inventory Task…" at bounding box center [272, 195] width 544 height 390
click at [149, 142] on li "[PERSON_NAME]" at bounding box center [115, 144] width 109 height 17
type input "649b3e03b5bc7e03f9326794"
click at [477, 128] on body "/ ​ Add Task Brittany Newsham Nectar Messages Appts Labs Imaging Inventory Task…" at bounding box center [272, 195] width 544 height 390
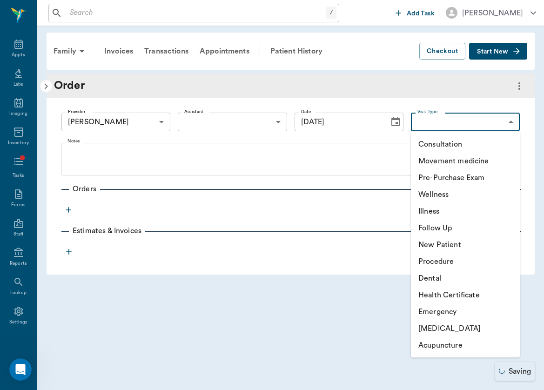
click at [473, 190] on li "Wellness" at bounding box center [465, 194] width 109 height 17
type input "65d2c202a8044d23520120c5"
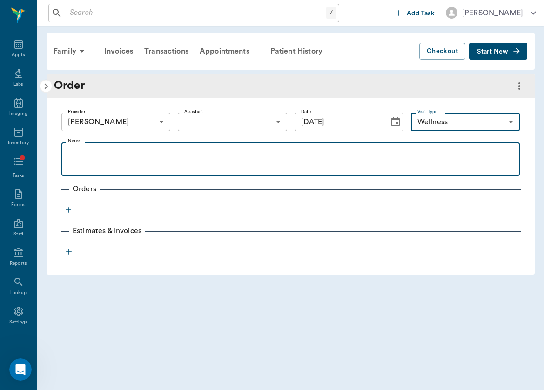
click at [338, 155] on p at bounding box center [290, 153] width 449 height 11
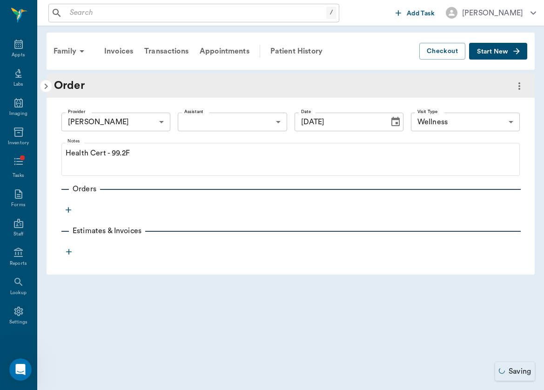
click at [68, 212] on icon "button" at bounding box center [68, 209] width 9 height 9
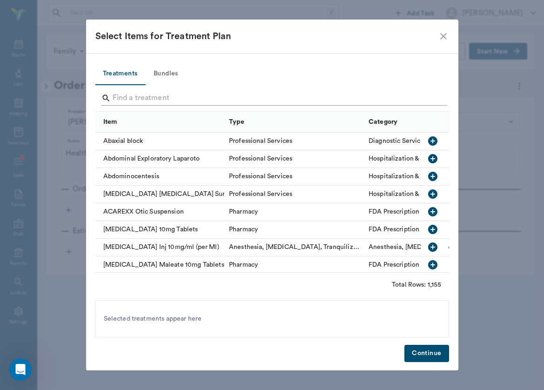
click at [168, 102] on input "Search" at bounding box center [273, 98] width 321 height 15
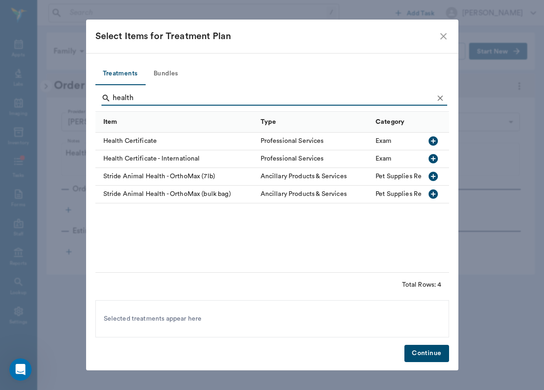
type input "health"
click at [153, 143] on div "Health Certificate" at bounding box center [175, 142] width 161 height 18
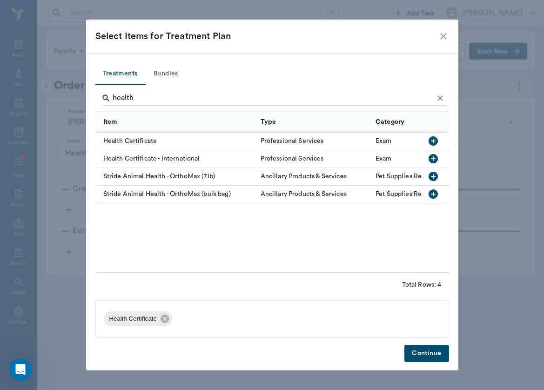
click at [421, 349] on button "Continue" at bounding box center [427, 353] width 44 height 17
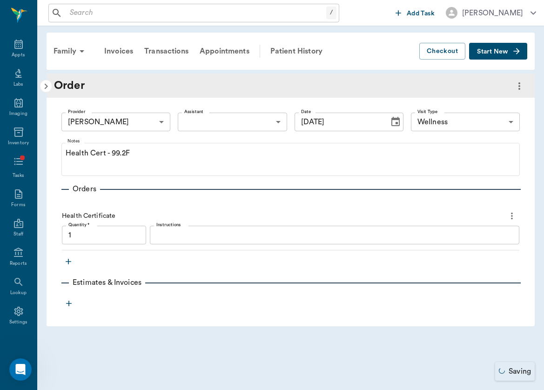
type input "1.00"
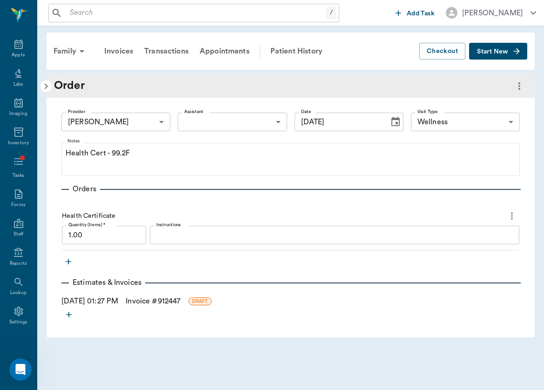
click at [153, 302] on link "Invoice # 912447" at bounding box center [153, 301] width 55 height 11
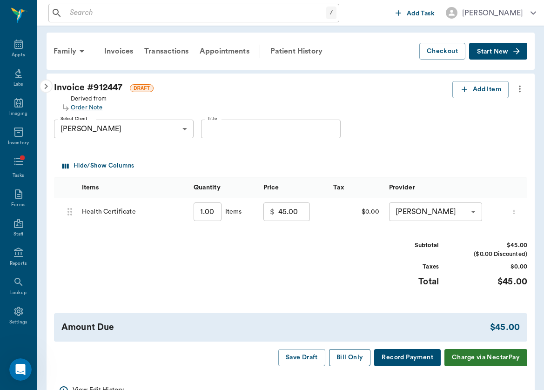
click at [351, 355] on button "Bill Only" at bounding box center [350, 357] width 42 height 17
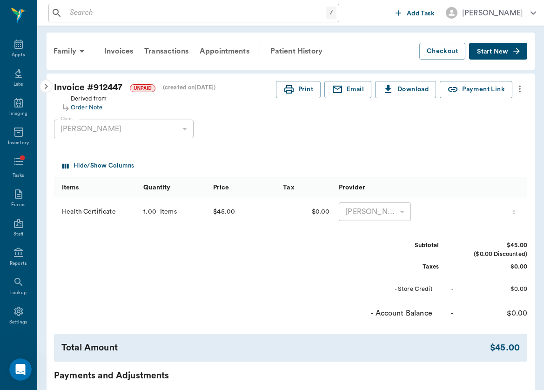
click at [42, 85] on icon "button" at bounding box center [46, 86] width 11 height 11
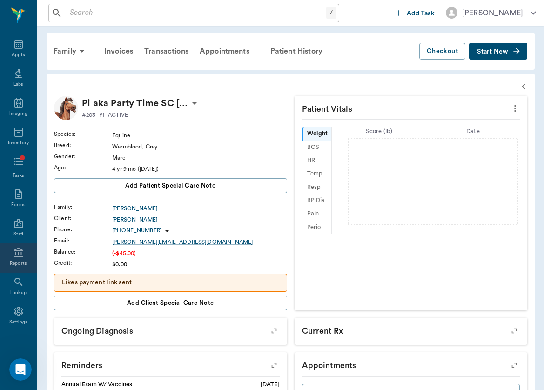
click at [14, 251] on icon at bounding box center [18, 252] width 11 height 11
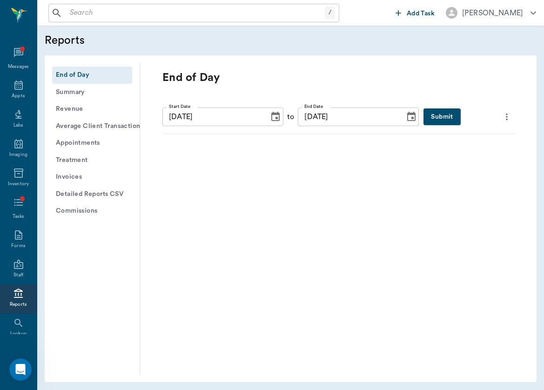
scroll to position [41, 0]
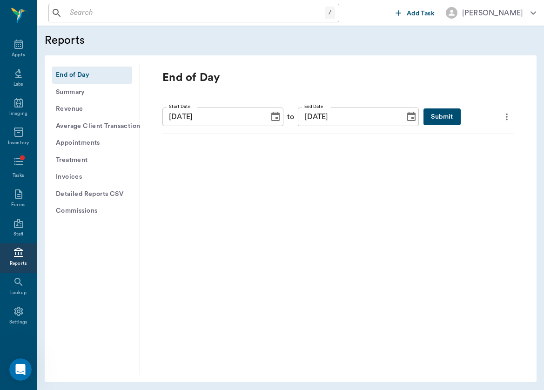
click at [89, 174] on button "Invoices" at bounding box center [92, 177] width 80 height 17
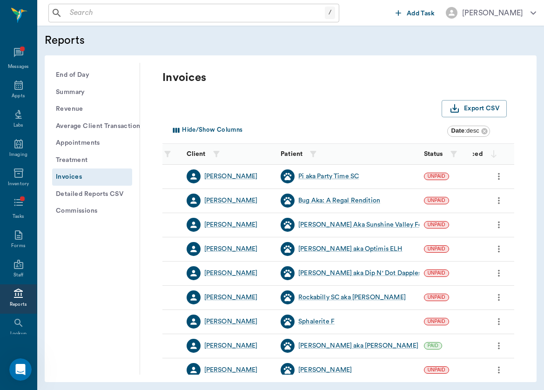
click at [136, 19] on input "text" at bounding box center [195, 13] width 259 height 13
click at [22, 54] on icon at bounding box center [18, 52] width 9 height 9
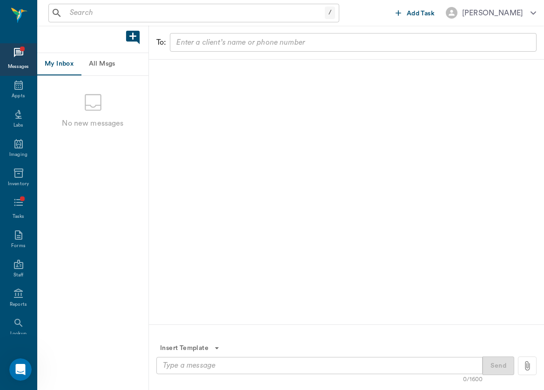
click at [121, 56] on button "All Msgs" at bounding box center [102, 64] width 42 height 22
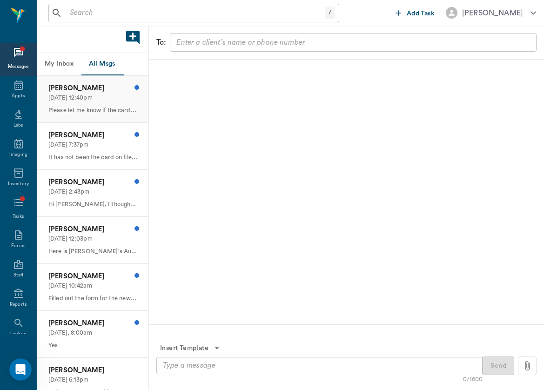
click at [117, 85] on p "Jackie Lytle" at bounding box center [92, 88] width 89 height 10
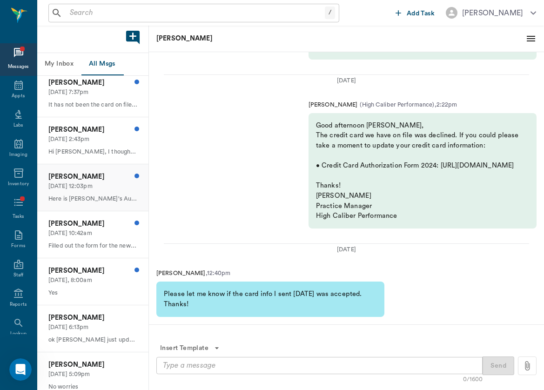
scroll to position [54, 0]
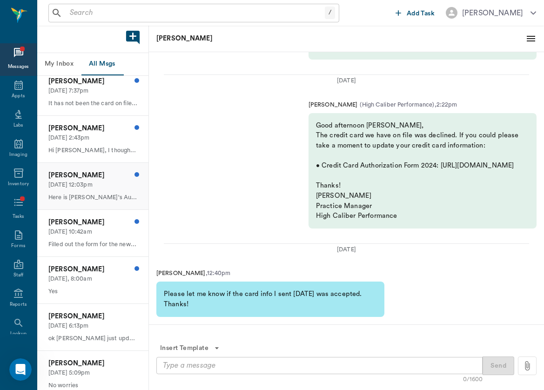
click at [98, 187] on div "Lizy Alexander 09/19/2025, 12:03pm Here is Spud's August invoice" at bounding box center [92, 186] width 111 height 47
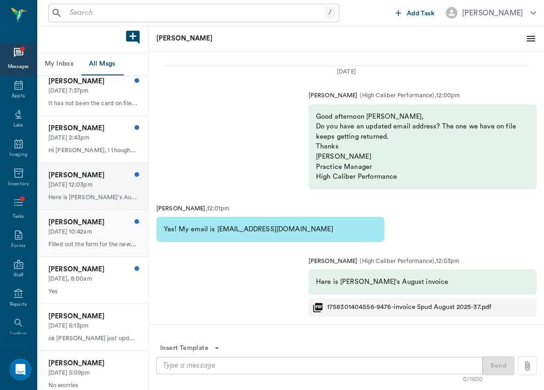
click at [105, 230] on p "09/19/2025, 10:42am" at bounding box center [92, 232] width 89 height 9
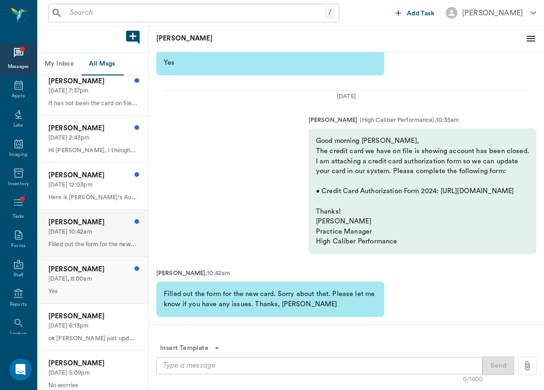
click at [92, 269] on p "LInda Joyce" at bounding box center [92, 269] width 89 height 10
